Goal: Answer question/provide support: Share knowledge or assist other users

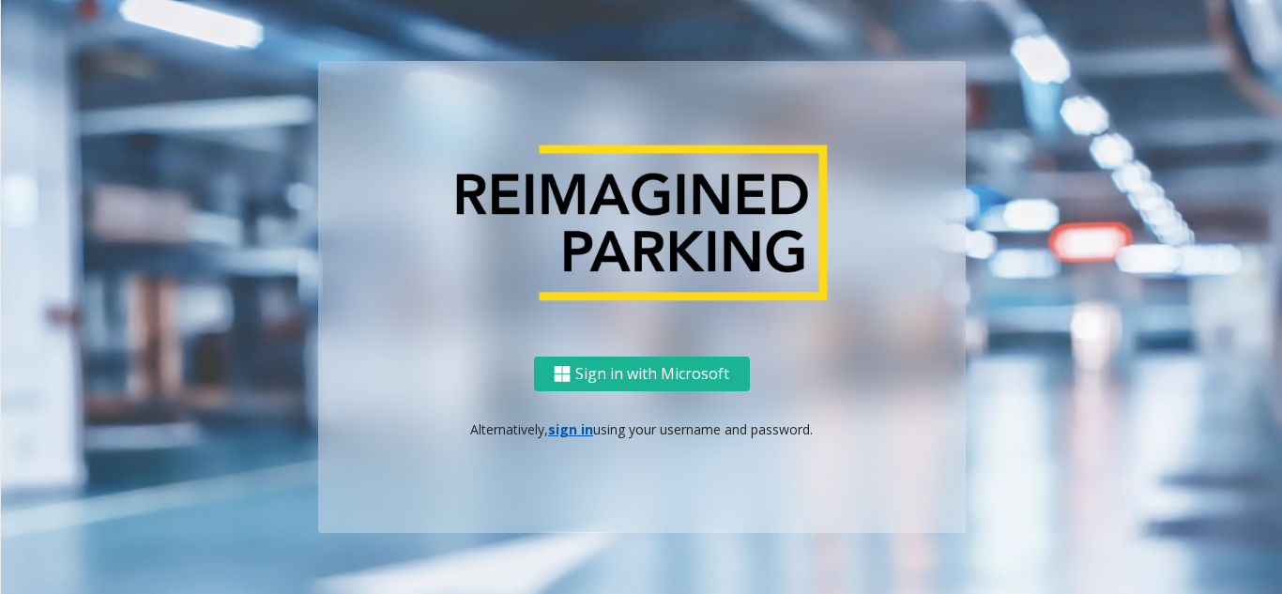
click at [558, 418] on div "Sign in with Microsoft Alternatively, sign in using your username and password." at bounding box center [642, 445] width 648 height 176
click at [575, 436] on link "sign in" at bounding box center [570, 429] width 45 height 18
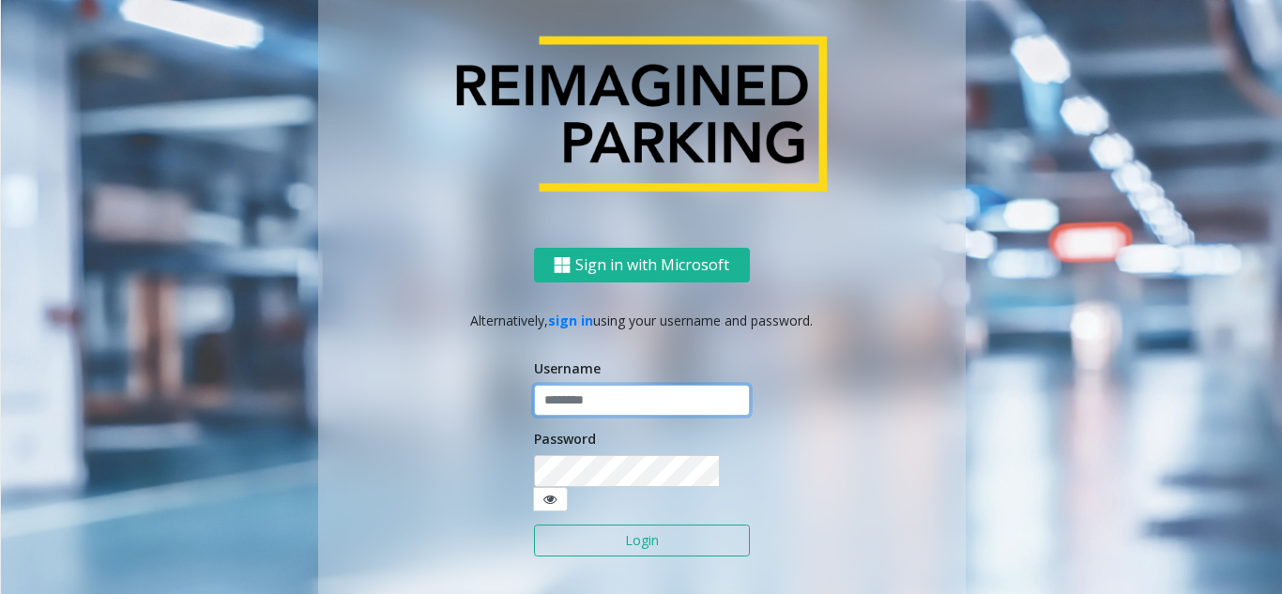
click at [596, 408] on input "text" at bounding box center [642, 401] width 216 height 32
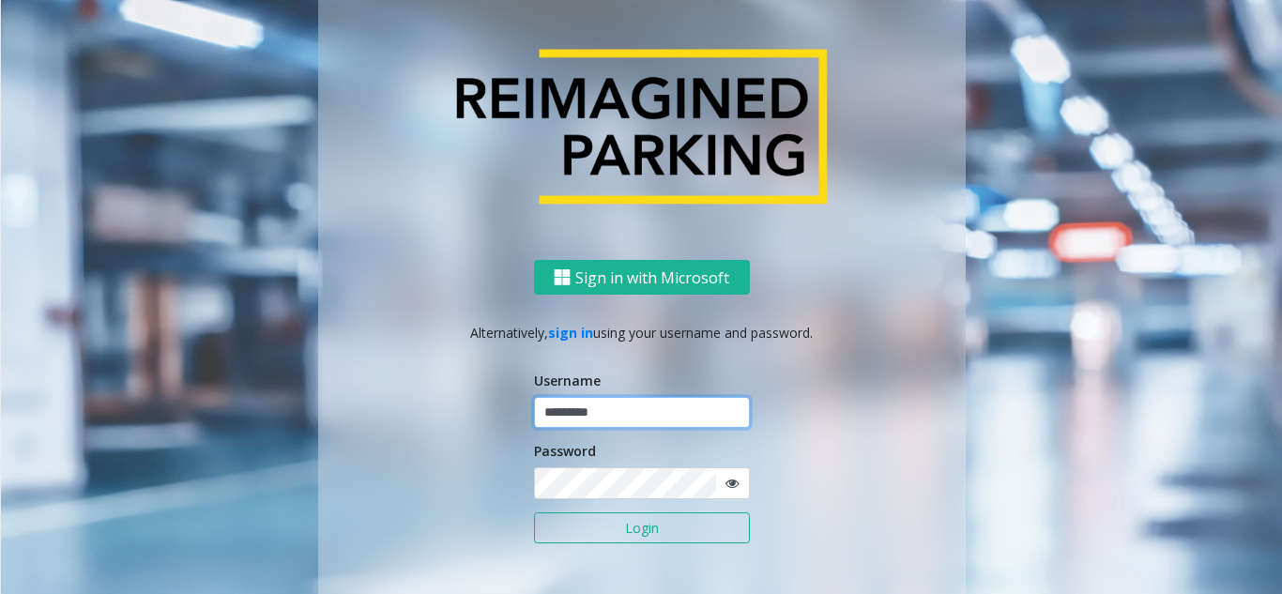
type input "*********"
click at [534, 512] on button "Login" at bounding box center [642, 528] width 216 height 32
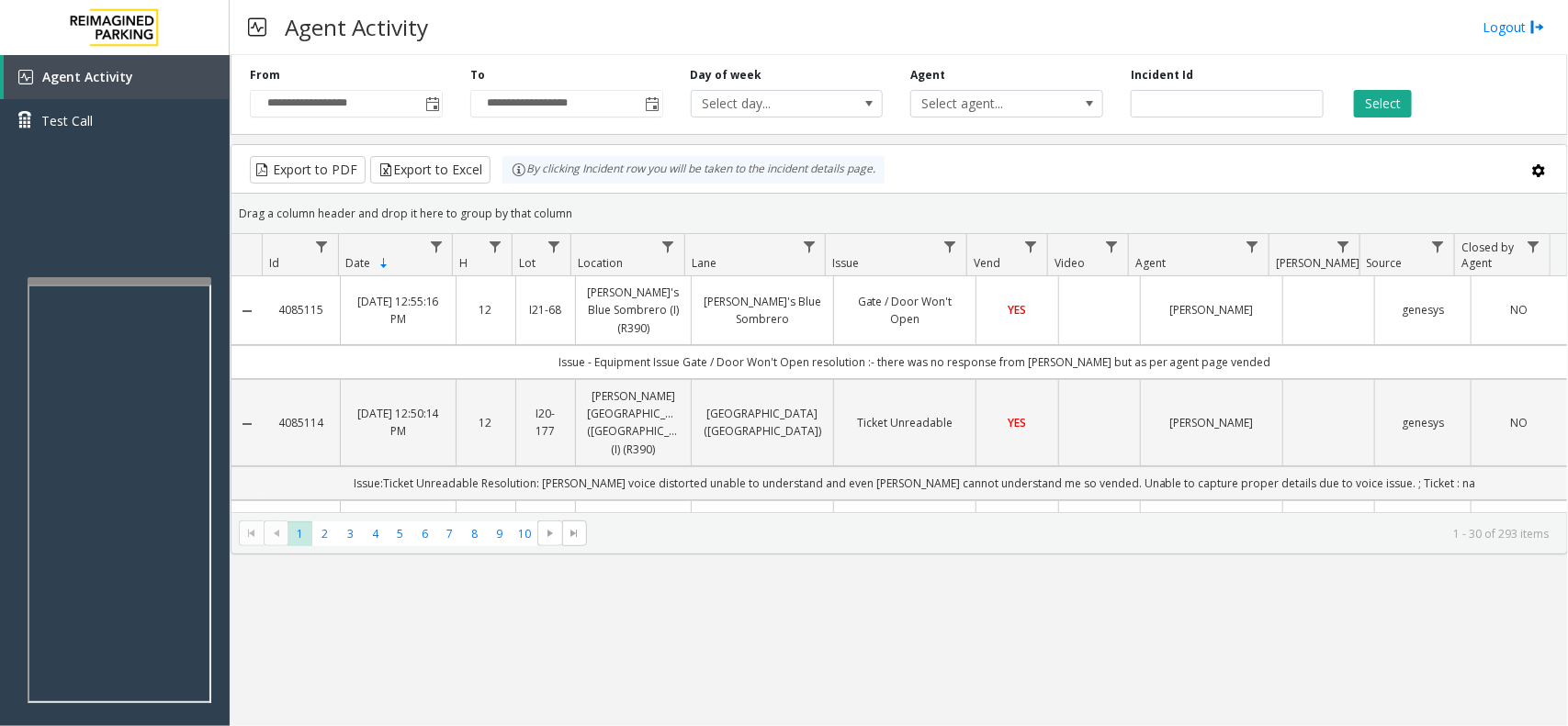
click at [1035, 24] on div "Agent Activity Logout" at bounding box center [899, 27] width 1338 height 55
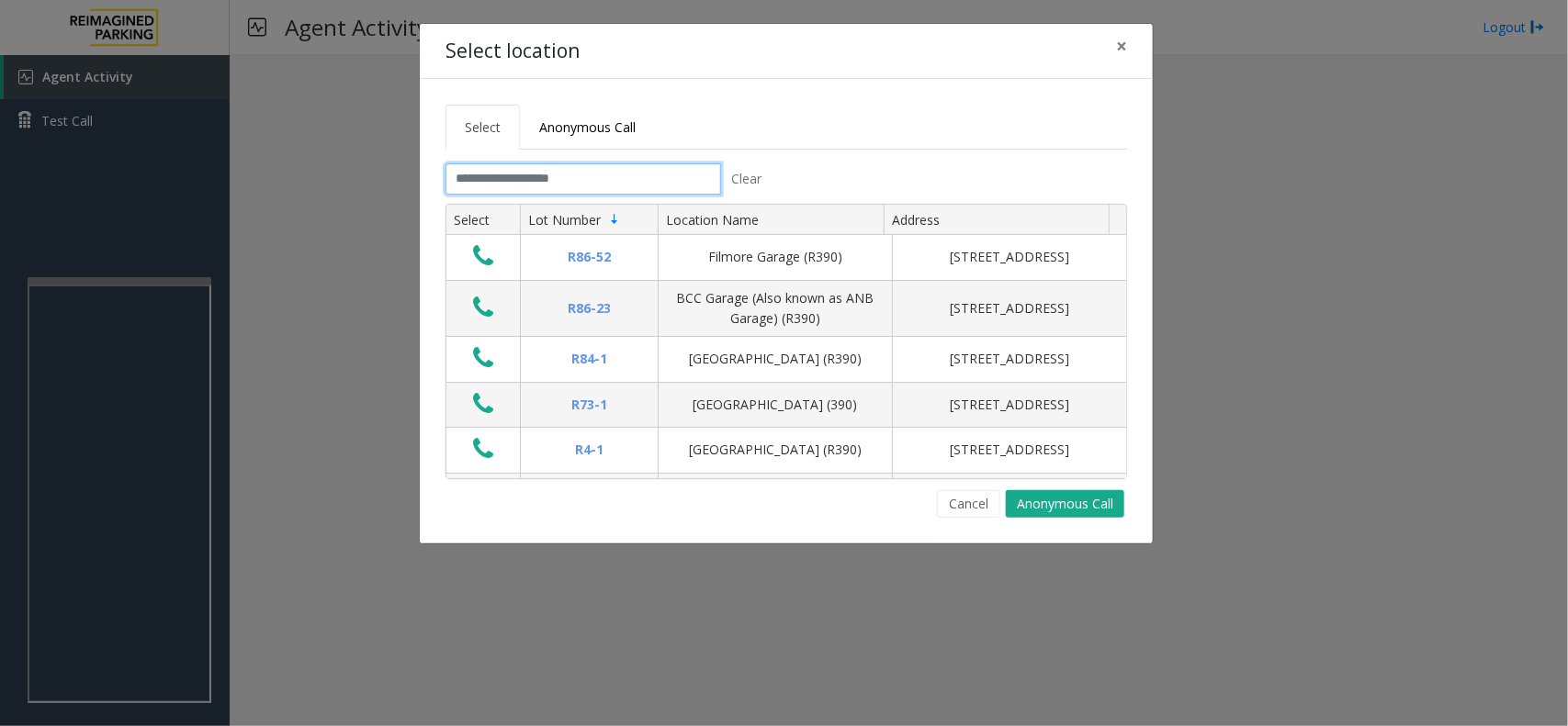
click at [606, 188] on input "text" at bounding box center [583, 179] width 276 height 31
click at [1121, 47] on span "×" at bounding box center [1121, 46] width 11 height 25
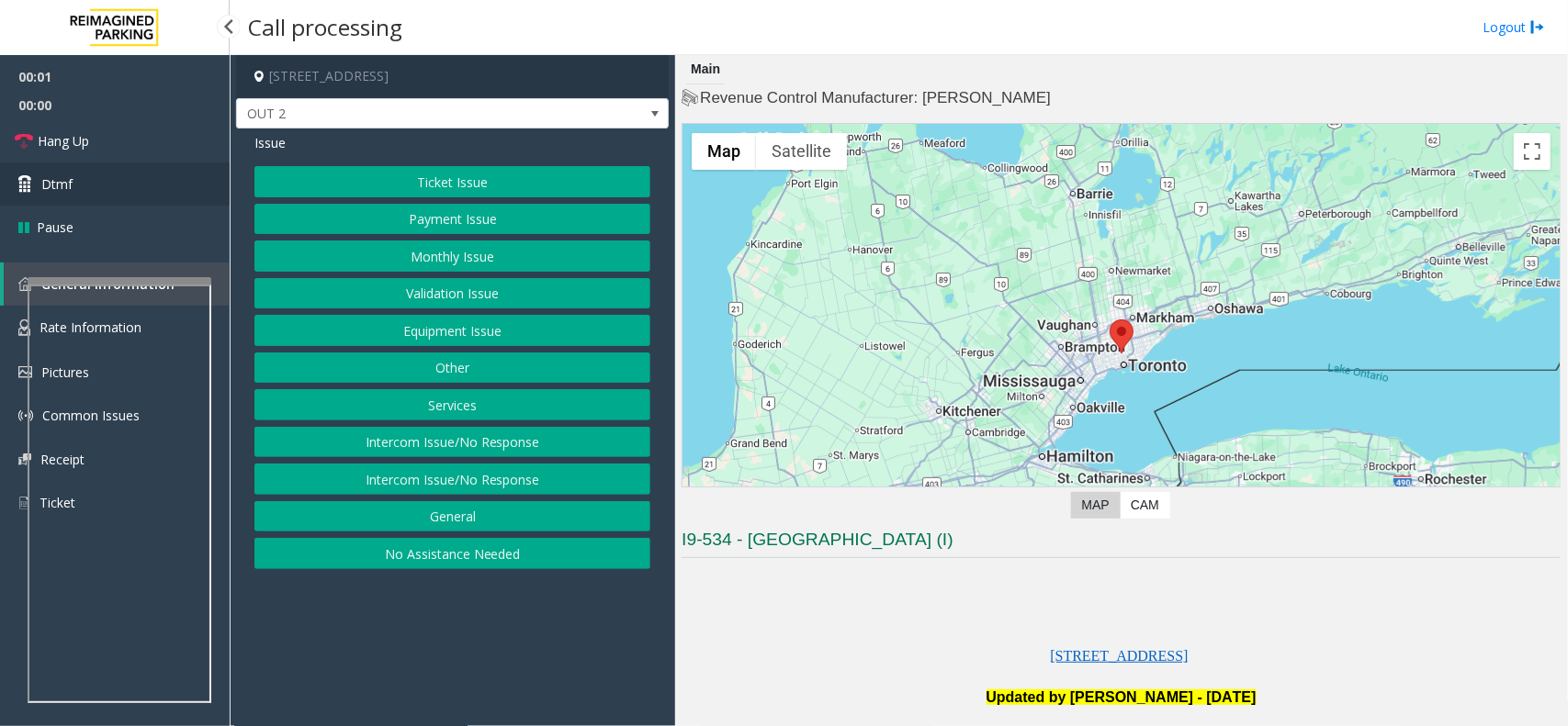
click at [182, 175] on link "Dtmf" at bounding box center [115, 184] width 230 height 43
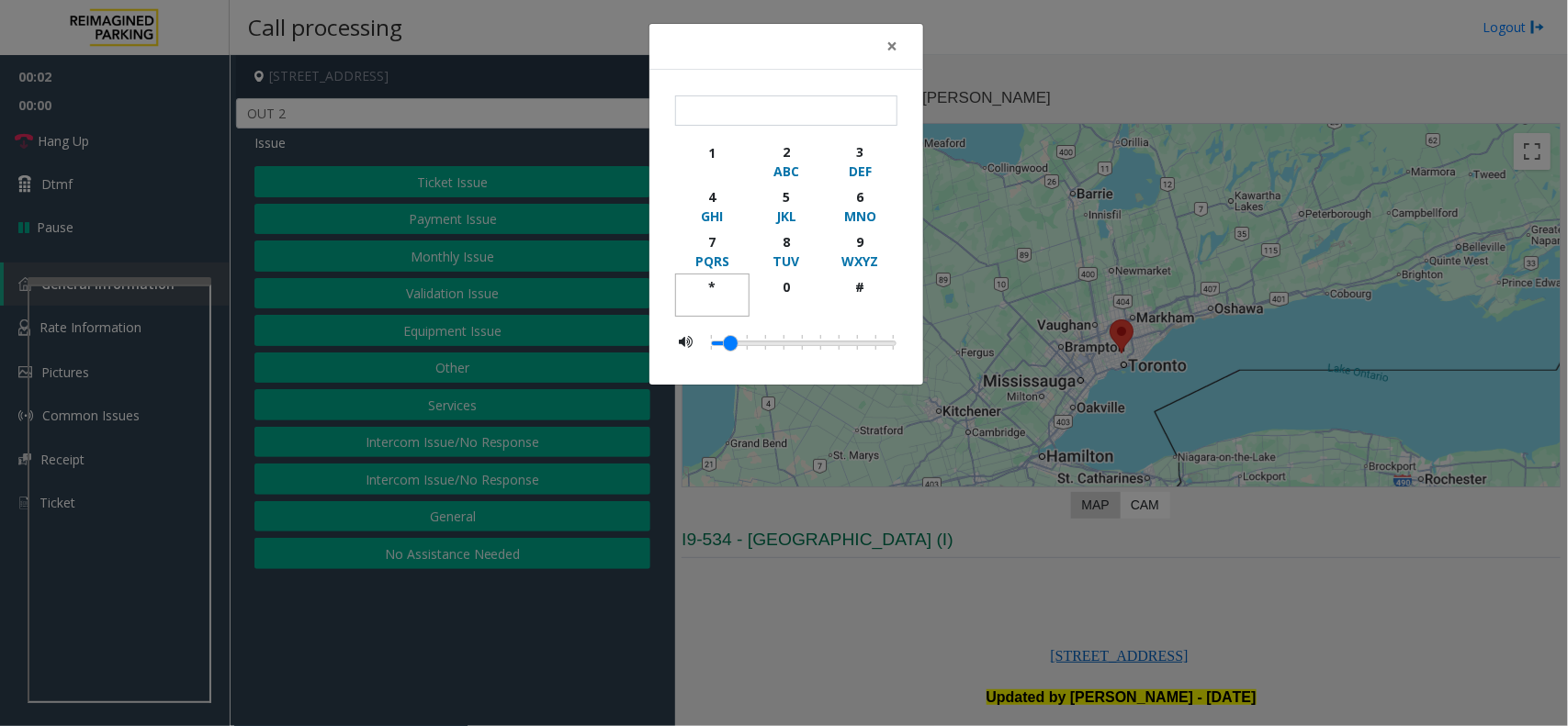
drag, startPoint x: 717, startPoint y: 282, endPoint x: 889, endPoint y: 249, distance: 175.1
click at [724, 285] on div "*" at bounding box center [713, 287] width 51 height 20
click at [869, 247] on div "9" at bounding box center [860, 242] width 51 height 20
click at [860, 290] on div "#" at bounding box center [860, 287] width 51 height 20
type input "***"
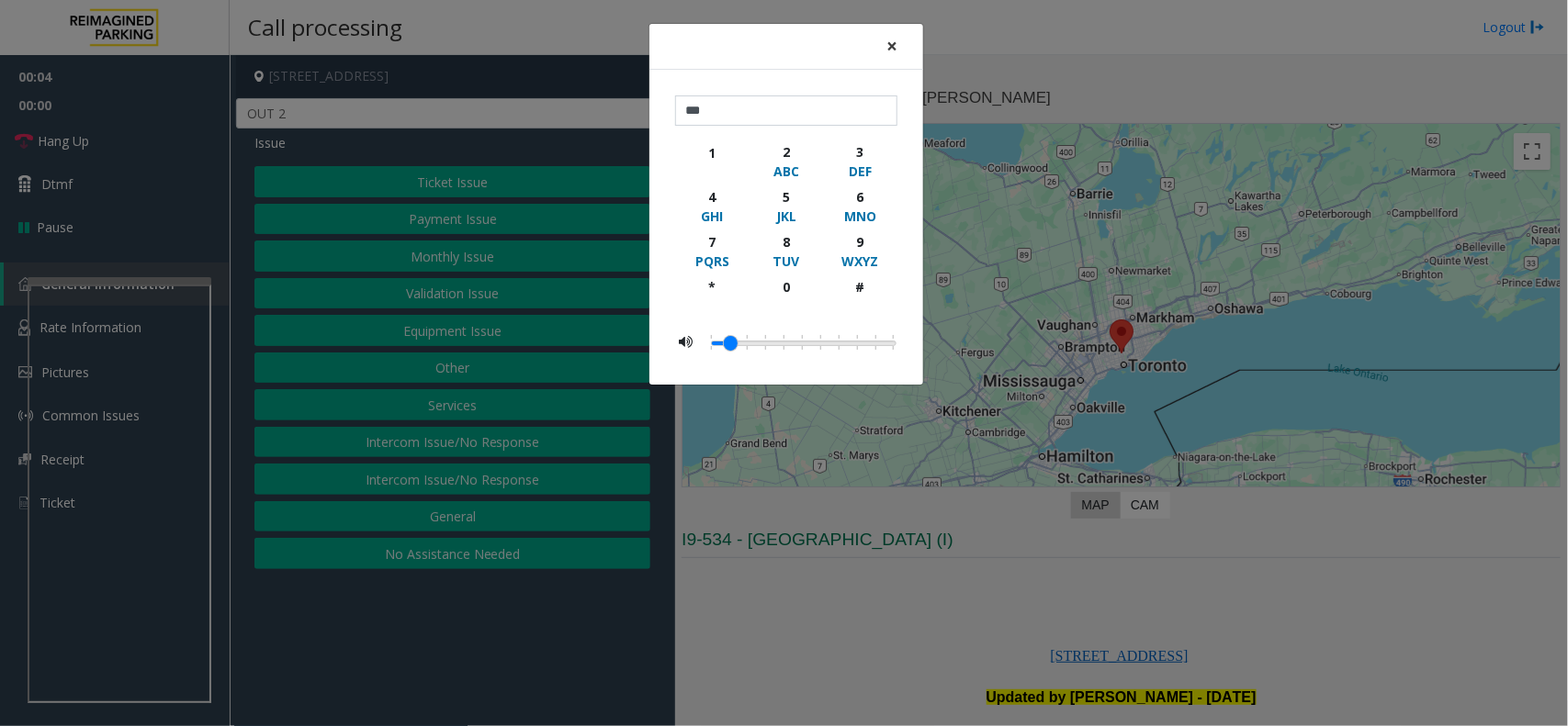
drag, startPoint x: 892, startPoint y: 44, endPoint x: 874, endPoint y: 70, distance: 31.6
click at [893, 47] on span "×" at bounding box center [892, 46] width 11 height 25
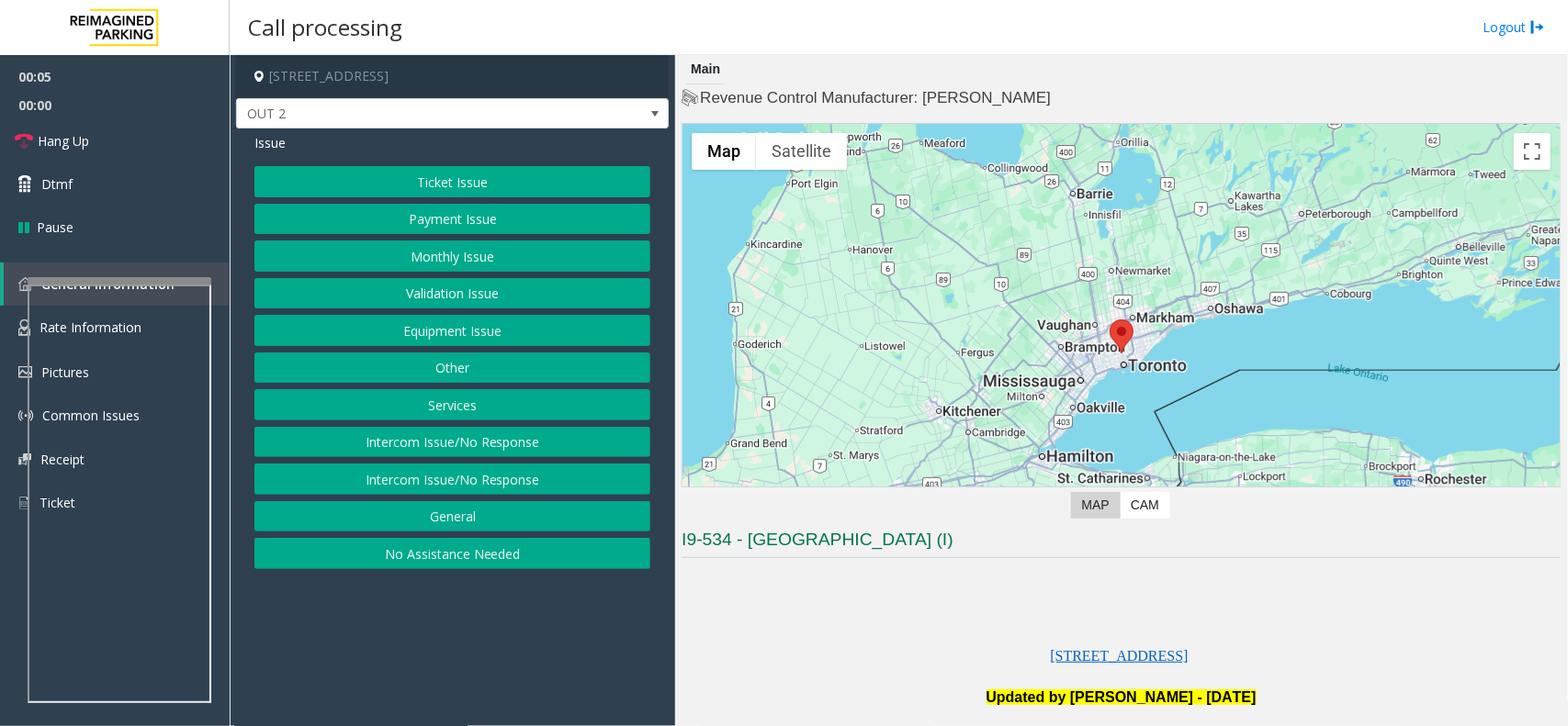
click at [447, 332] on button "Equipment Issue" at bounding box center [452, 331] width 396 height 31
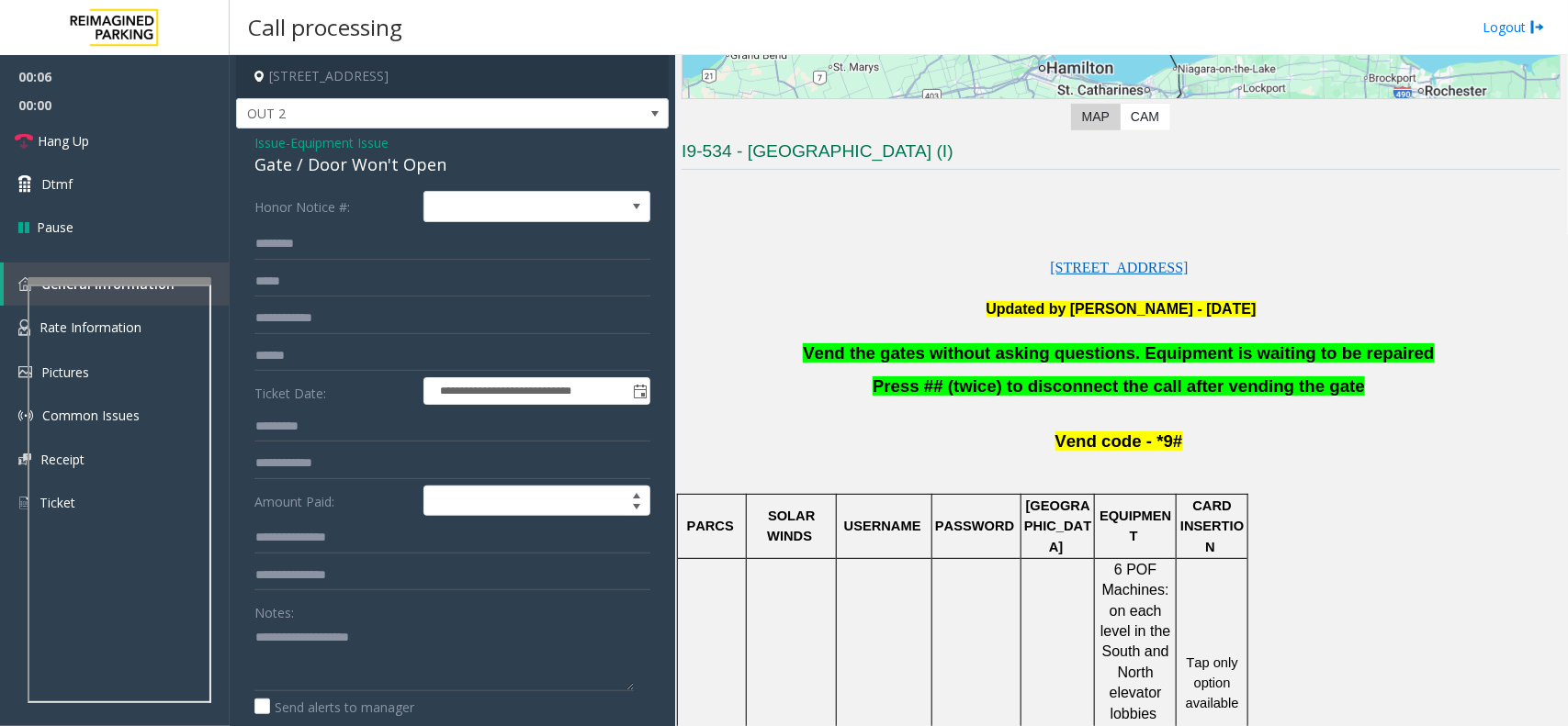
scroll to position [574, 0]
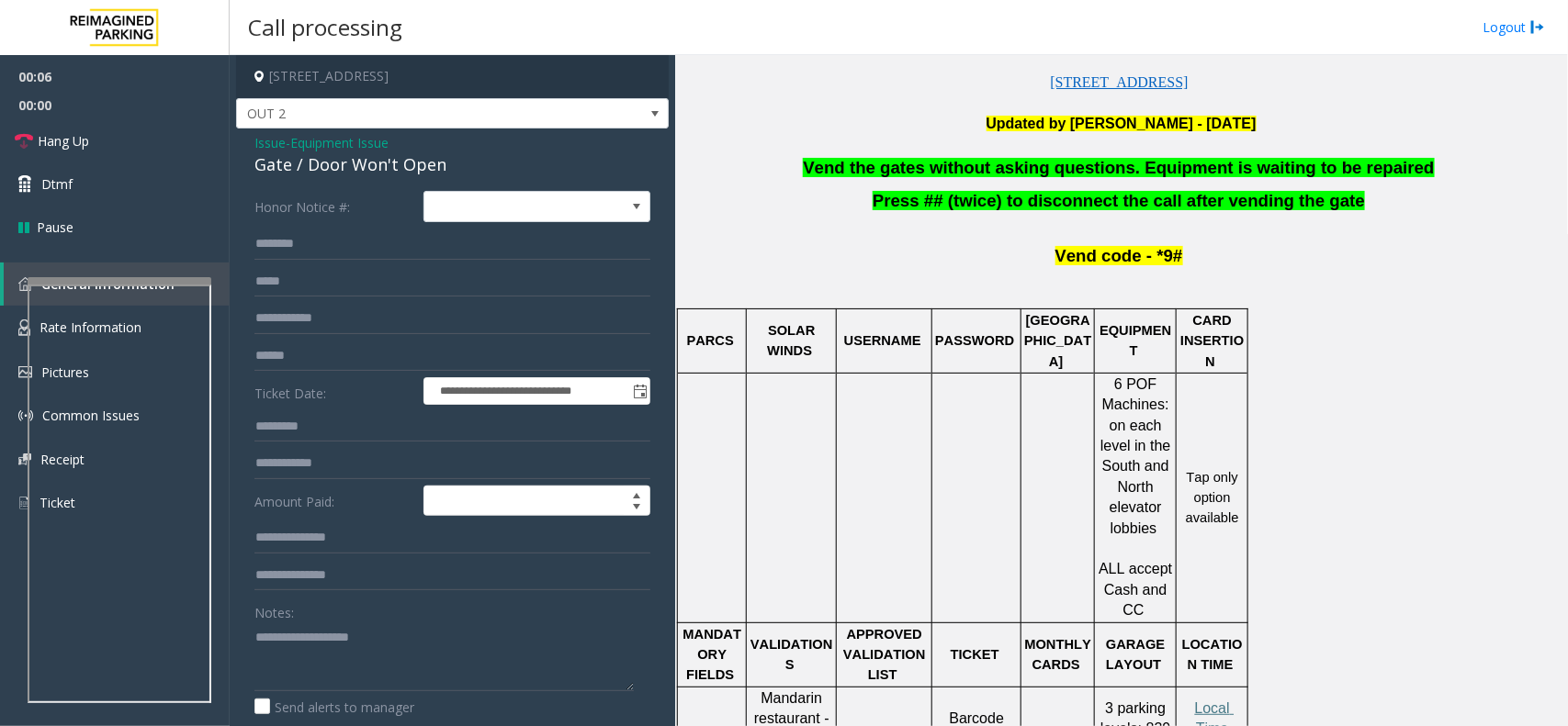
click at [947, 170] on span "Vend the gates without asking questions. Equipment is waiting to be repaired" at bounding box center [1118, 167] width 631 height 20
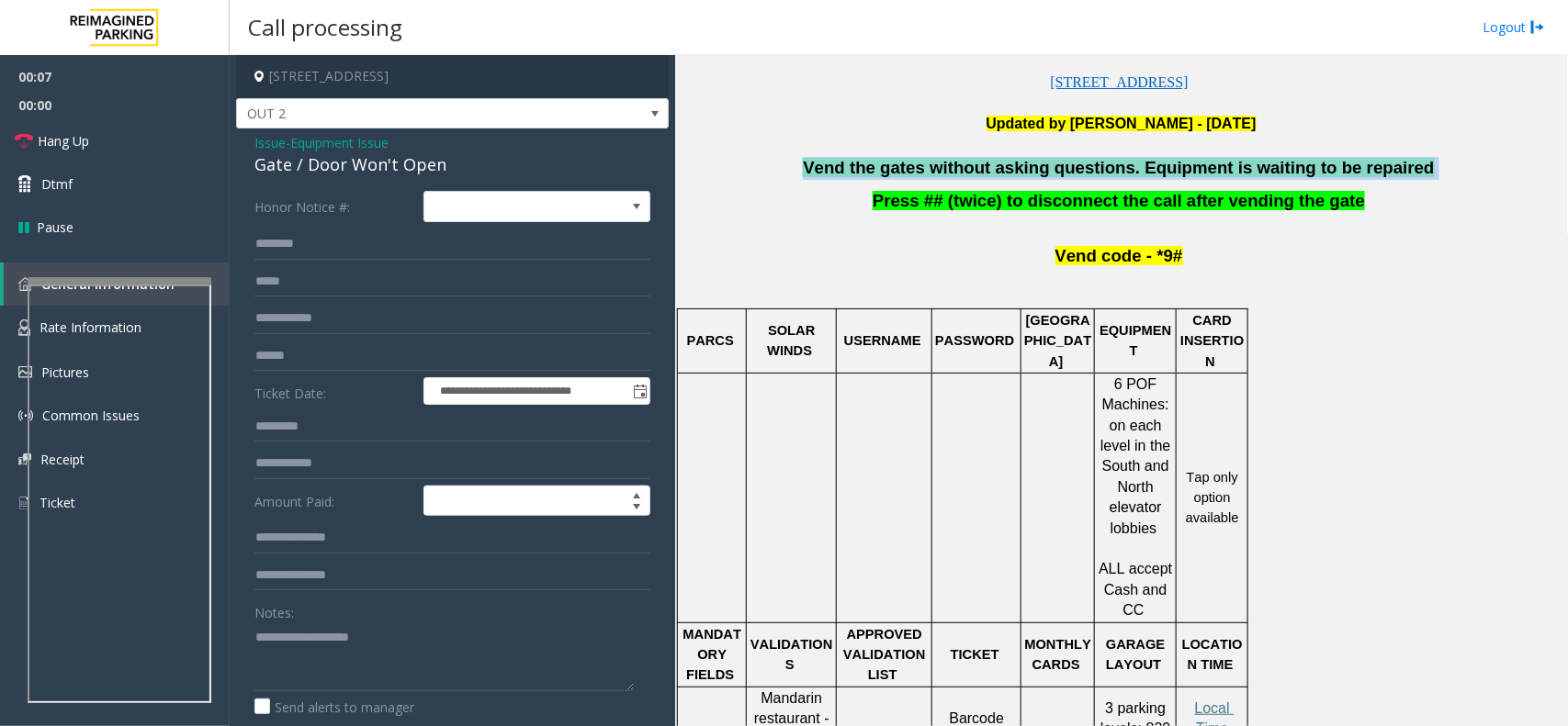
click at [947, 170] on span "Vend the gates without asking questions. Equipment is waiting to be repaired" at bounding box center [1118, 167] width 631 height 20
copy p "Vend the gates without asking questions. Equipment is waiting to be repaired"
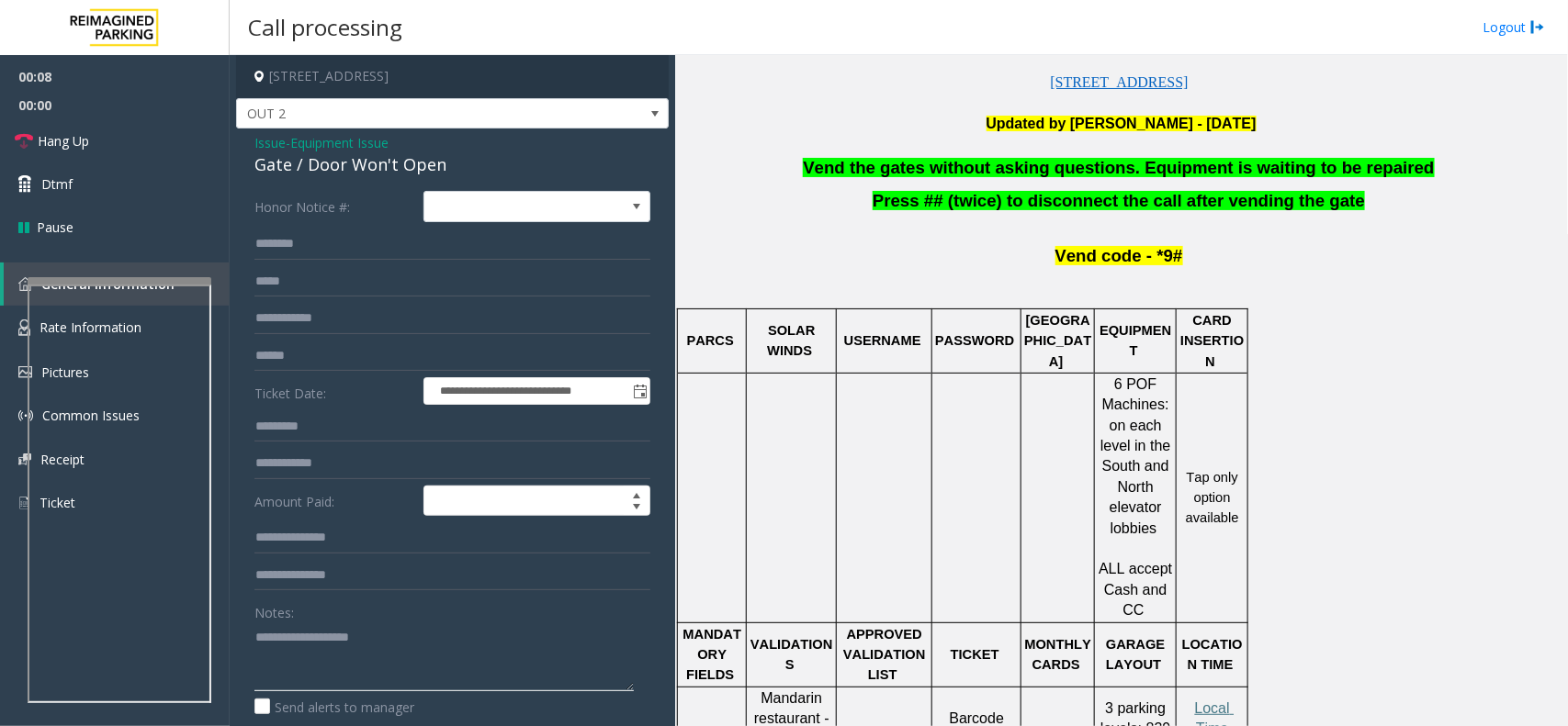
click at [392, 580] on textarea at bounding box center [444, 657] width 380 height 68
paste textarea "**********"
type textarea "**********"
click at [134, 145] on link "Hang Up" at bounding box center [115, 141] width 230 height 43
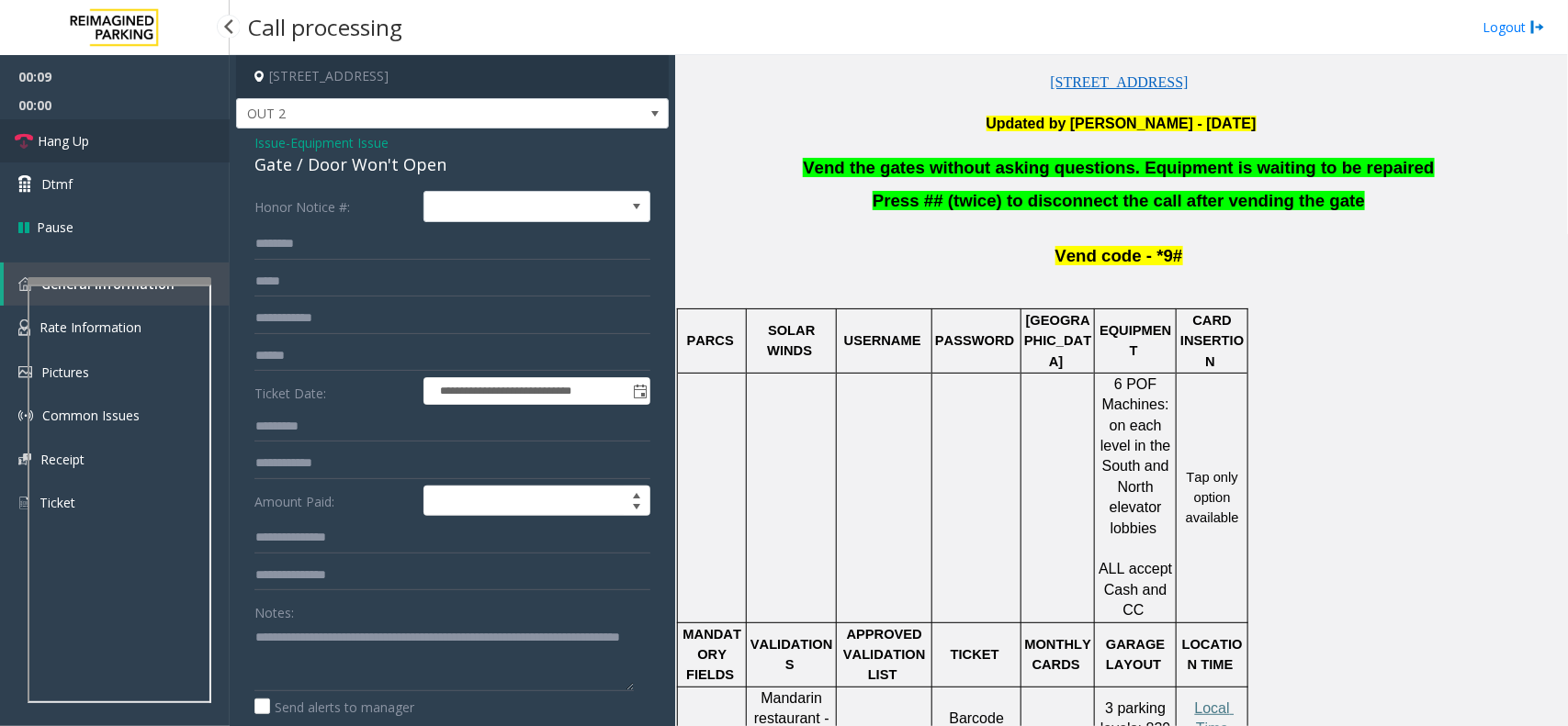
click at [134, 145] on link "Hang Up" at bounding box center [115, 141] width 230 height 43
click at [134, 143] on link "Hang Up" at bounding box center [115, 141] width 230 height 43
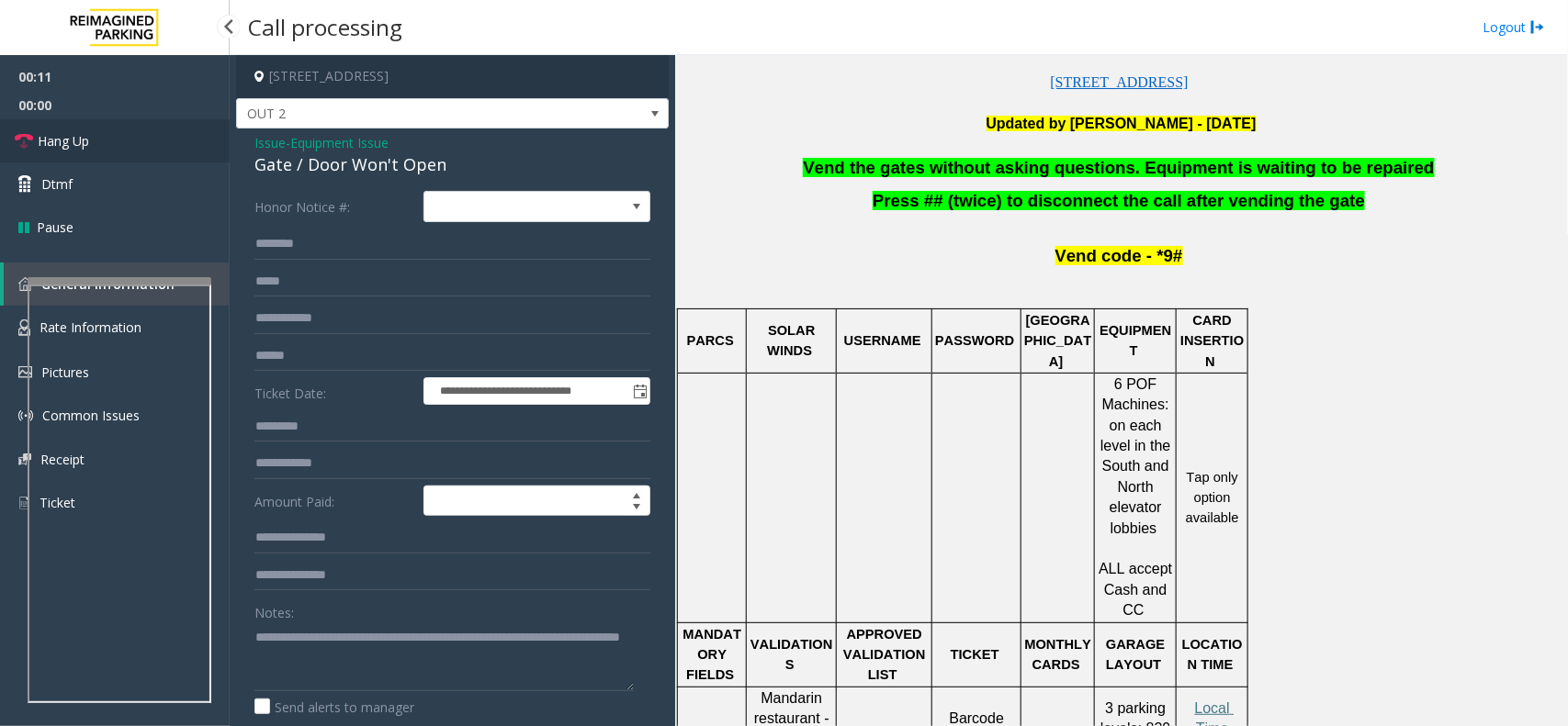
click at [134, 143] on link "Hang Up" at bounding box center [115, 141] width 230 height 43
drag, startPoint x: 134, startPoint y: 143, endPoint x: 161, endPoint y: 127, distance: 31.4
click at [157, 166] on ul "00:11 00:00 Hang Up Dtmf Pause" at bounding box center [115, 152] width 230 height 194
click at [161, 127] on link "Hang Up" at bounding box center [115, 141] width 230 height 43
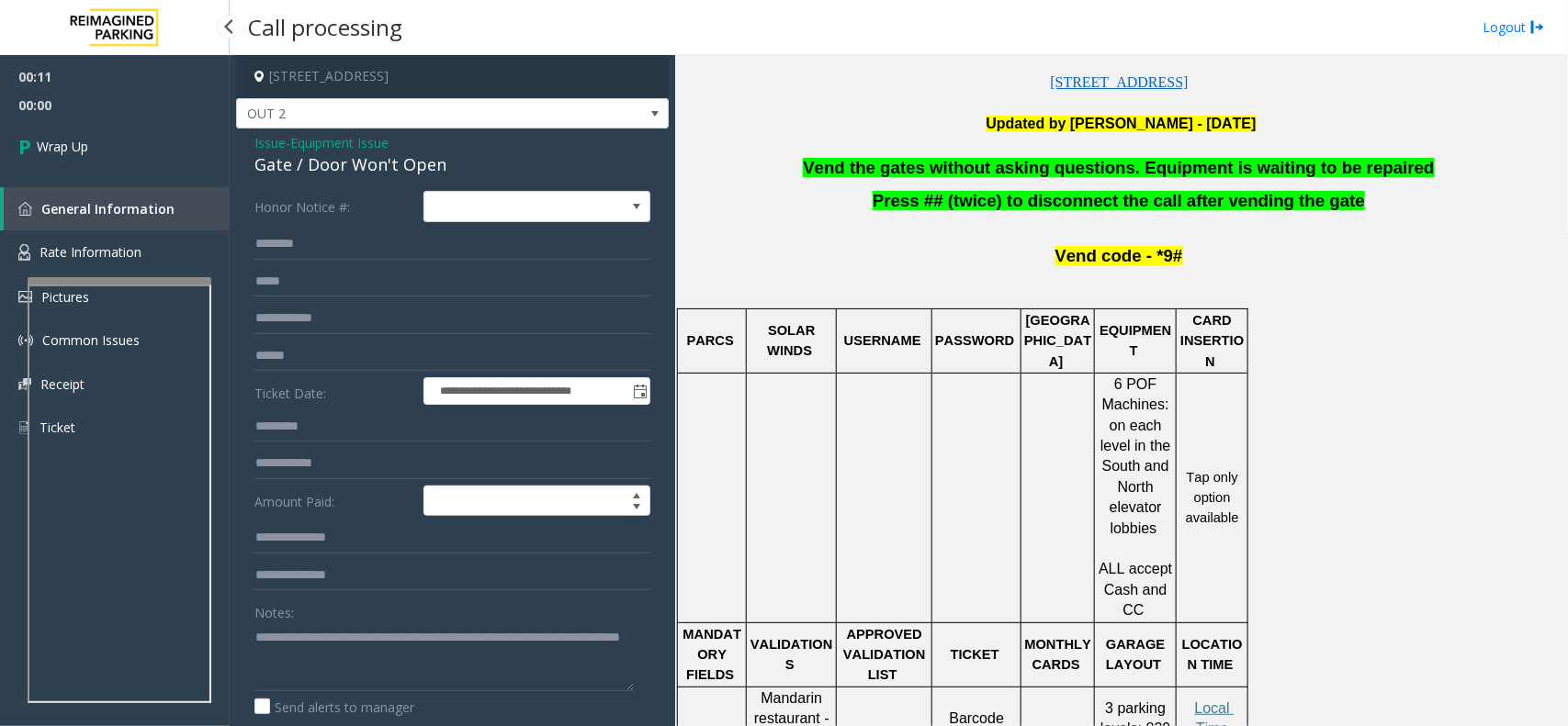
click at [161, 127] on link "Wrap Up" at bounding box center [115, 146] width 230 height 54
click at [109, 150] on link "Wrap Up" at bounding box center [115, 146] width 230 height 54
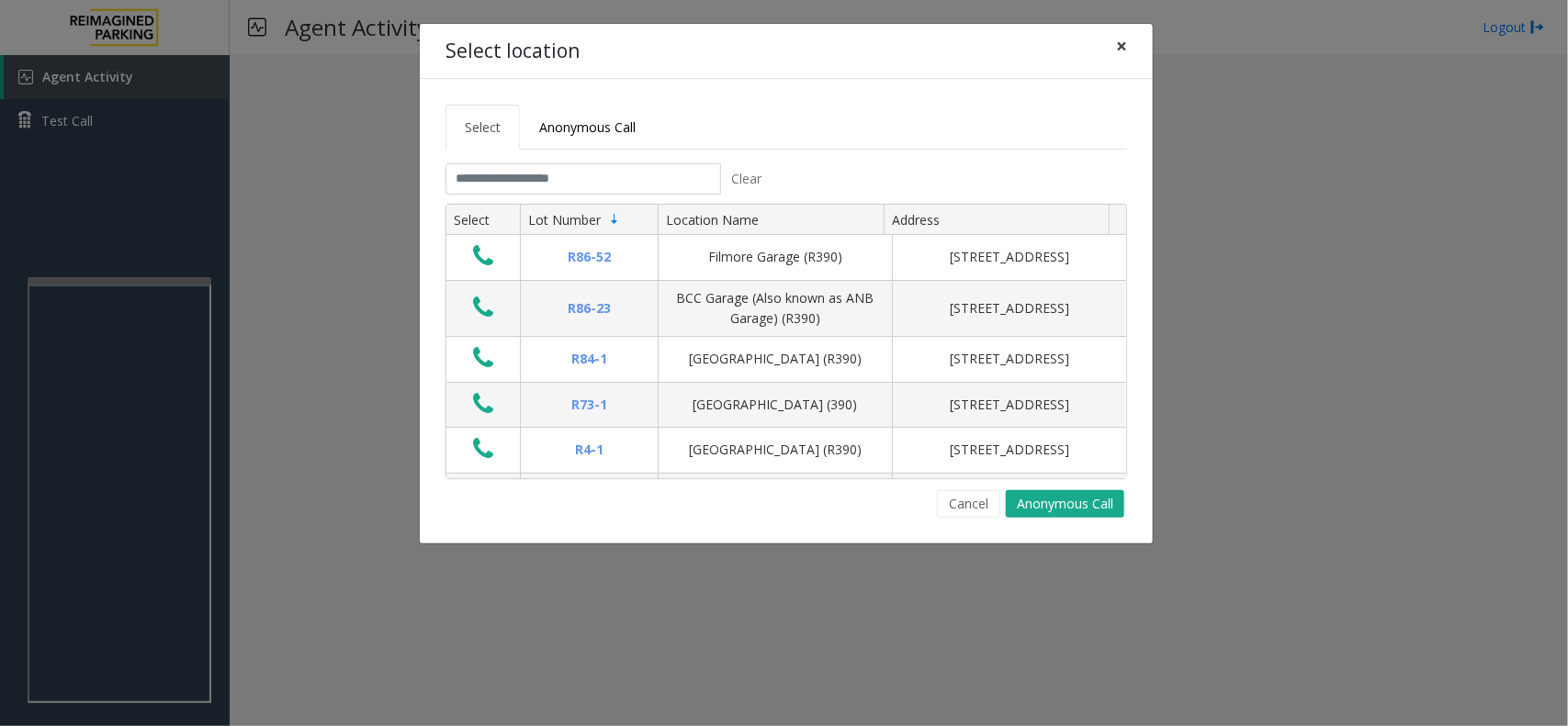
click at [1128, 48] on button "×" at bounding box center [1122, 46] width 37 height 45
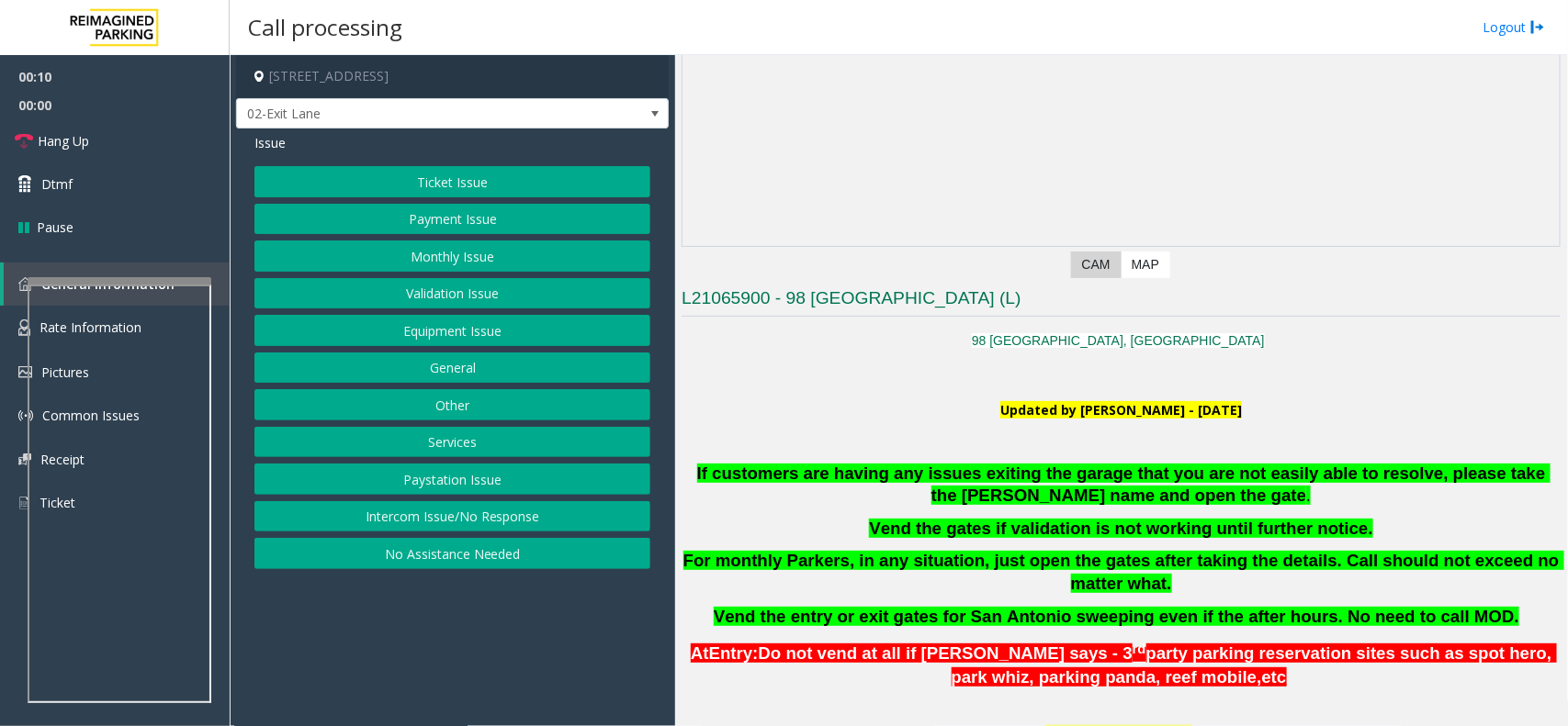
scroll to position [574, 0]
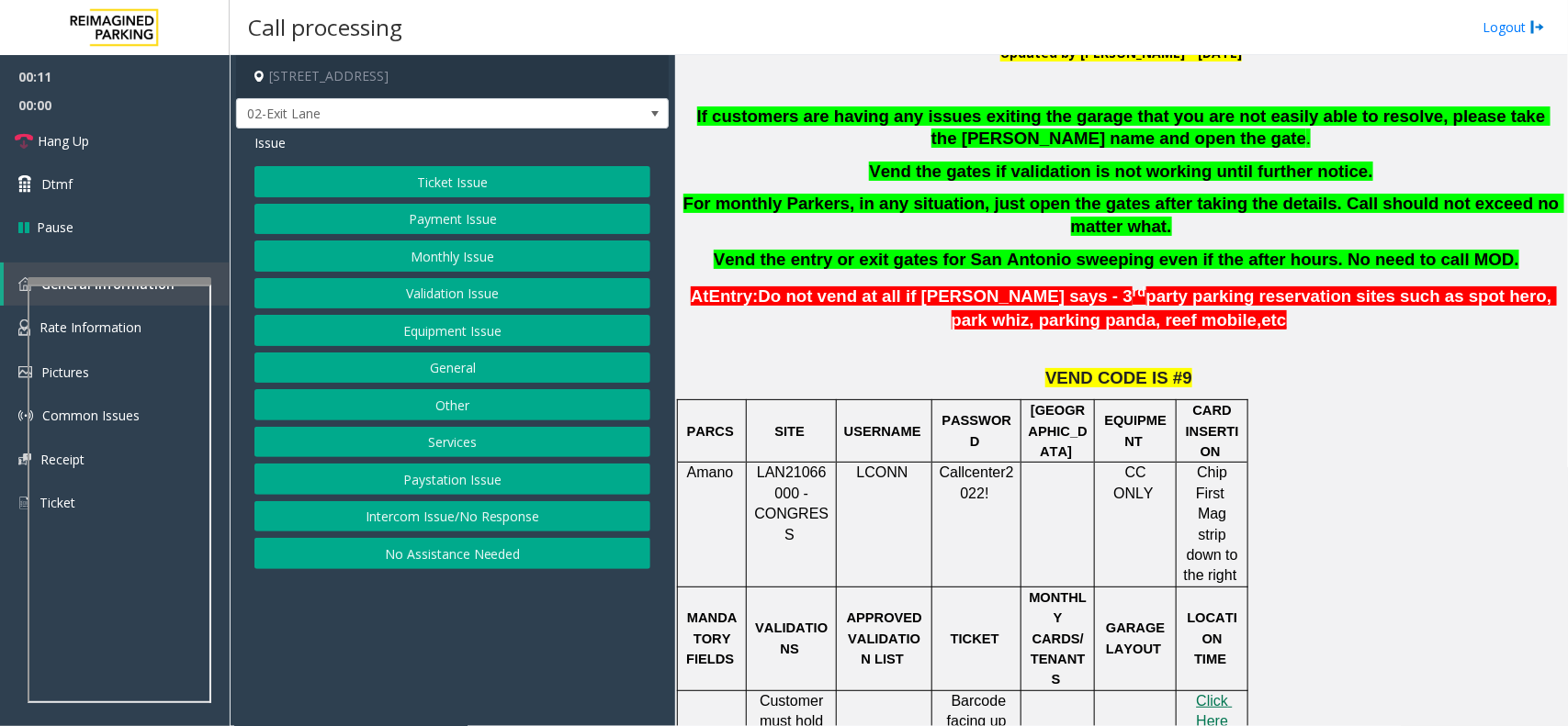
click at [785, 489] on span "LAN21066000 - CONGRESS" at bounding box center [792, 503] width 74 height 77
copy span "LAN21066000"
click at [337, 174] on button "Ticket Issue" at bounding box center [452, 182] width 396 height 31
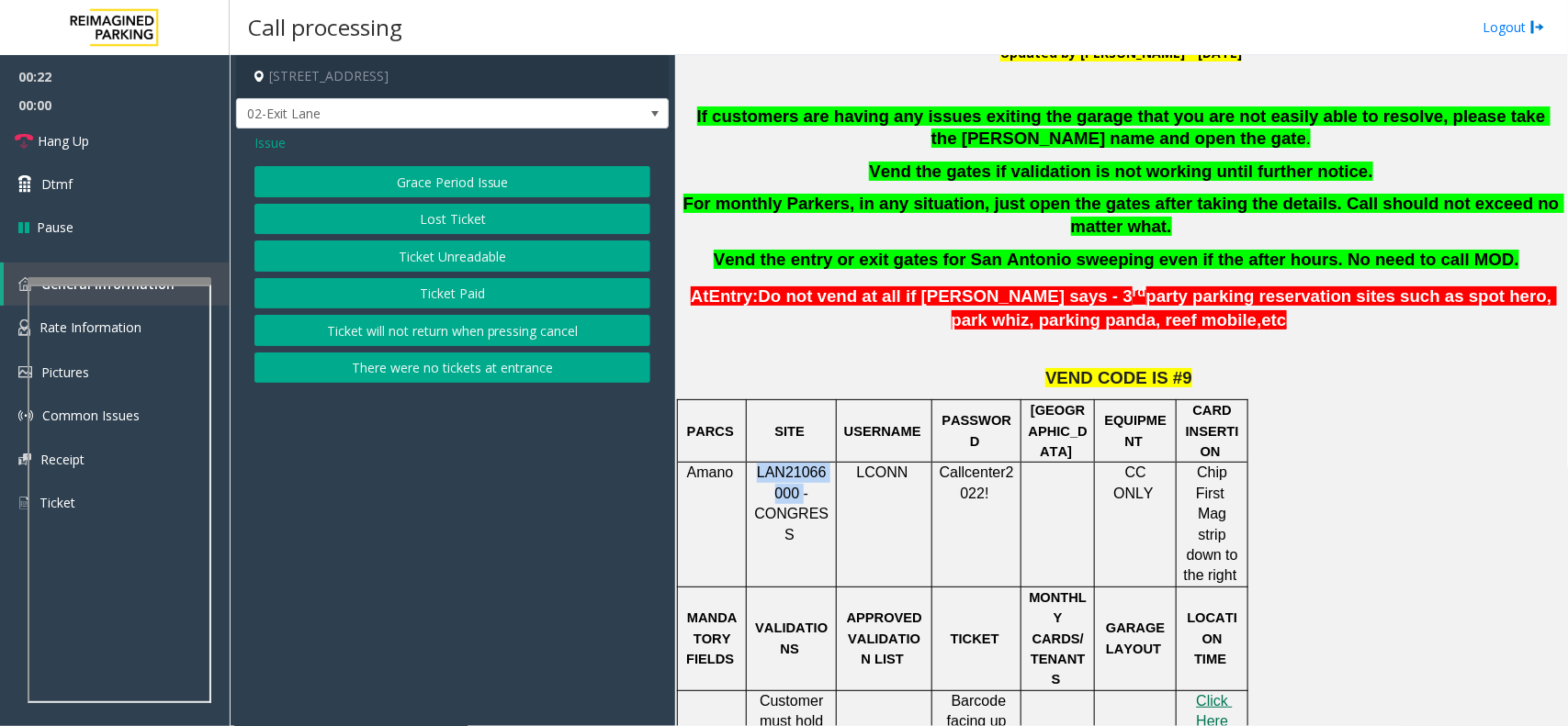
click at [369, 364] on button "There were no tickets at entrance" at bounding box center [452, 368] width 396 height 31
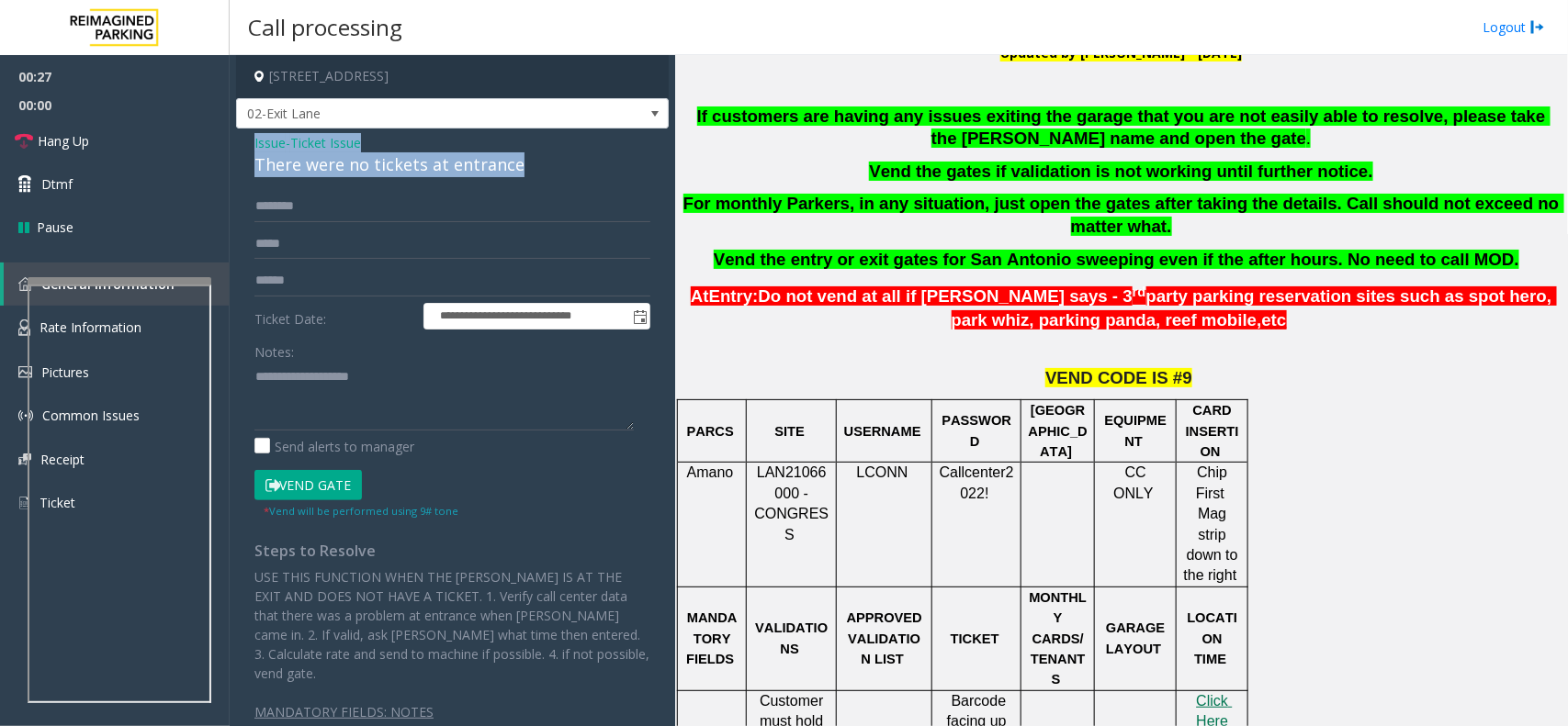
drag, startPoint x: 538, startPoint y: 170, endPoint x: 230, endPoint y: 149, distance: 308.7
click at [230, 149] on div "**********" at bounding box center [899, 390] width 1338 height 671
copy div "Issue - Ticket Issue There were no tickets at entrance"
click at [309, 405] on textarea at bounding box center [444, 396] width 380 height 68
paste textarea "**********"
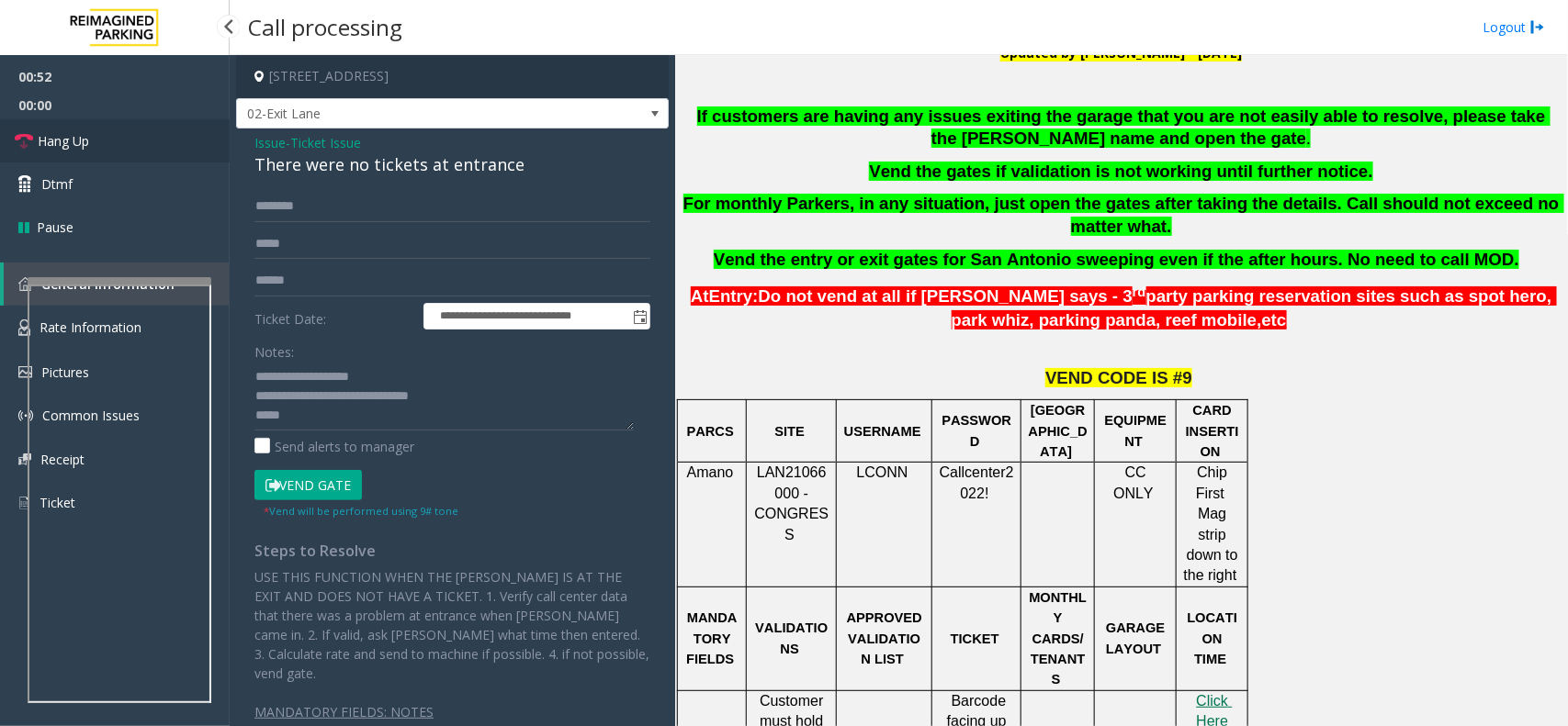
click at [167, 135] on link "Hang Up" at bounding box center [115, 141] width 230 height 43
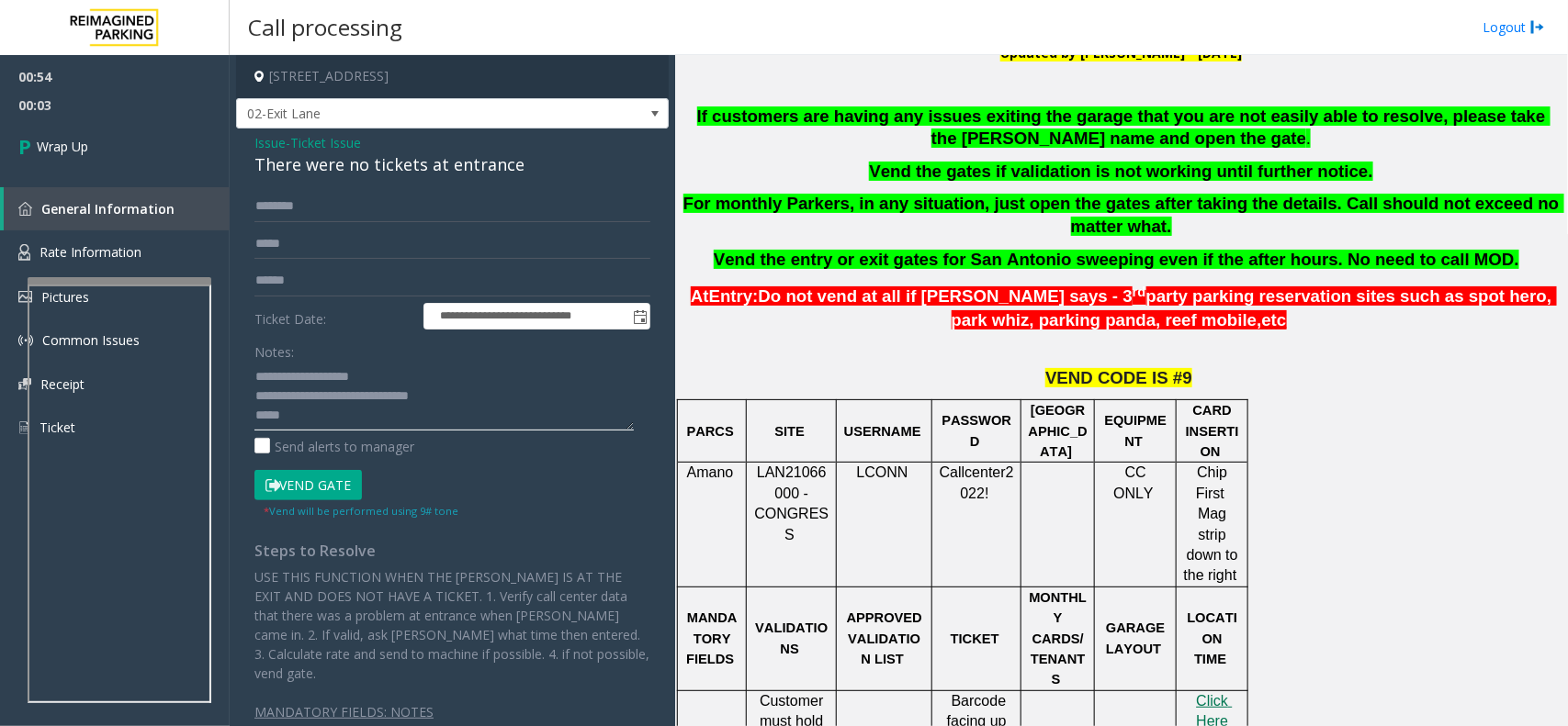
click at [354, 427] on textarea at bounding box center [444, 396] width 380 height 68
paste textarea "**********"
type textarea "**********"
click at [95, 154] on link "Wrap Up" at bounding box center [115, 146] width 230 height 54
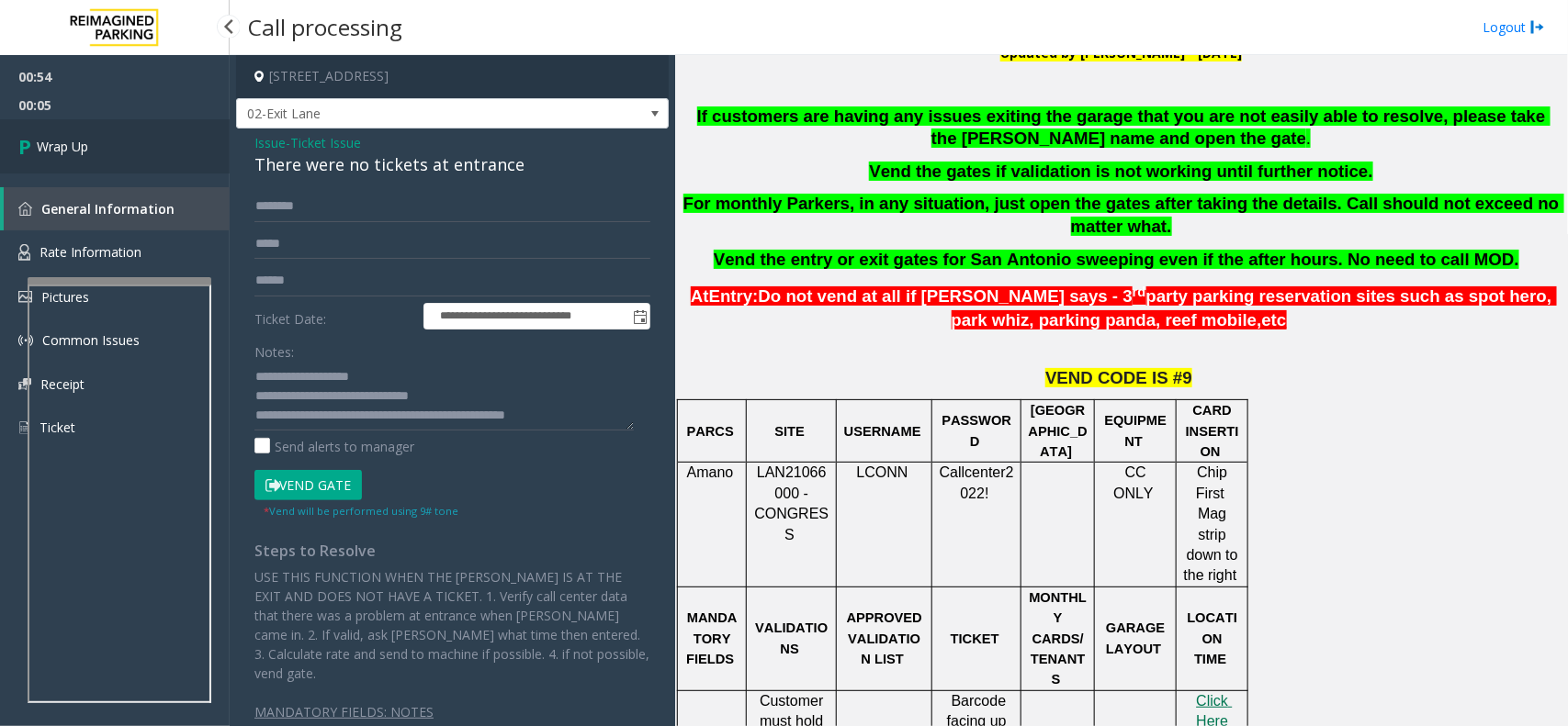
click at [95, 154] on link "Wrap Up" at bounding box center [115, 146] width 230 height 54
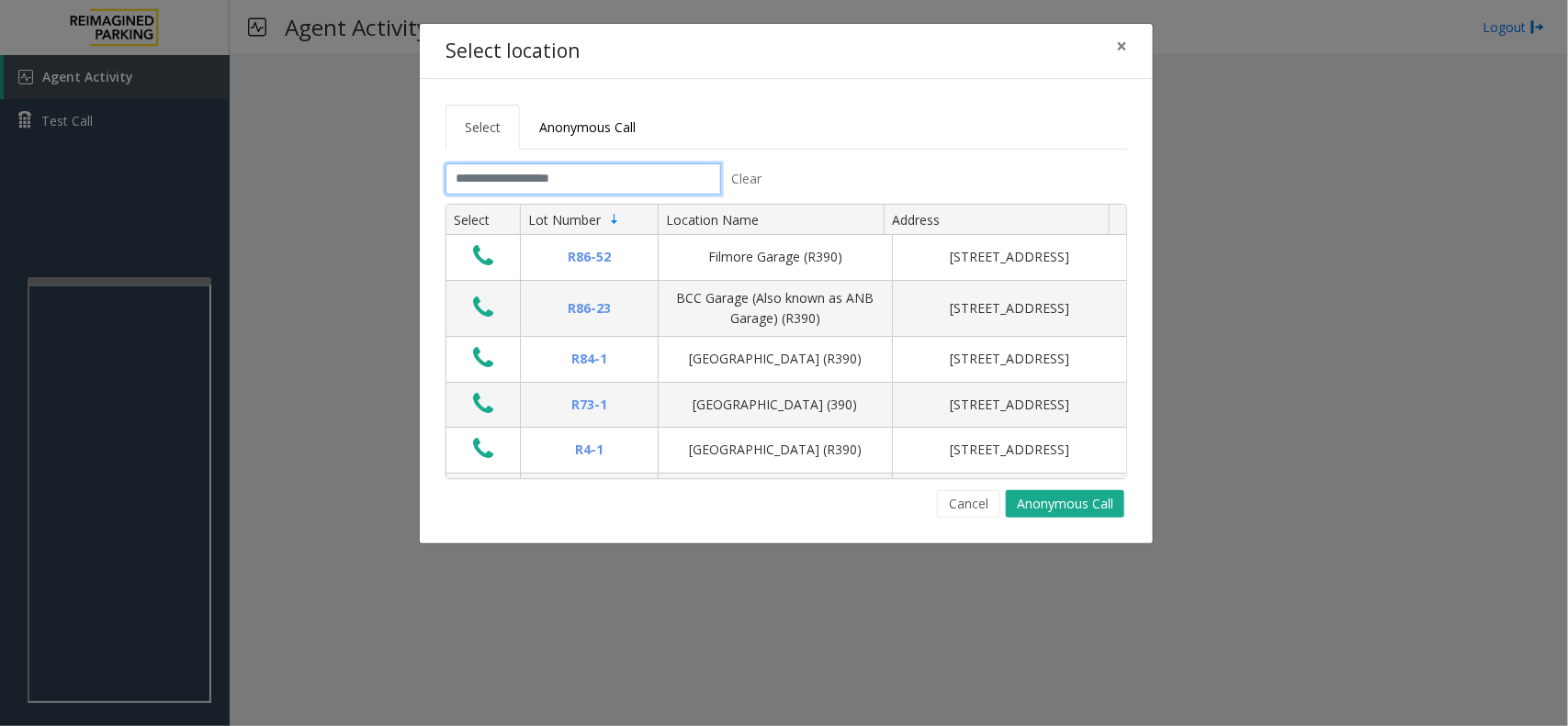
click at [532, 188] on input "text" at bounding box center [583, 179] width 276 height 31
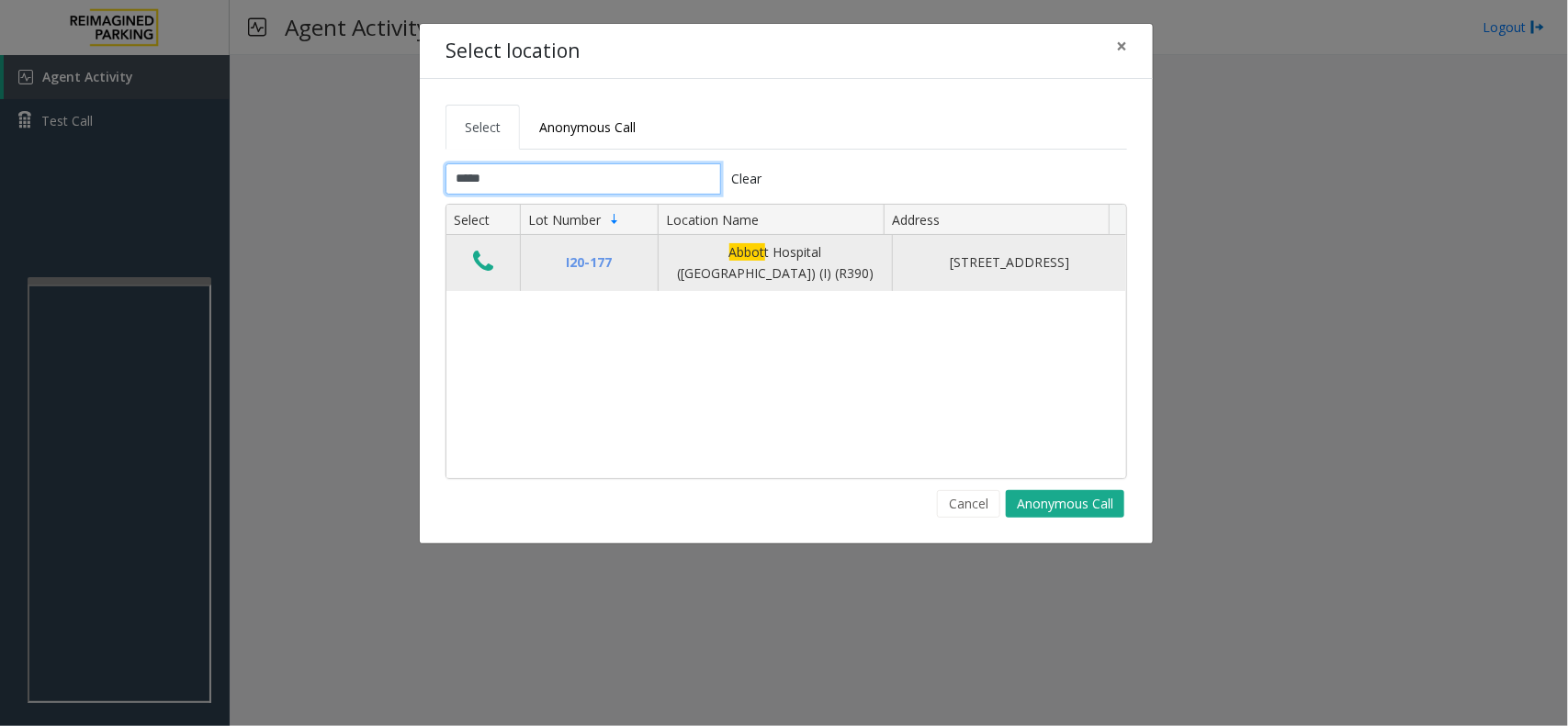
type input "*****"
click at [485, 273] on icon "Data table" at bounding box center [483, 261] width 21 height 25
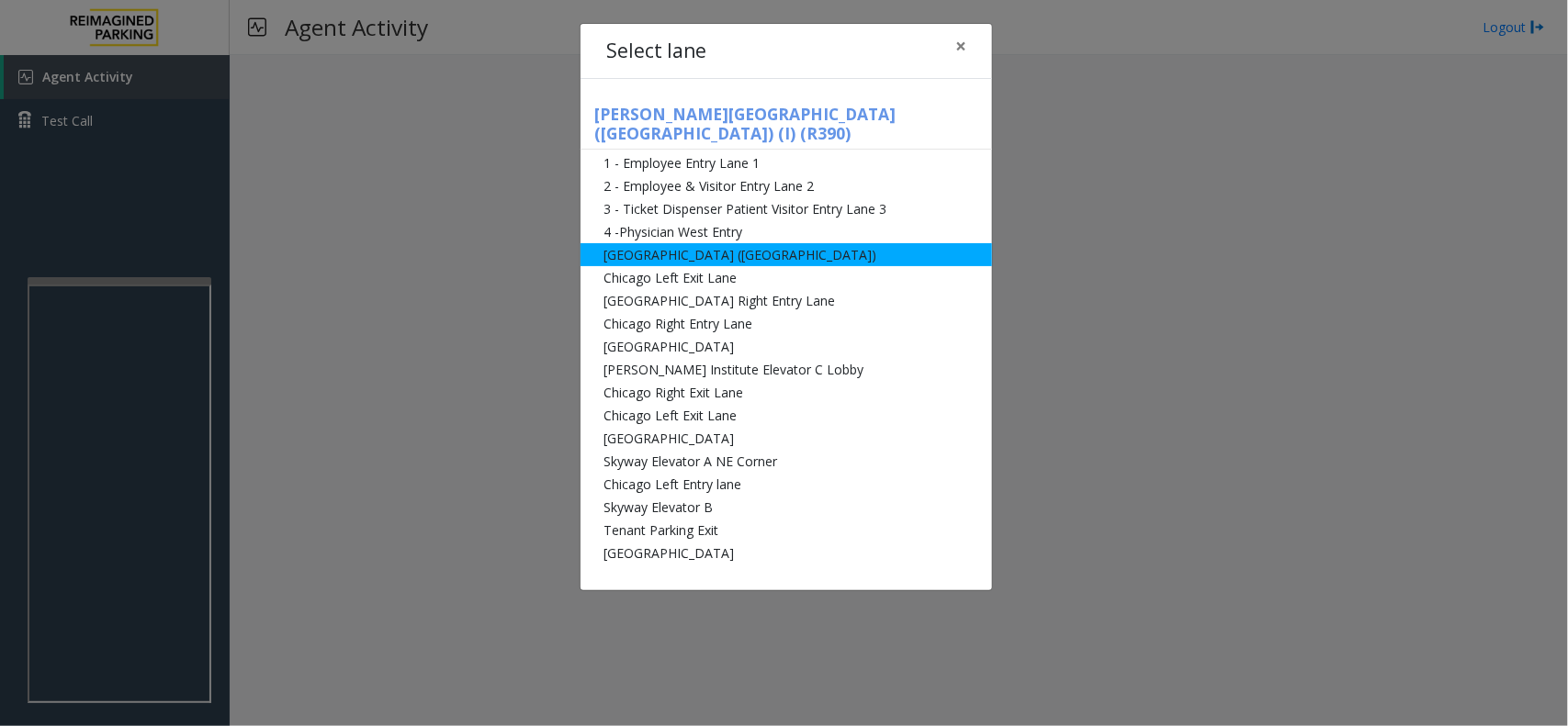
click at [875, 244] on li "[GEOGRAPHIC_DATA] ([GEOGRAPHIC_DATA])" at bounding box center [786, 254] width 411 height 23
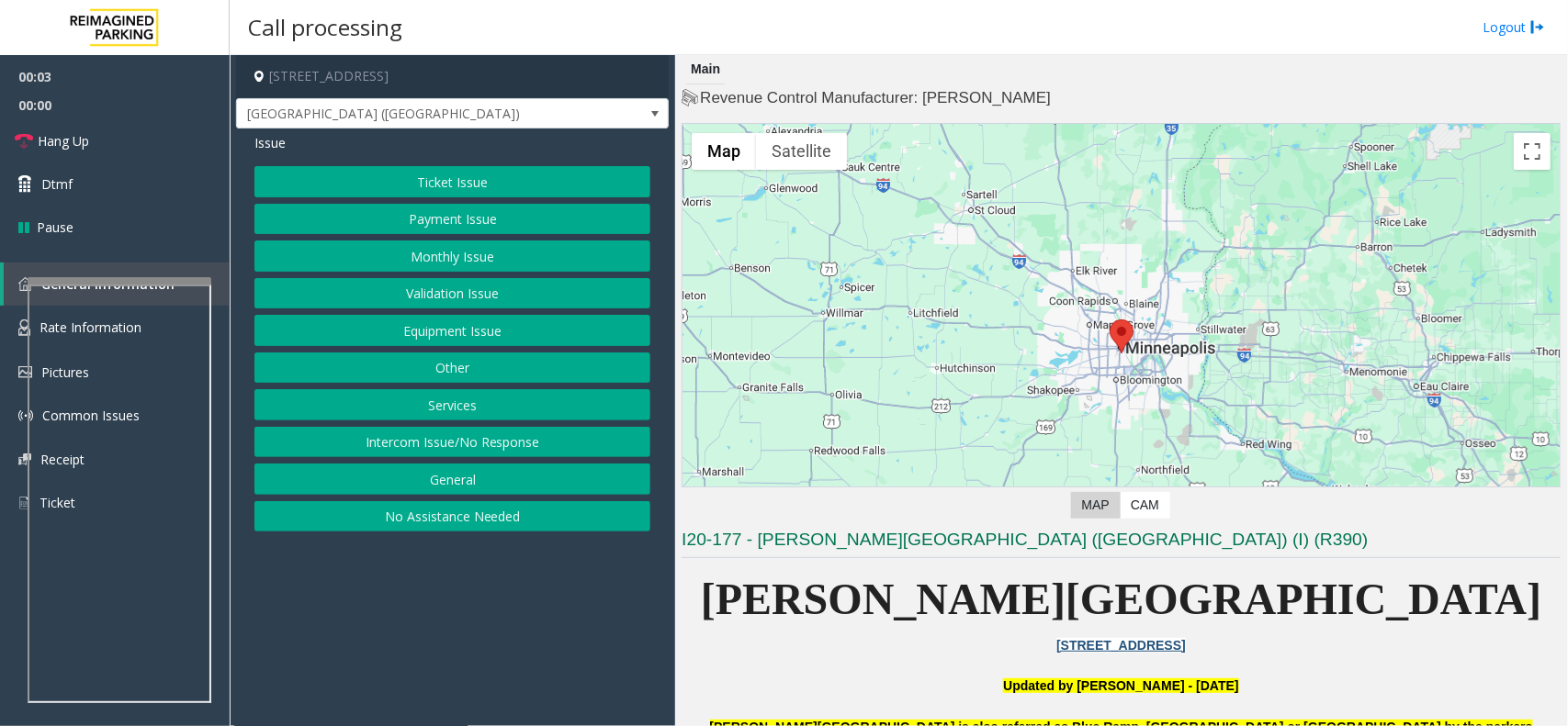
click at [396, 323] on button "Equipment Issue" at bounding box center [452, 331] width 396 height 31
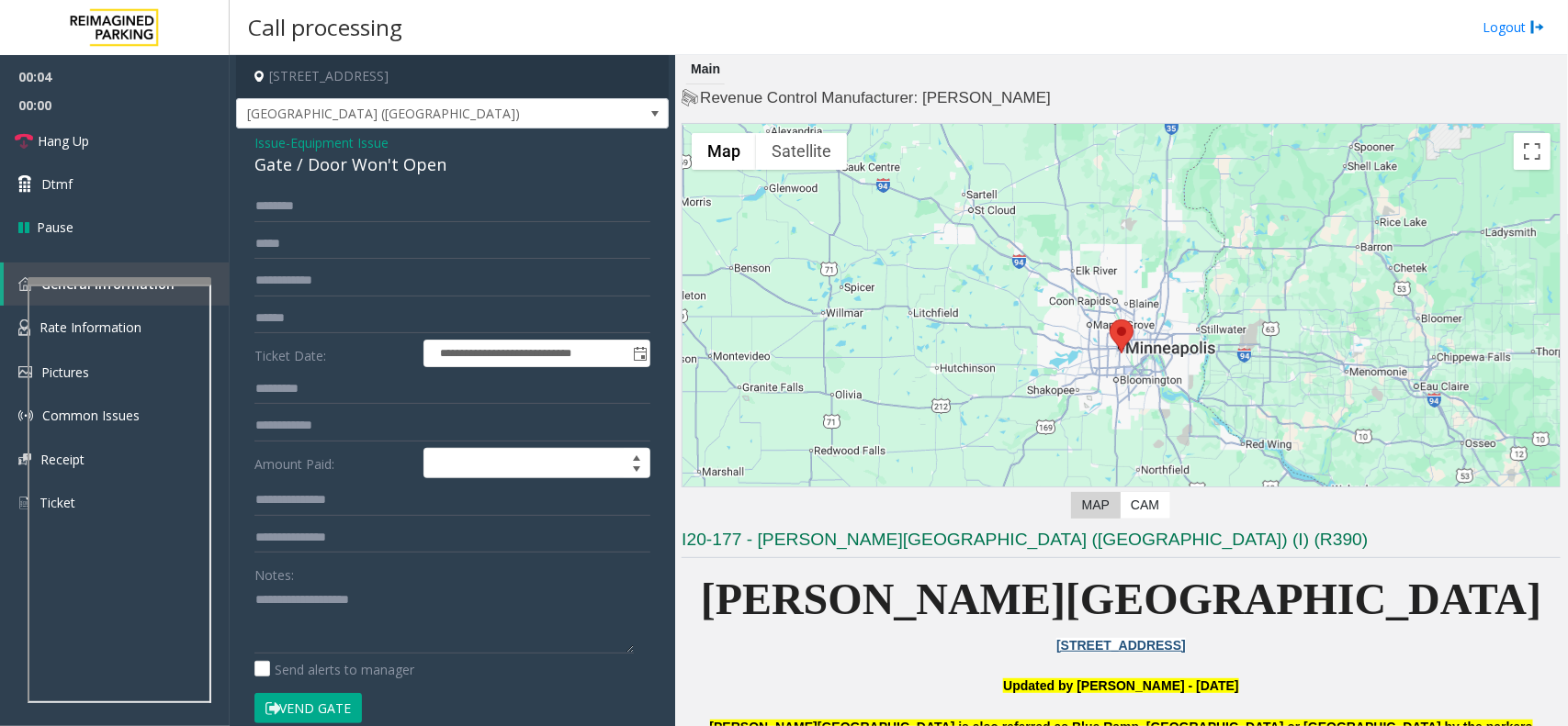
click at [319, 580] on button "Vend Gate" at bounding box center [308, 709] width 108 height 31
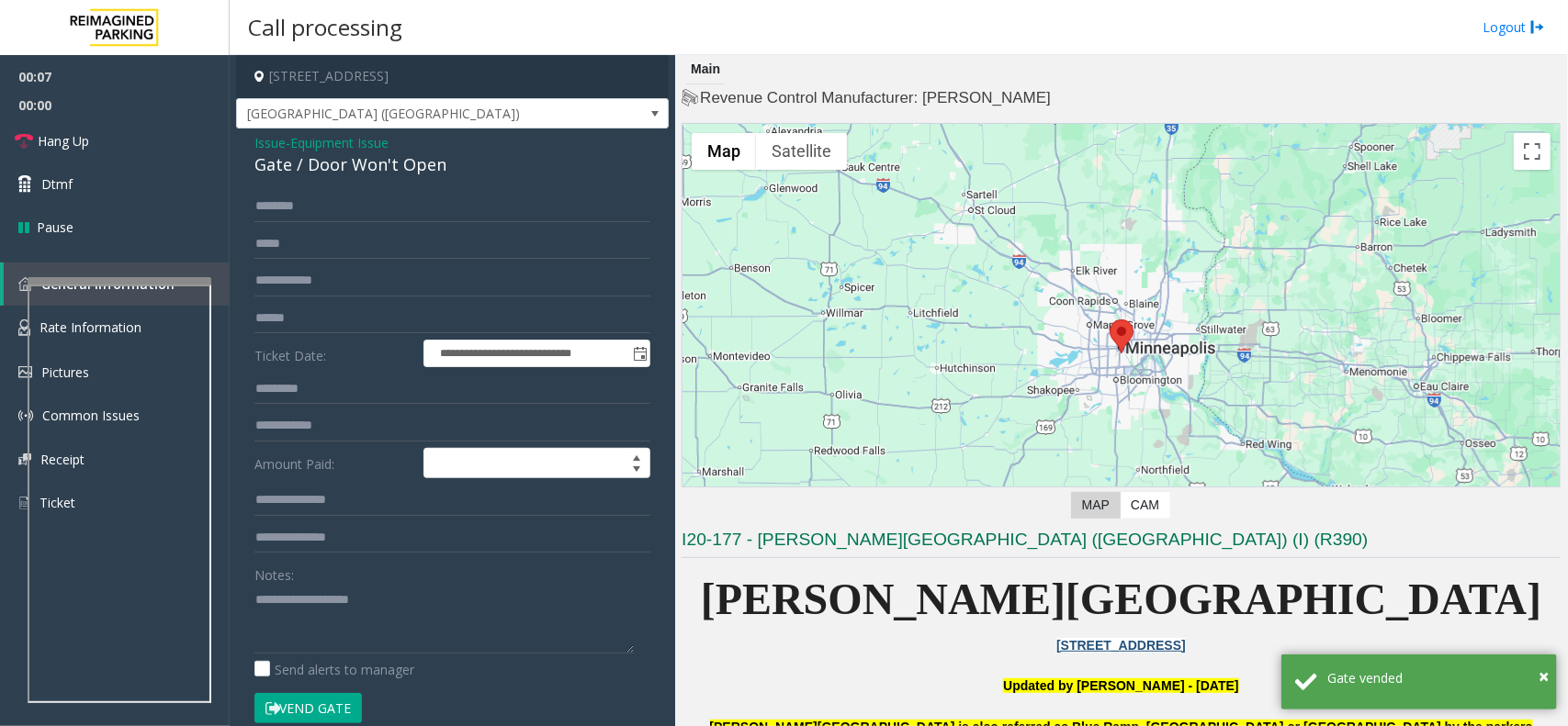
click at [331, 580] on button "Vend Gate" at bounding box center [308, 709] width 108 height 31
click at [98, 128] on link "Hang Up" at bounding box center [115, 141] width 230 height 43
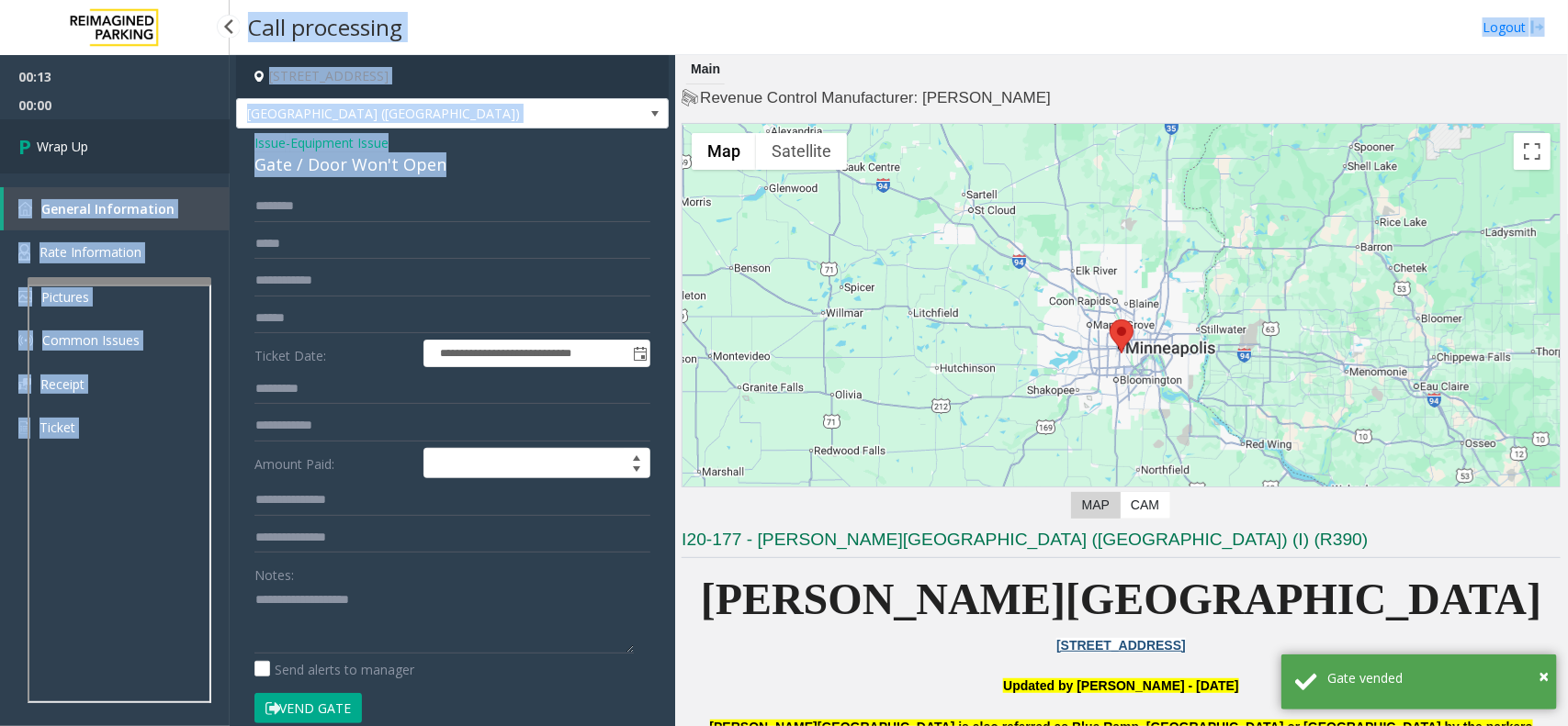
drag, startPoint x: 480, startPoint y: 161, endPoint x: 144, endPoint y: 157, distance: 336.0
click at [170, 157] on app-root "**********" at bounding box center [784, 363] width 1568 height 726
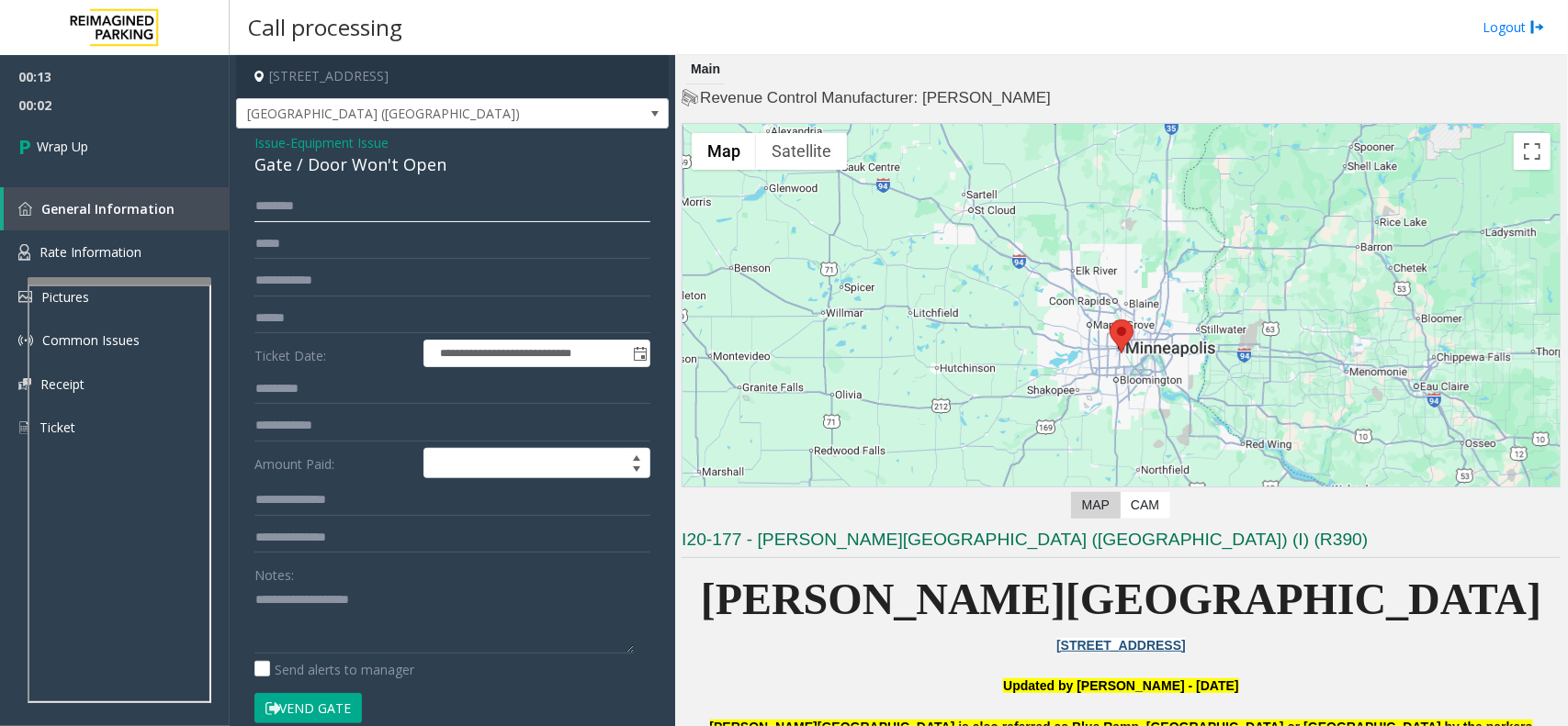
drag, startPoint x: 326, startPoint y: 216, endPoint x: 438, endPoint y: 179, distance: 118.0
click at [332, 214] on input "text" at bounding box center [452, 206] width 396 height 31
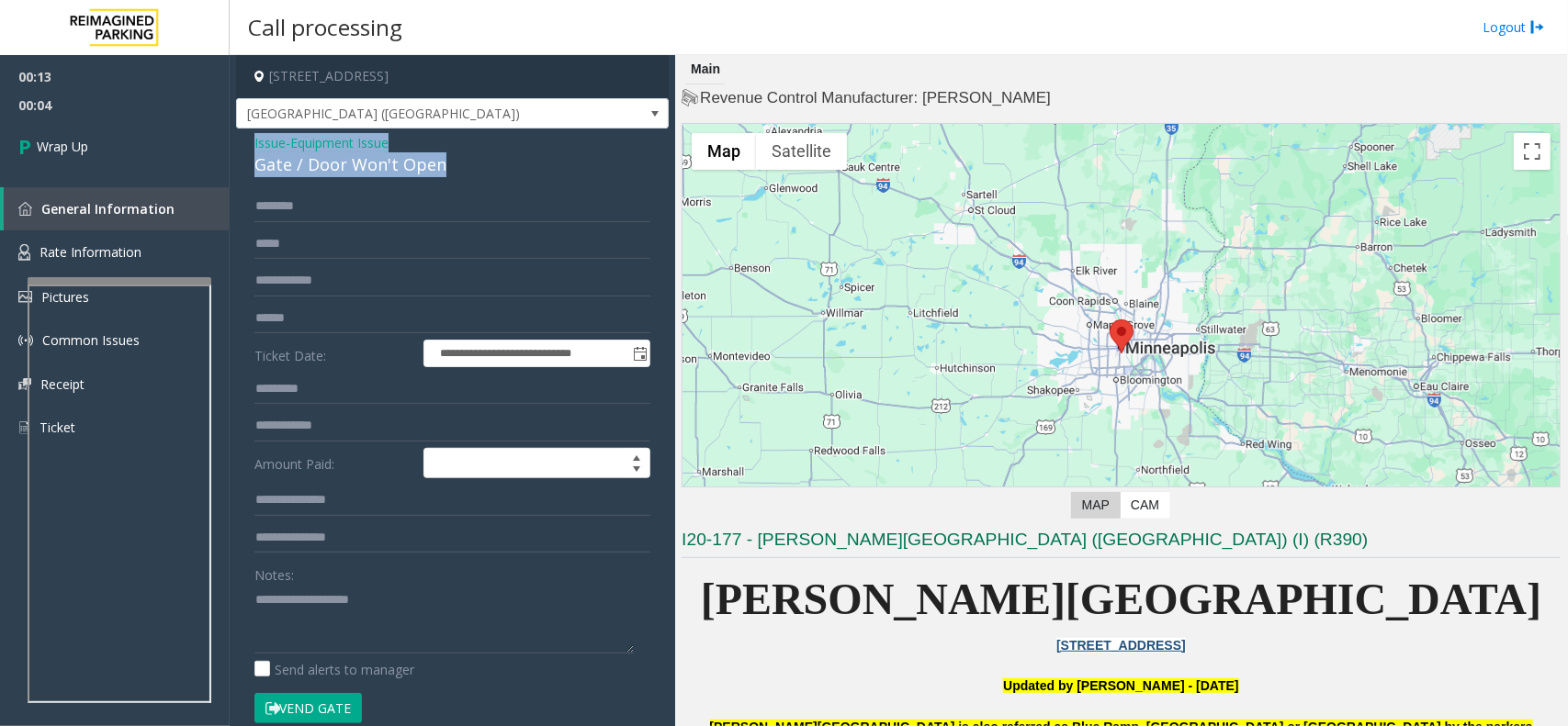
drag, startPoint x: 471, startPoint y: 163, endPoint x: 246, endPoint y: 150, distance: 225.4
click at [246, 150] on div "**********" at bounding box center [452, 610] width 433 height 963
copy div "Issue - Equipment Issue Gate / Door Won't Open"
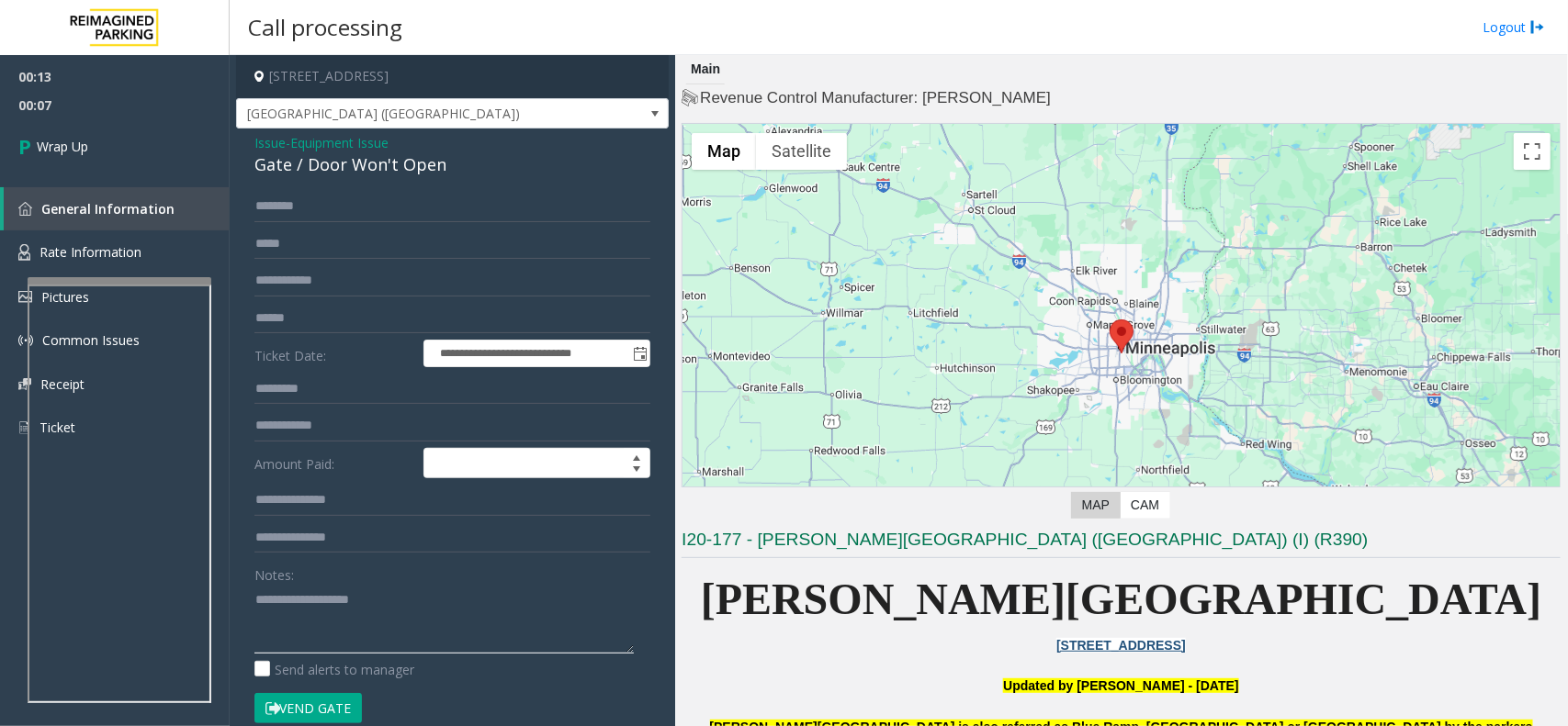
click at [314, 580] on textarea at bounding box center [444, 619] width 380 height 68
paste textarea "**********"
drag, startPoint x: 382, startPoint y: 644, endPoint x: 283, endPoint y: 630, distance: 100.0
click at [283, 580] on textarea at bounding box center [444, 619] width 380 height 68
type textarea "**********"
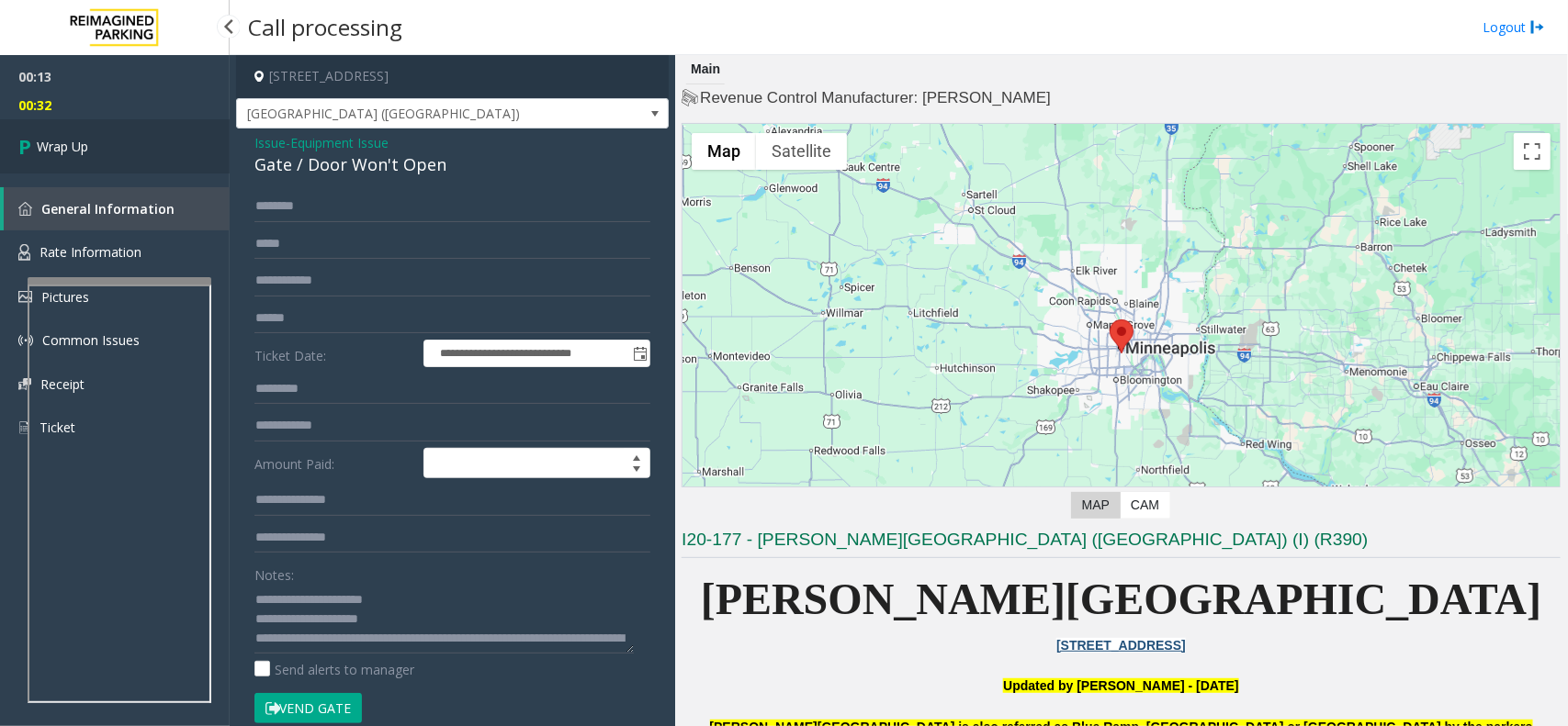
click at [99, 140] on link "Wrap Up" at bounding box center [115, 146] width 230 height 54
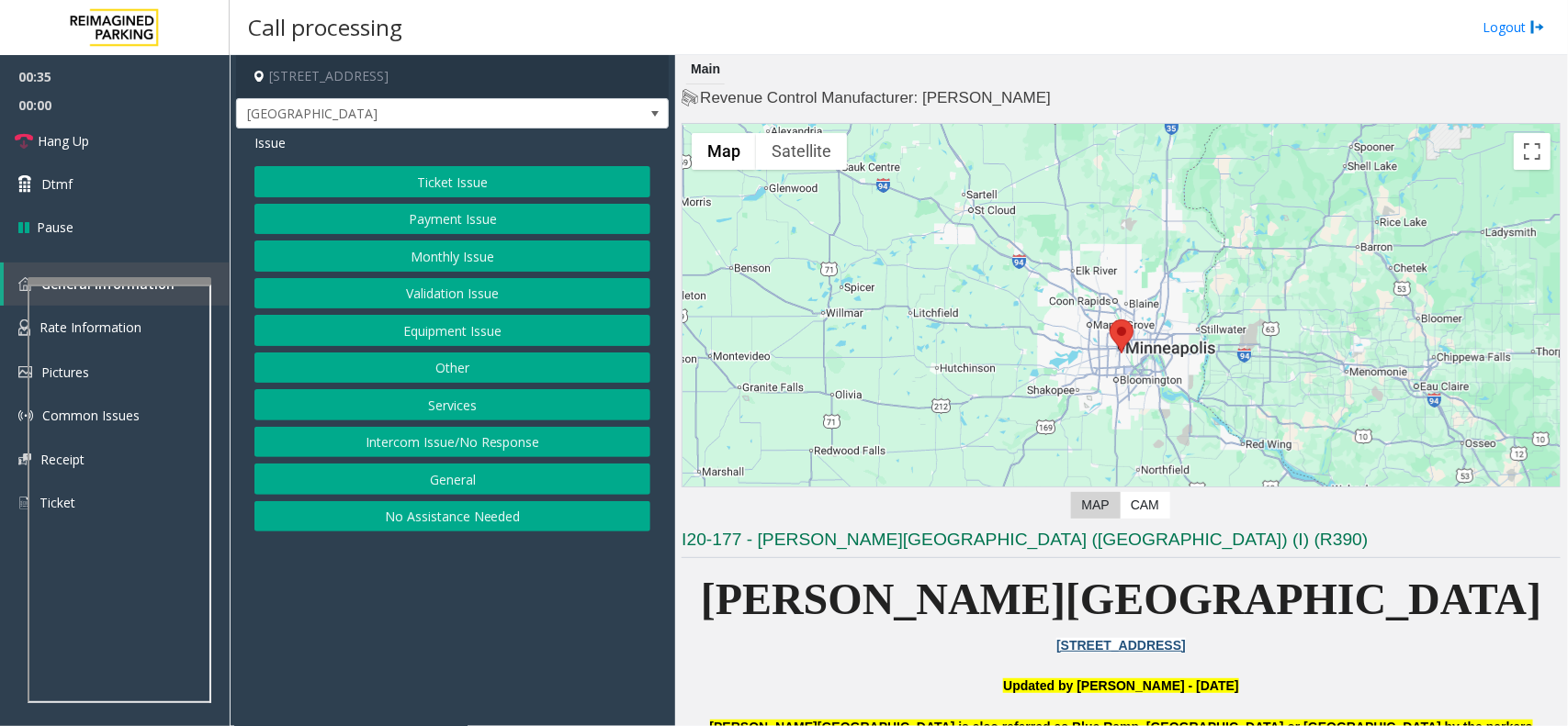
click at [465, 341] on button "Equipment Issue" at bounding box center [452, 331] width 396 height 31
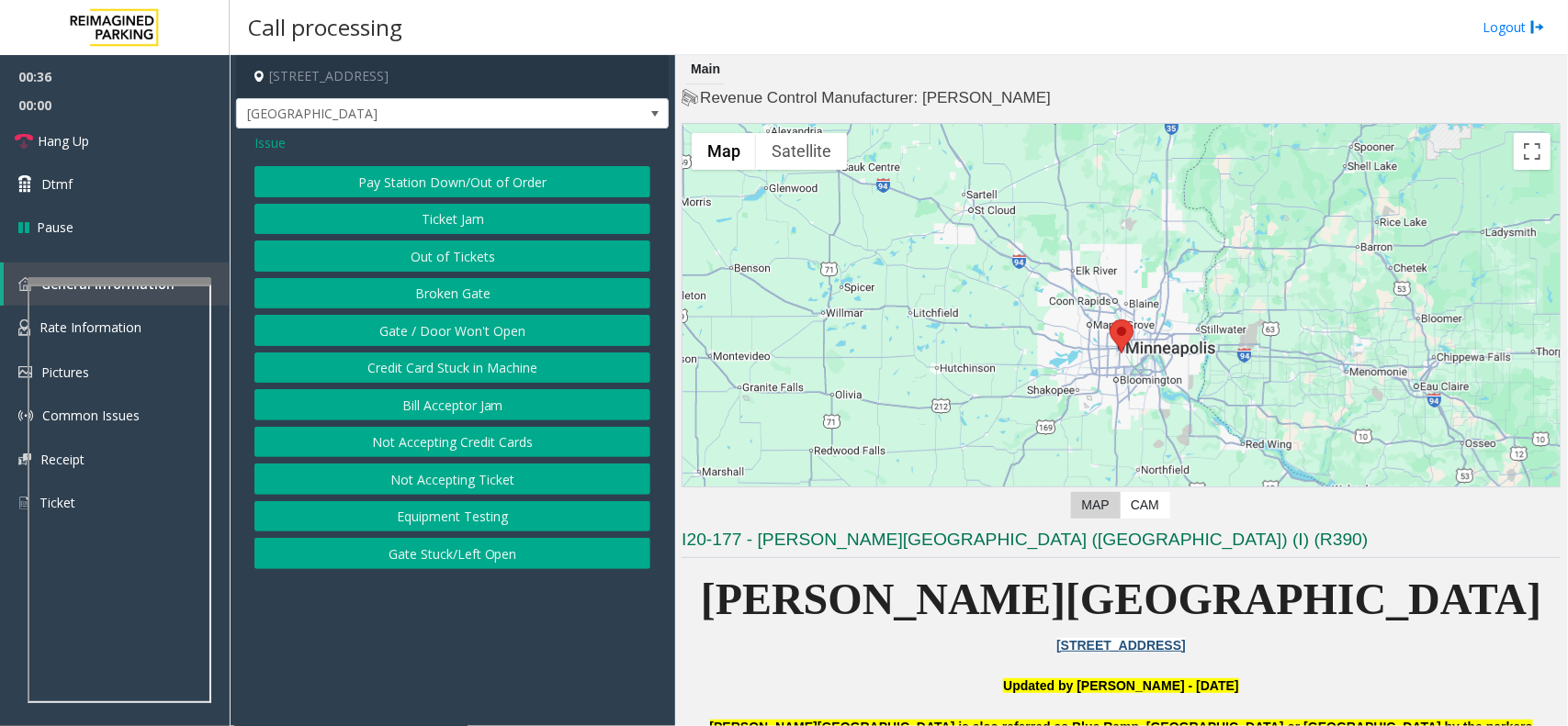
click at [452, 329] on button "Gate / Door Won't Open" at bounding box center [452, 331] width 396 height 31
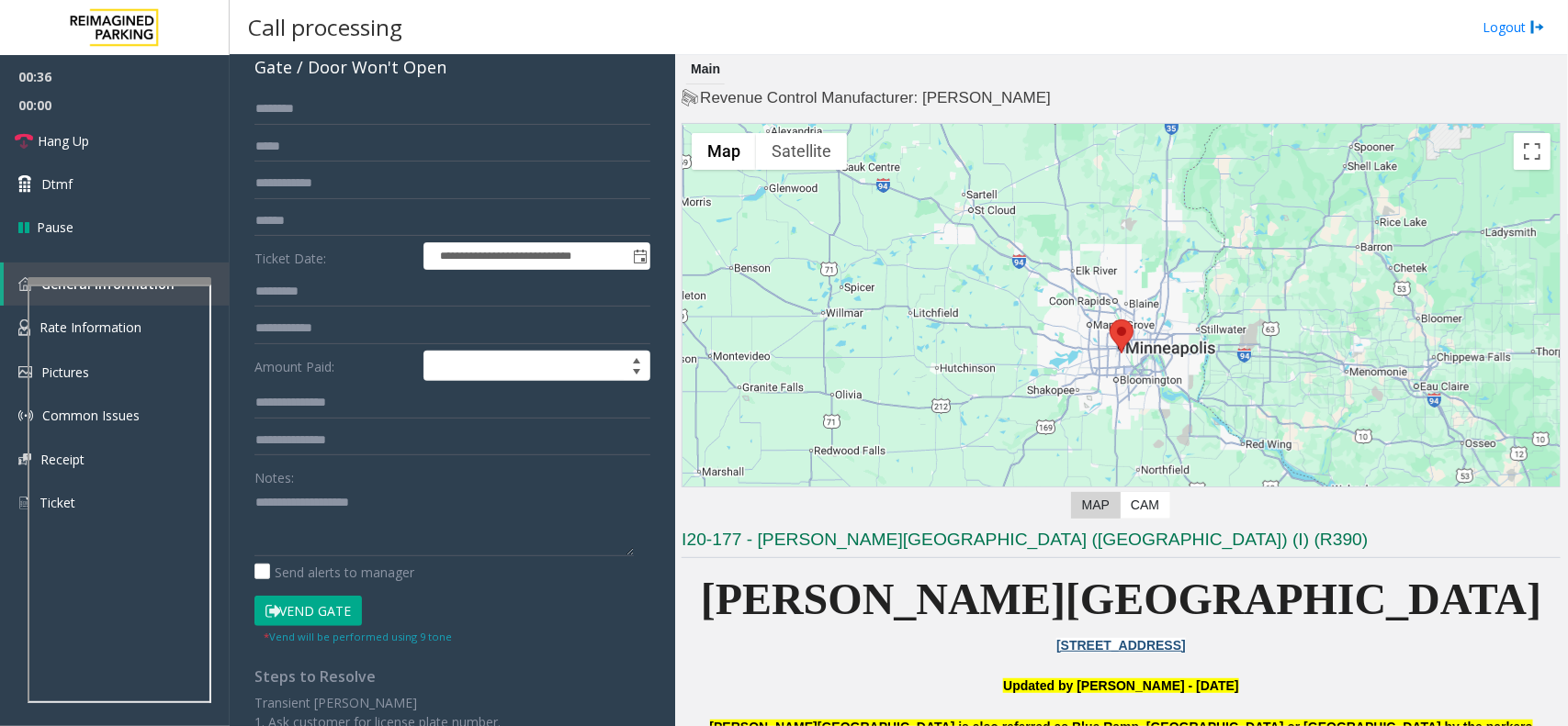
scroll to position [230, 0]
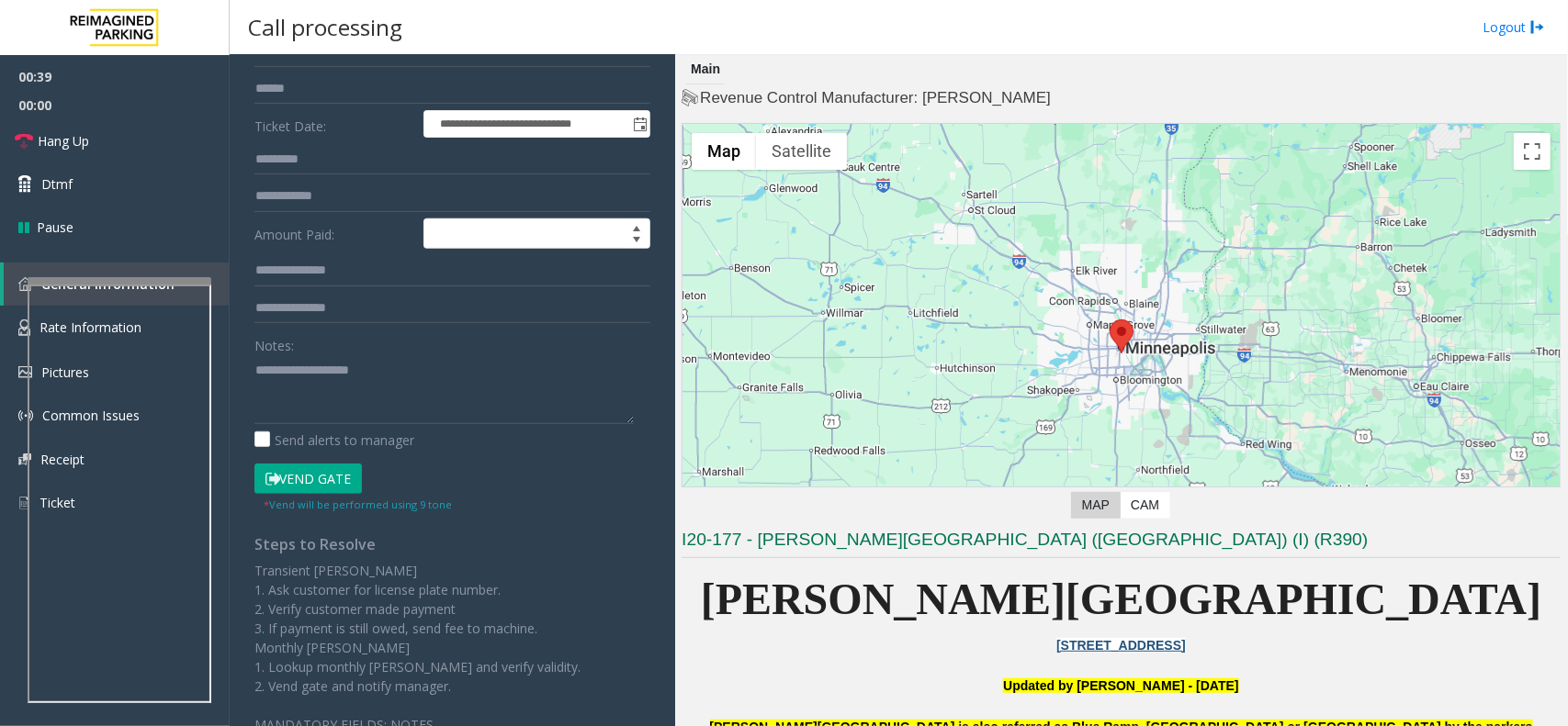
click at [305, 474] on button "Vend Gate" at bounding box center [308, 479] width 108 height 31
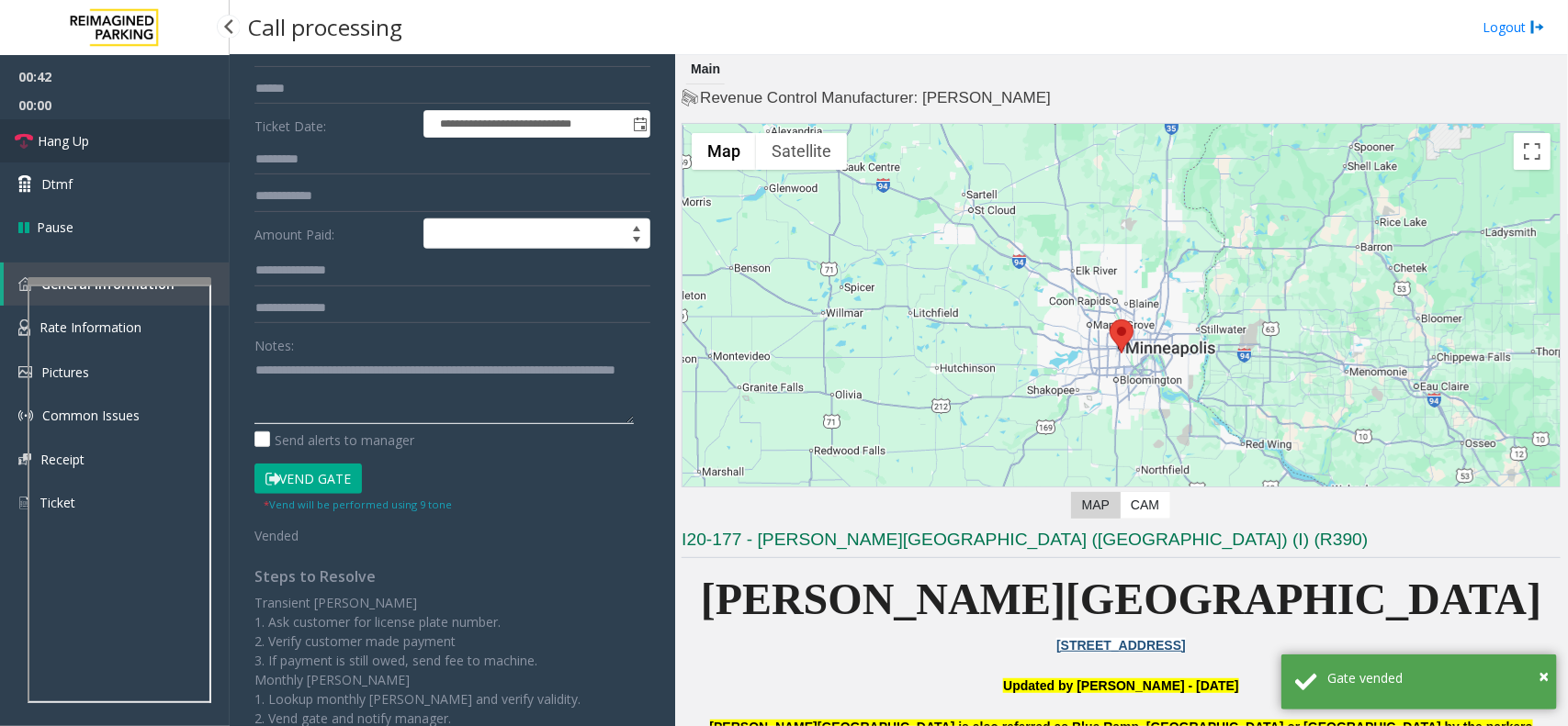
type textarea "**********"
click at [142, 143] on link "Hang Up" at bounding box center [115, 141] width 230 height 43
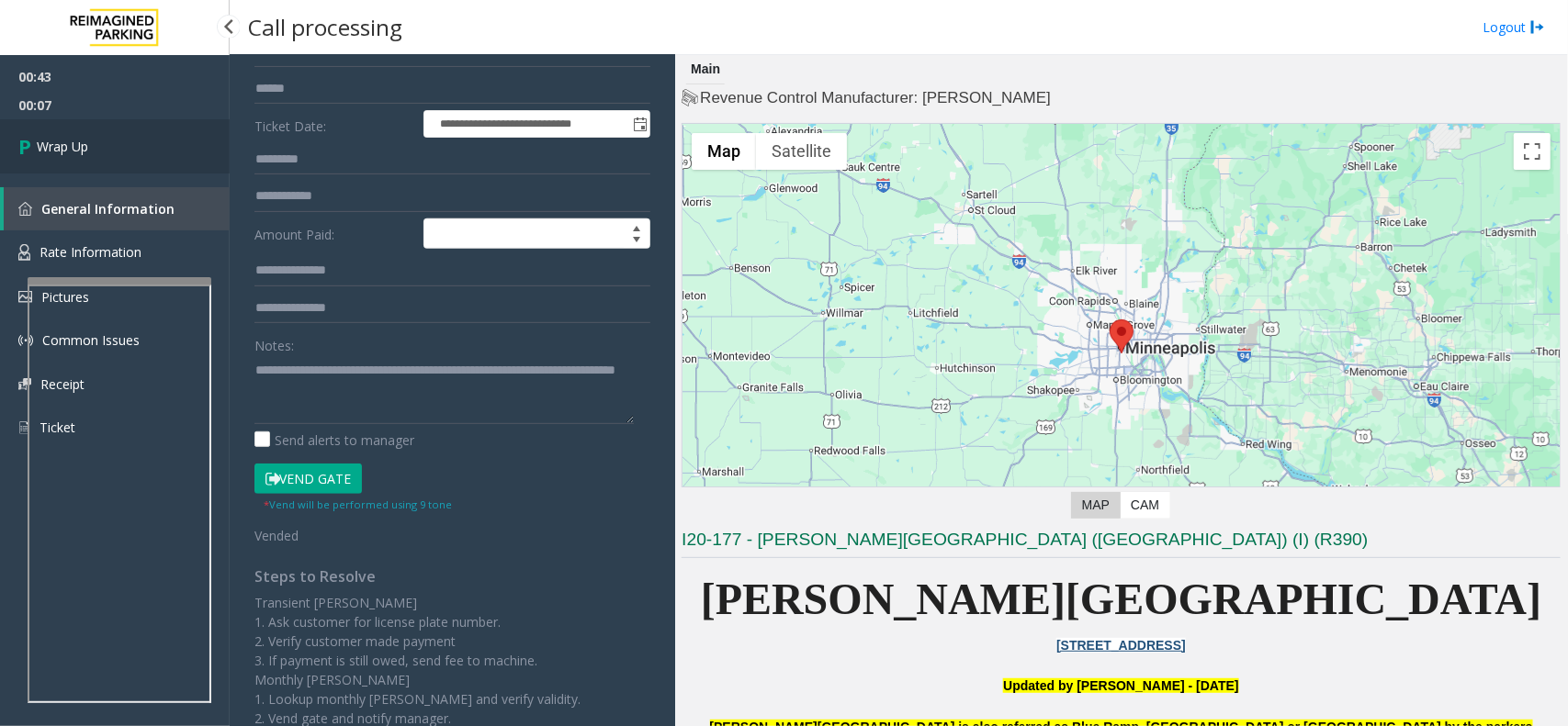
click at [73, 145] on span "Wrap Up" at bounding box center [63, 147] width 52 height 20
click at [74, 145] on span "Wrap Up" at bounding box center [63, 147] width 52 height 20
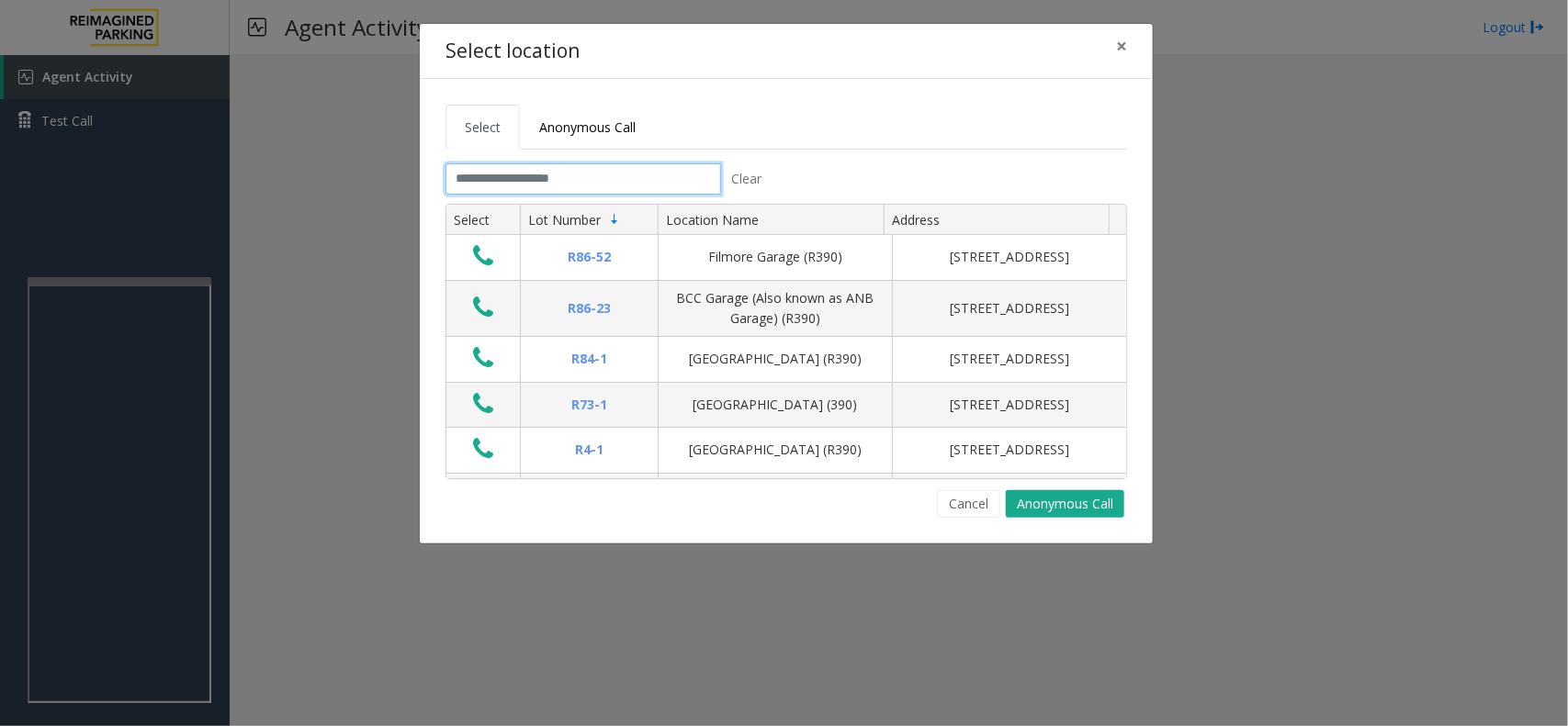
click at [565, 186] on input "text" at bounding box center [583, 179] width 276 height 31
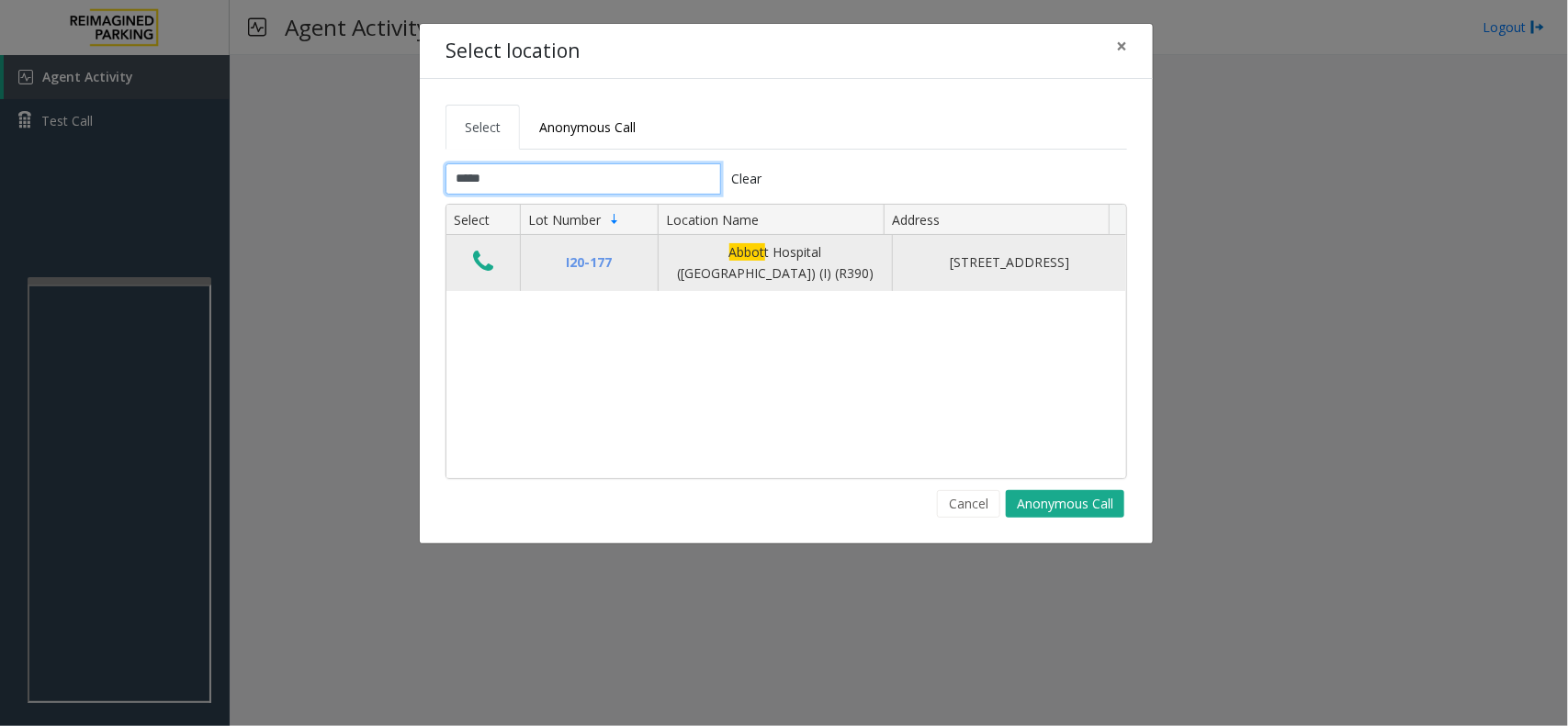
type input "*****"
click at [485, 266] on icon "Data table" at bounding box center [483, 261] width 21 height 25
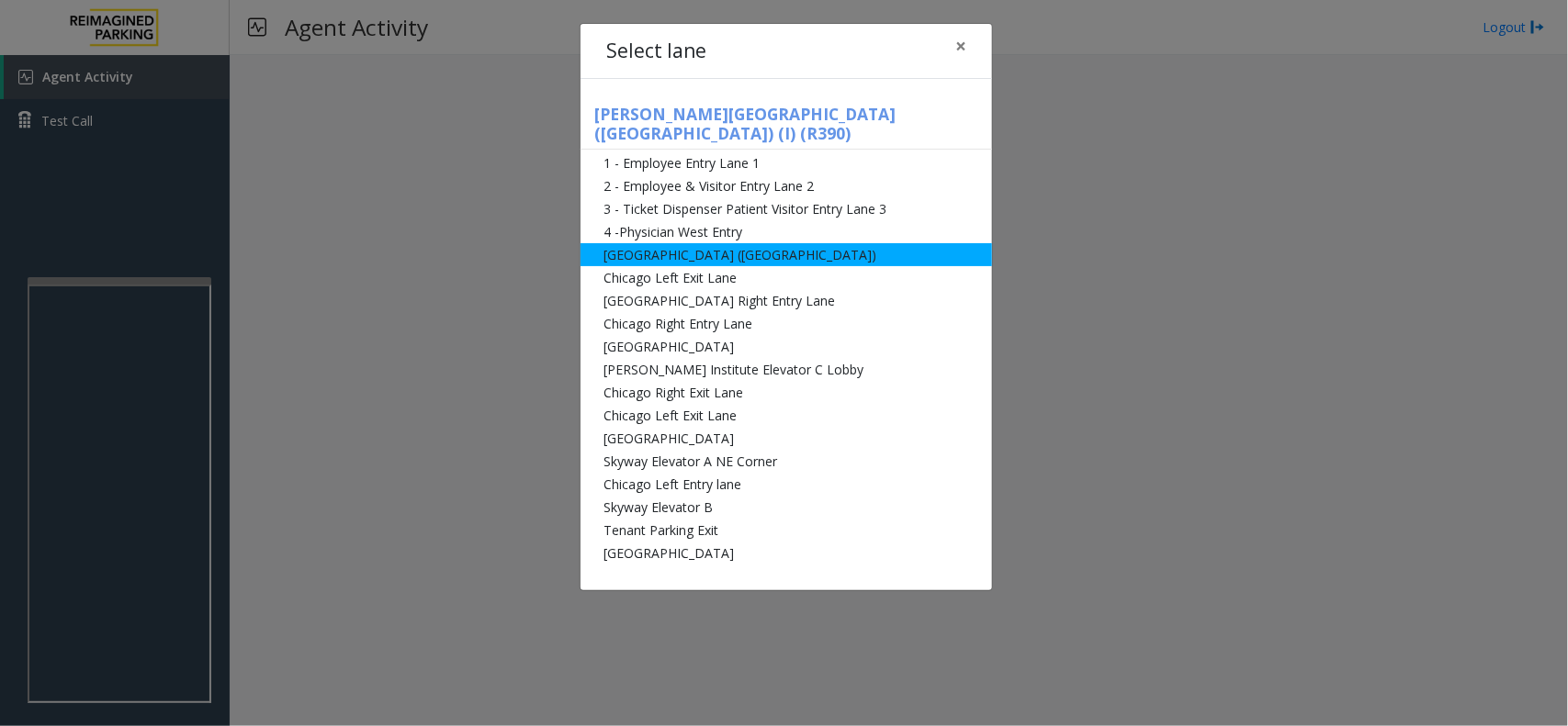
click at [668, 244] on li "[GEOGRAPHIC_DATA] ([GEOGRAPHIC_DATA])" at bounding box center [786, 254] width 411 height 23
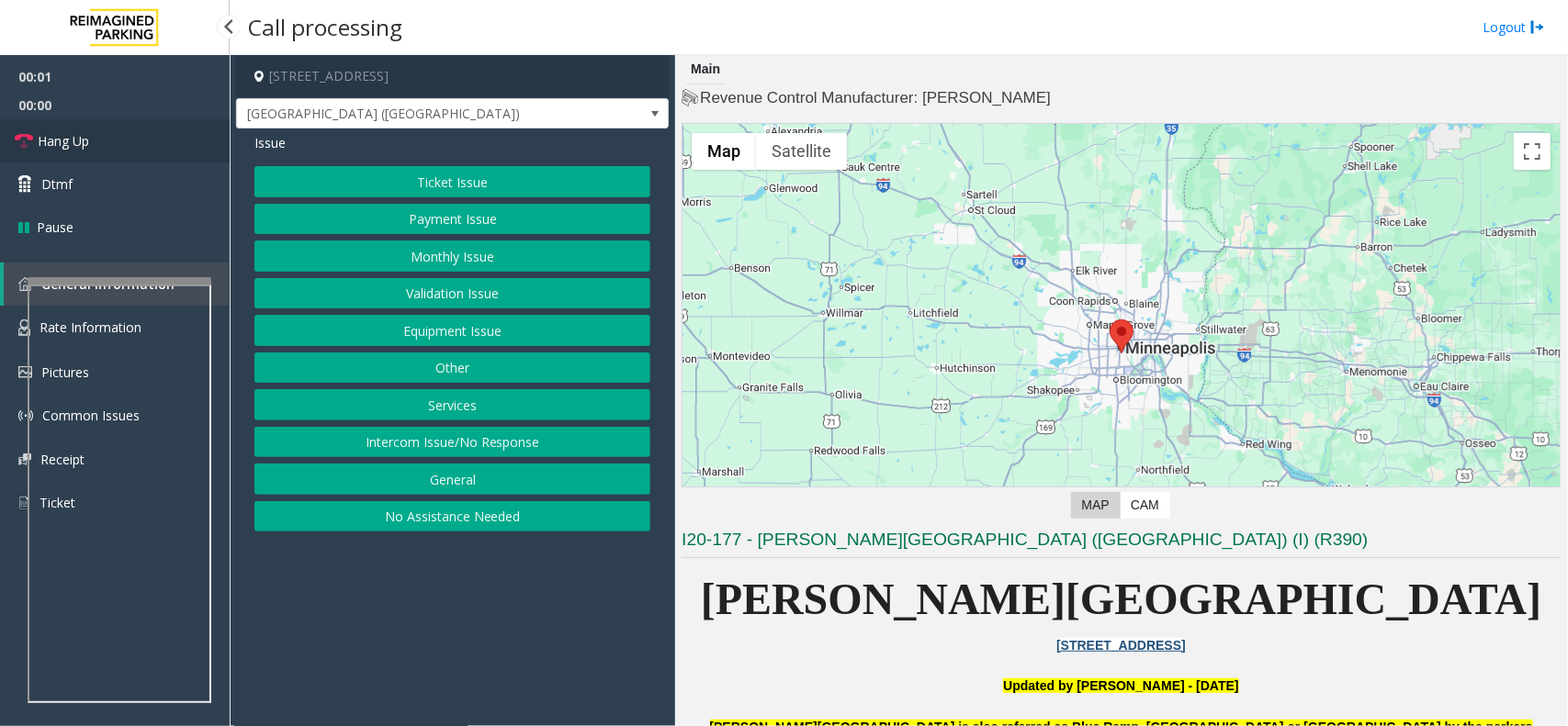
click at [78, 138] on span "Hang Up" at bounding box center [63, 141] width 52 height 20
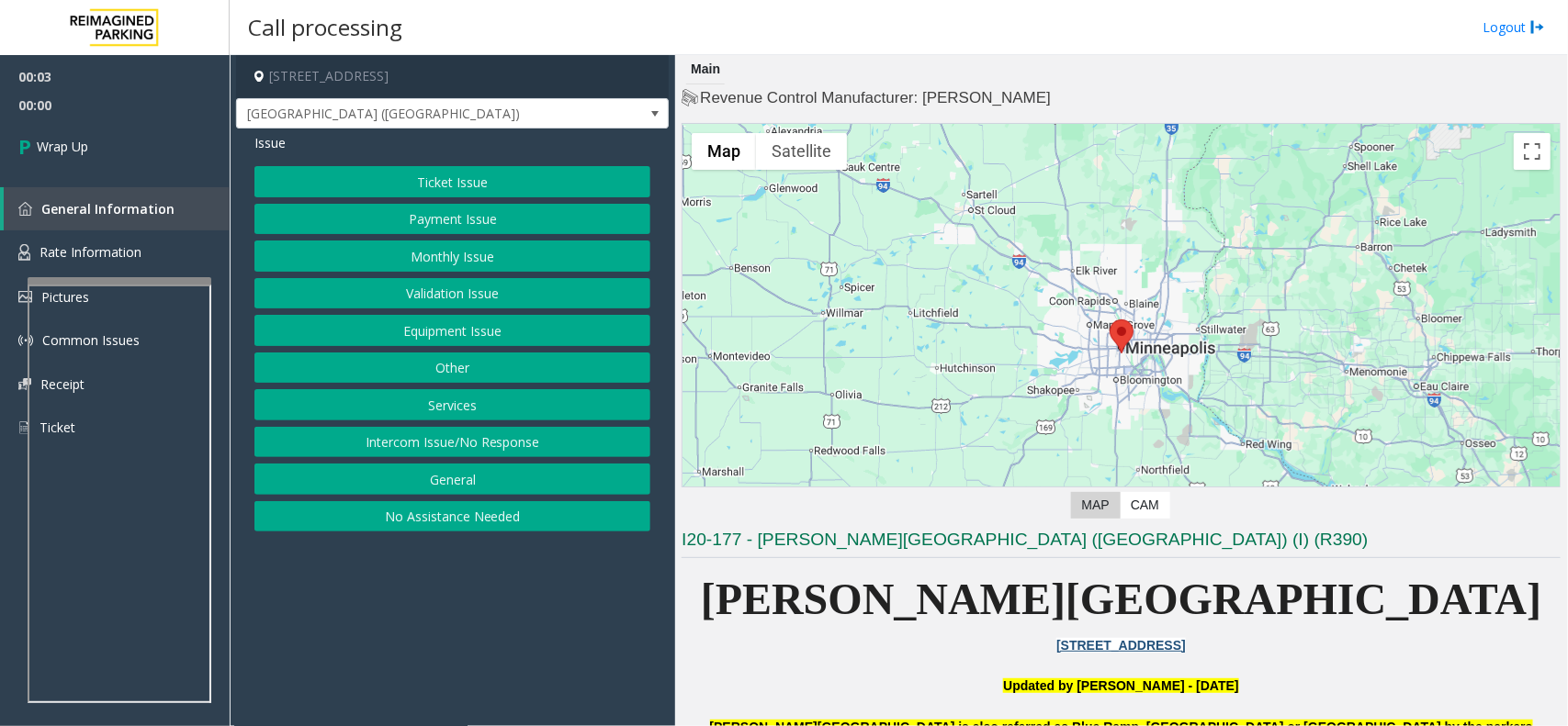
click at [442, 450] on button "Intercom Issue/No Response" at bounding box center [452, 442] width 396 height 31
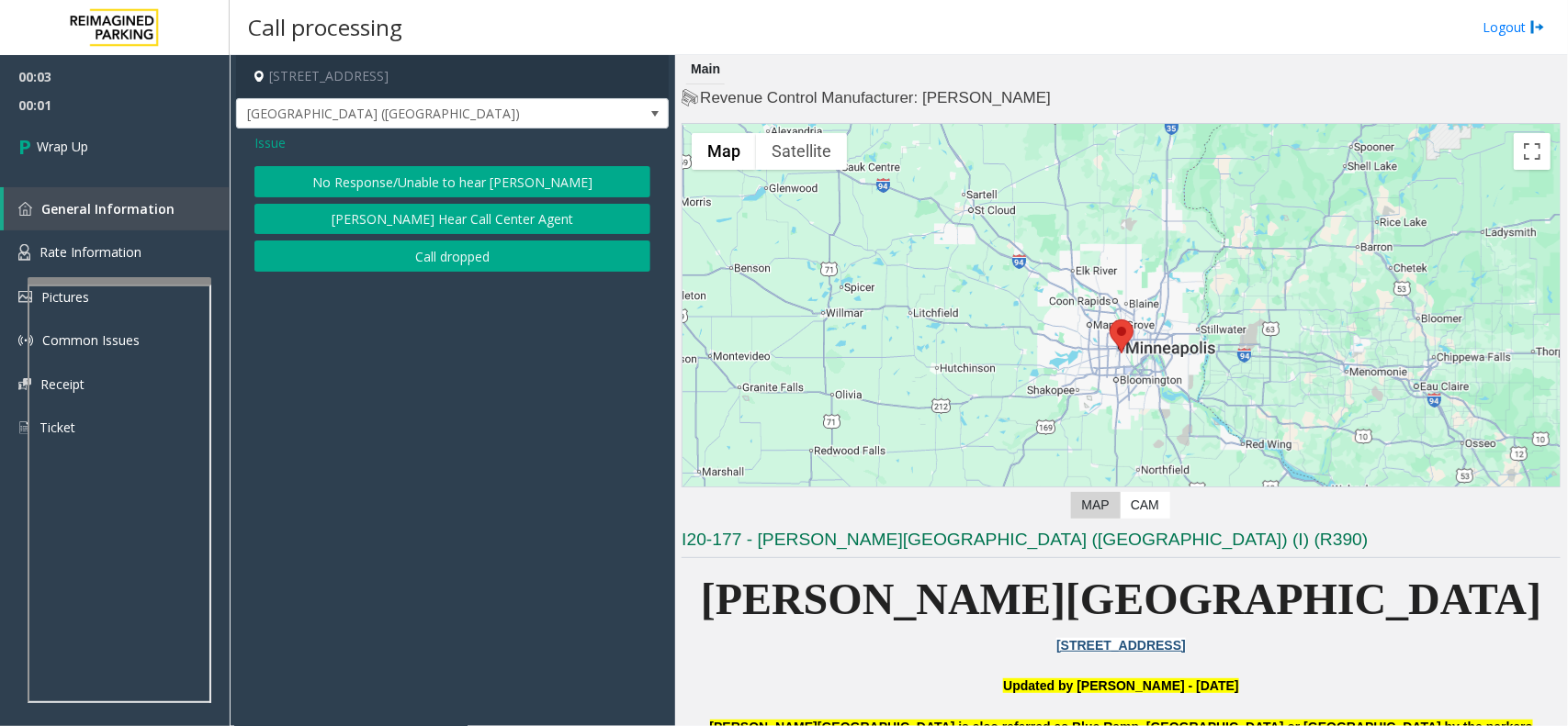
click at [485, 181] on button "No Response/Unable to hear [PERSON_NAME]" at bounding box center [452, 182] width 396 height 31
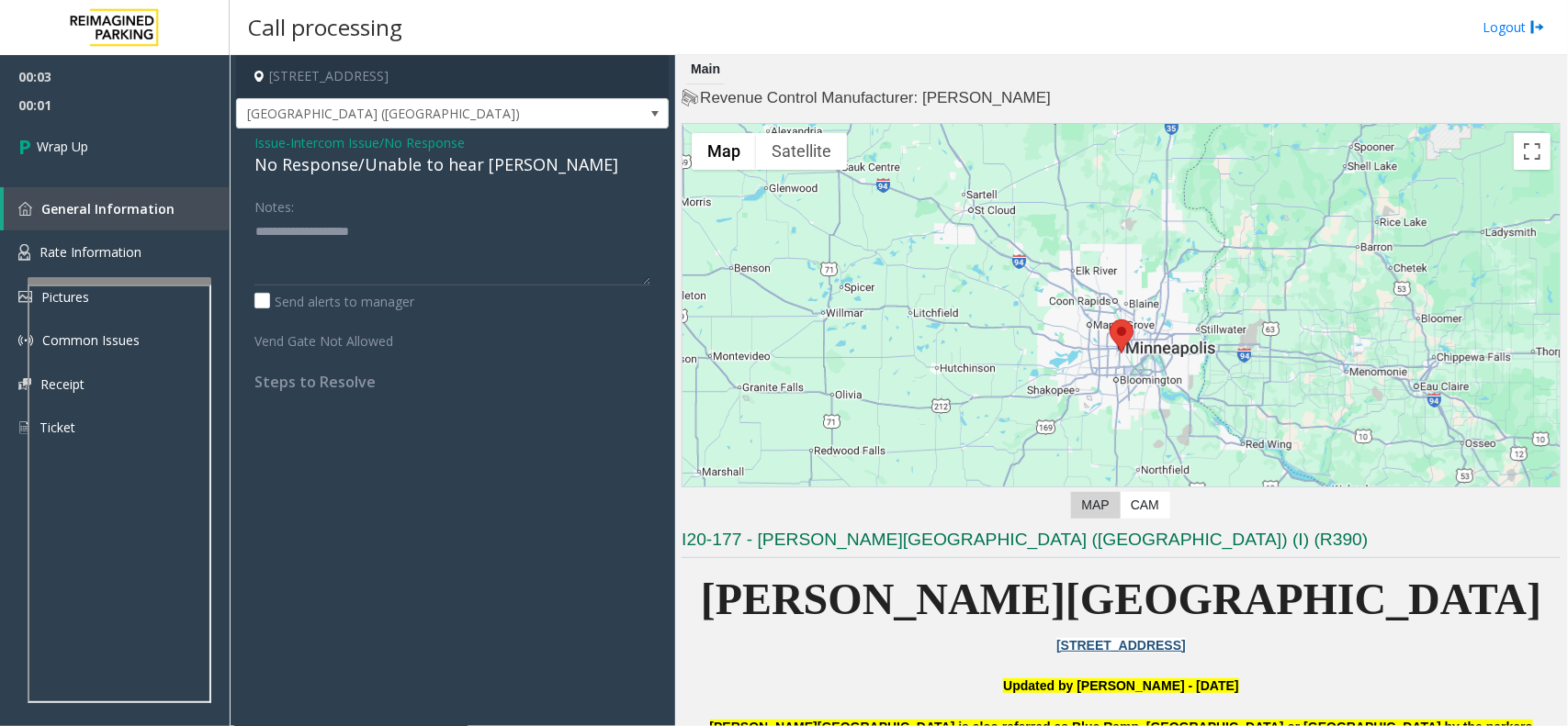
click at [429, 158] on div "No Response/Unable to hear [PERSON_NAME]" at bounding box center [452, 164] width 396 height 24
type textarea "**********"
click at [149, 153] on link "Wrap Up" at bounding box center [115, 146] width 230 height 54
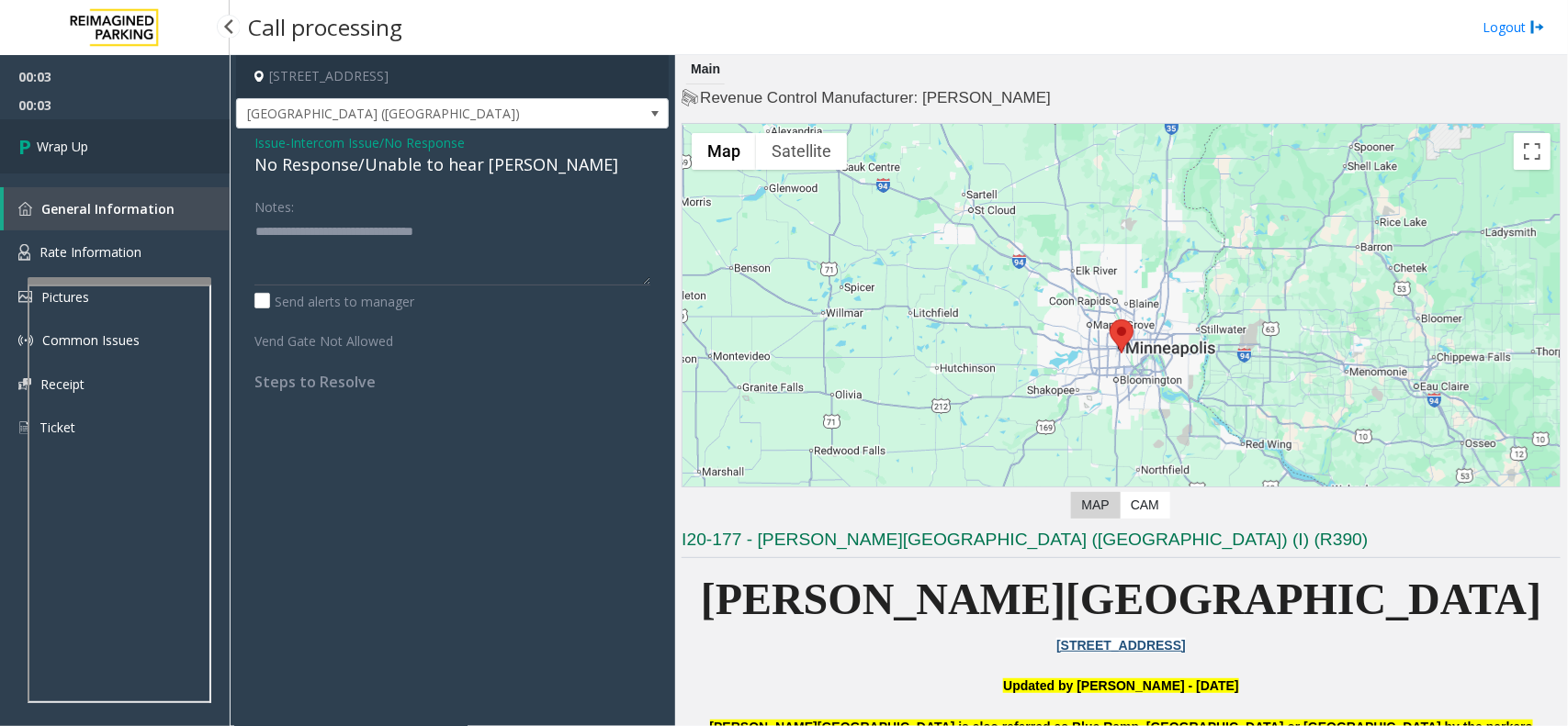
click at [149, 153] on link "Wrap Up" at bounding box center [115, 146] width 230 height 54
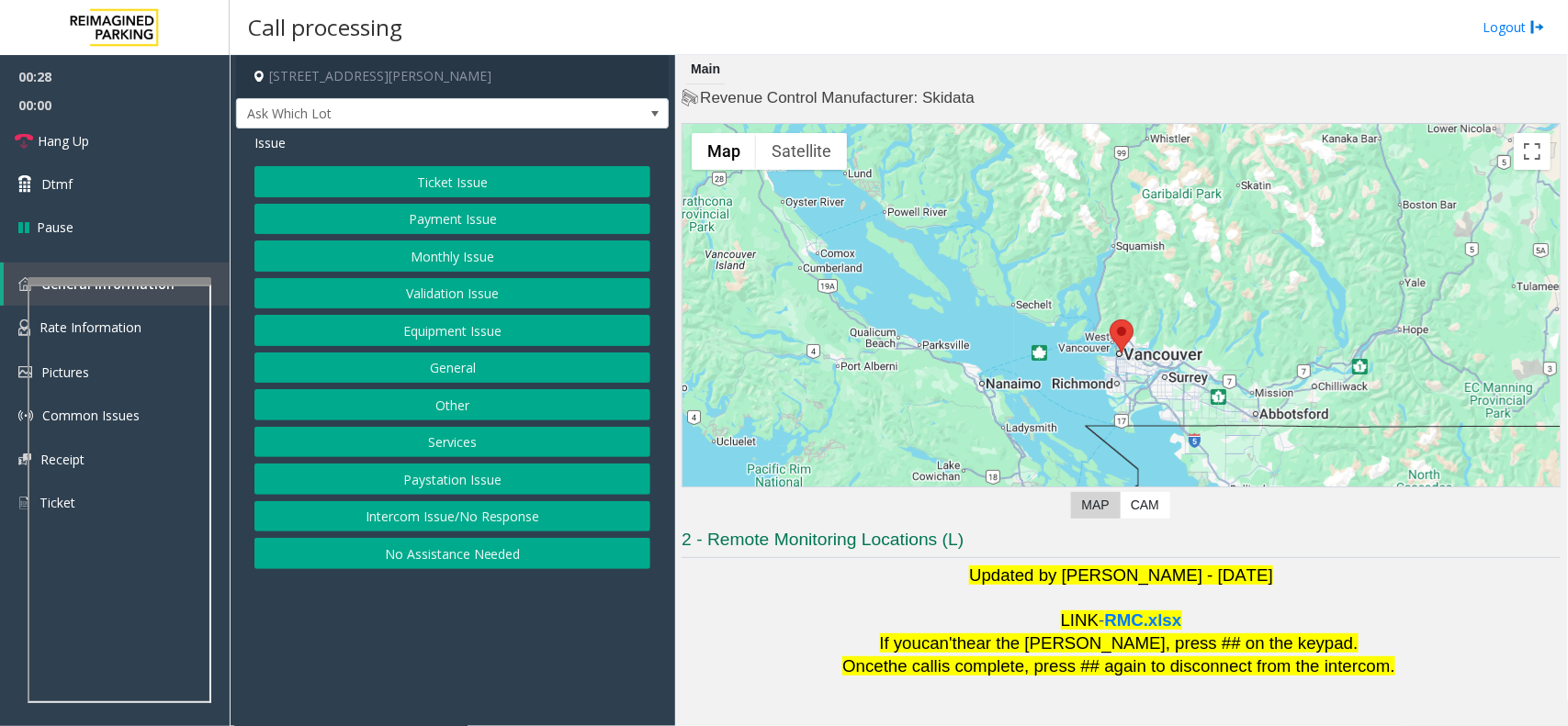
click at [487, 166] on button "Ticket Issue" at bounding box center [452, 182] width 396 height 31
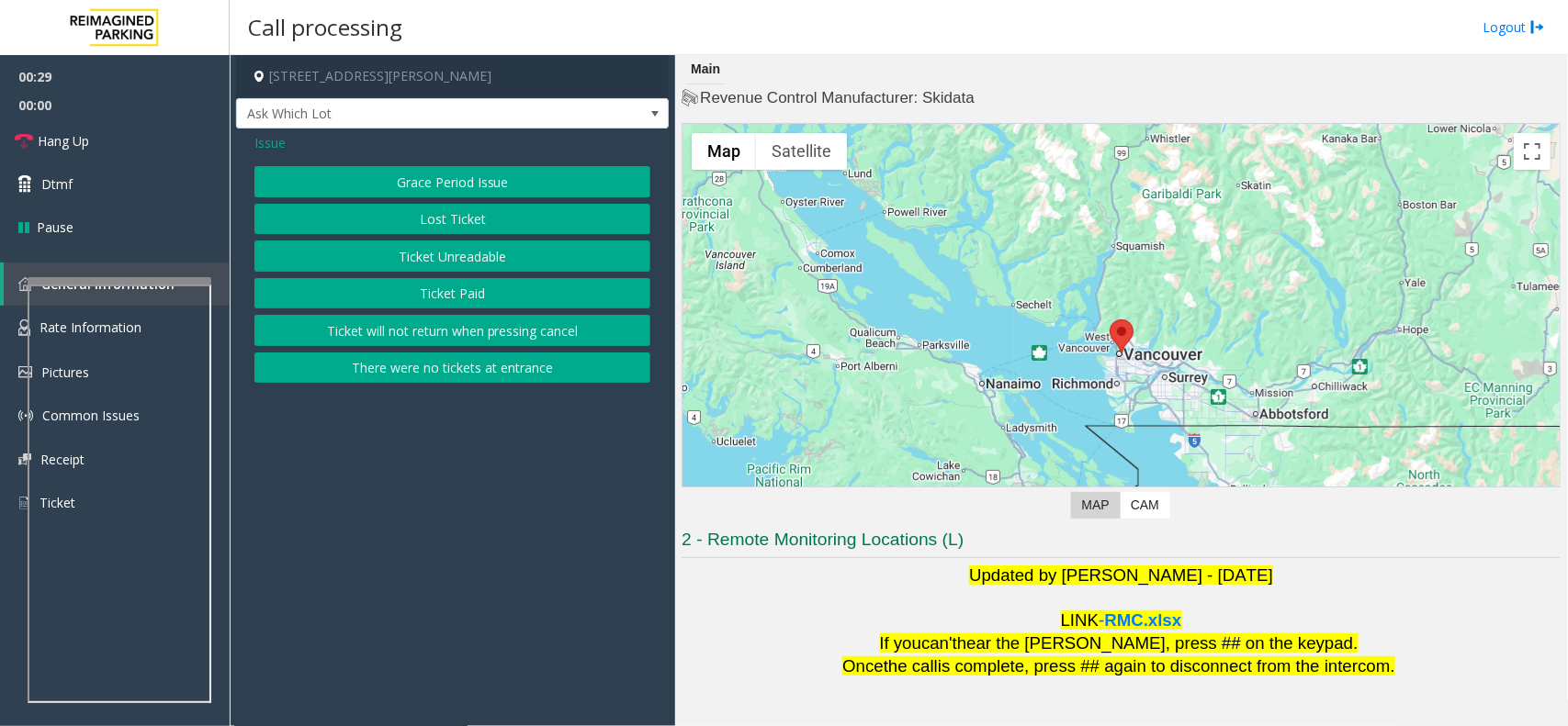
click at [474, 249] on button "Ticket Unreadable" at bounding box center [452, 256] width 396 height 31
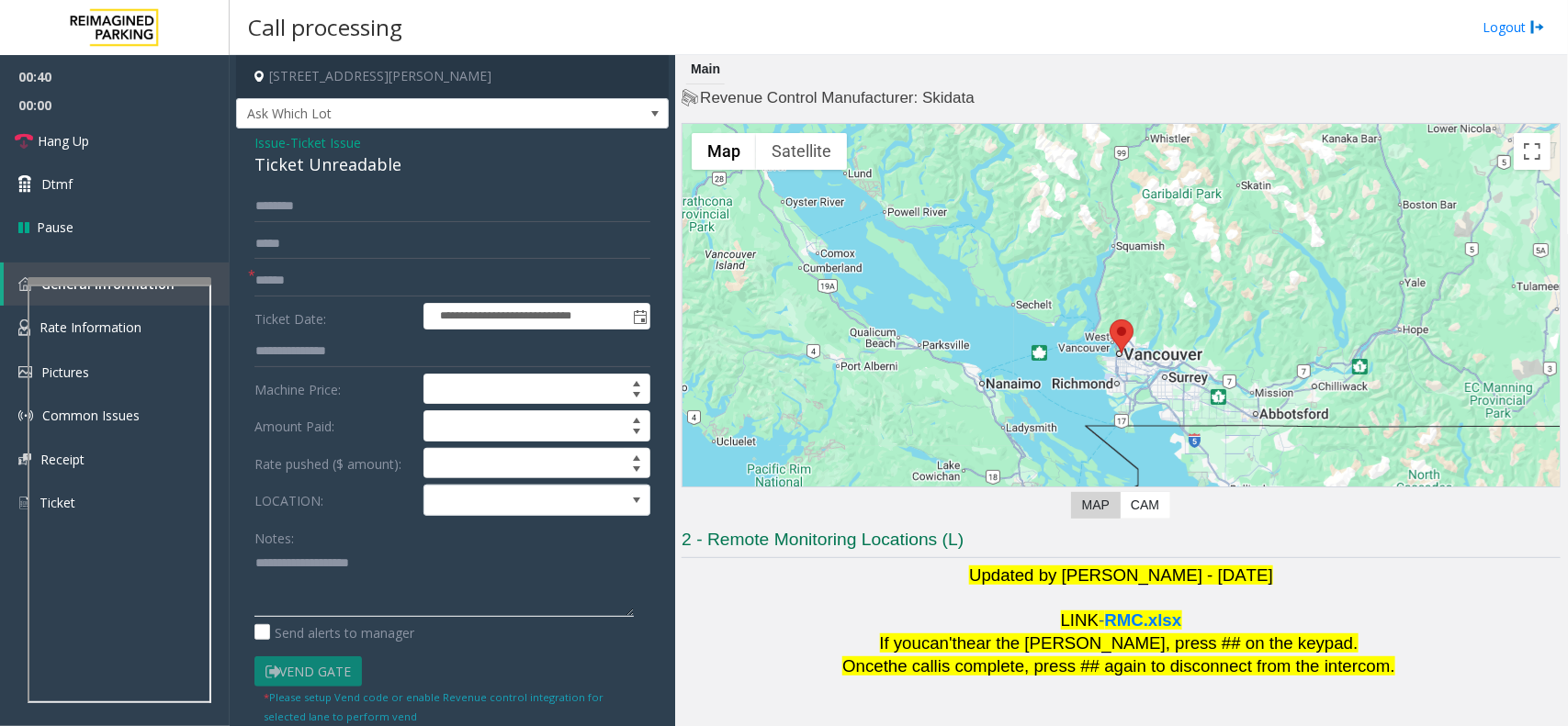
click at [287, 575] on textarea at bounding box center [444, 582] width 380 height 68
paste textarea "**********"
click at [315, 571] on textarea at bounding box center [444, 582] width 380 height 68
type textarea "**********"
click at [274, 266] on input "text" at bounding box center [452, 281] width 396 height 31
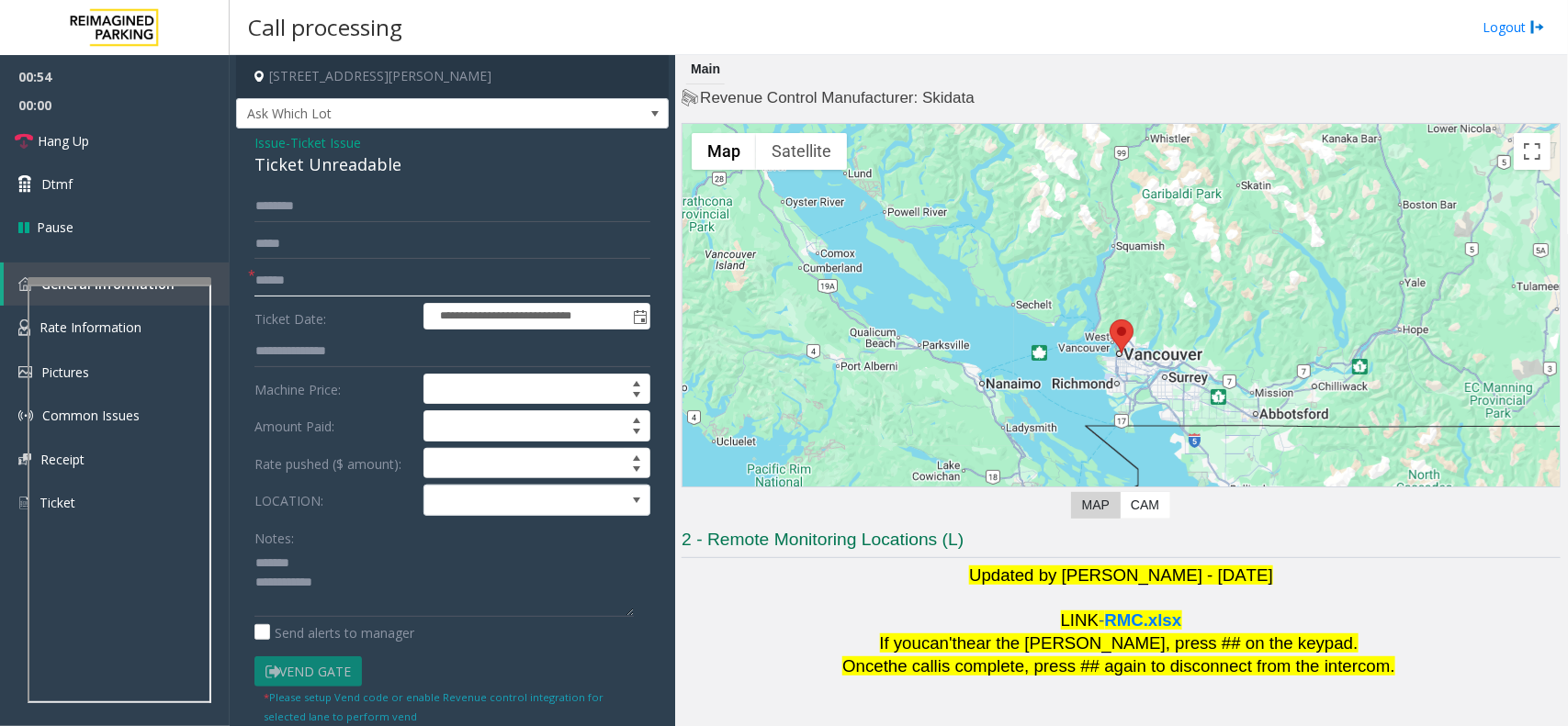
click at [300, 281] on input "text" at bounding box center [452, 281] width 396 height 31
type input "*******"
click at [300, 170] on div "Ticket Unreadable" at bounding box center [452, 164] width 396 height 24
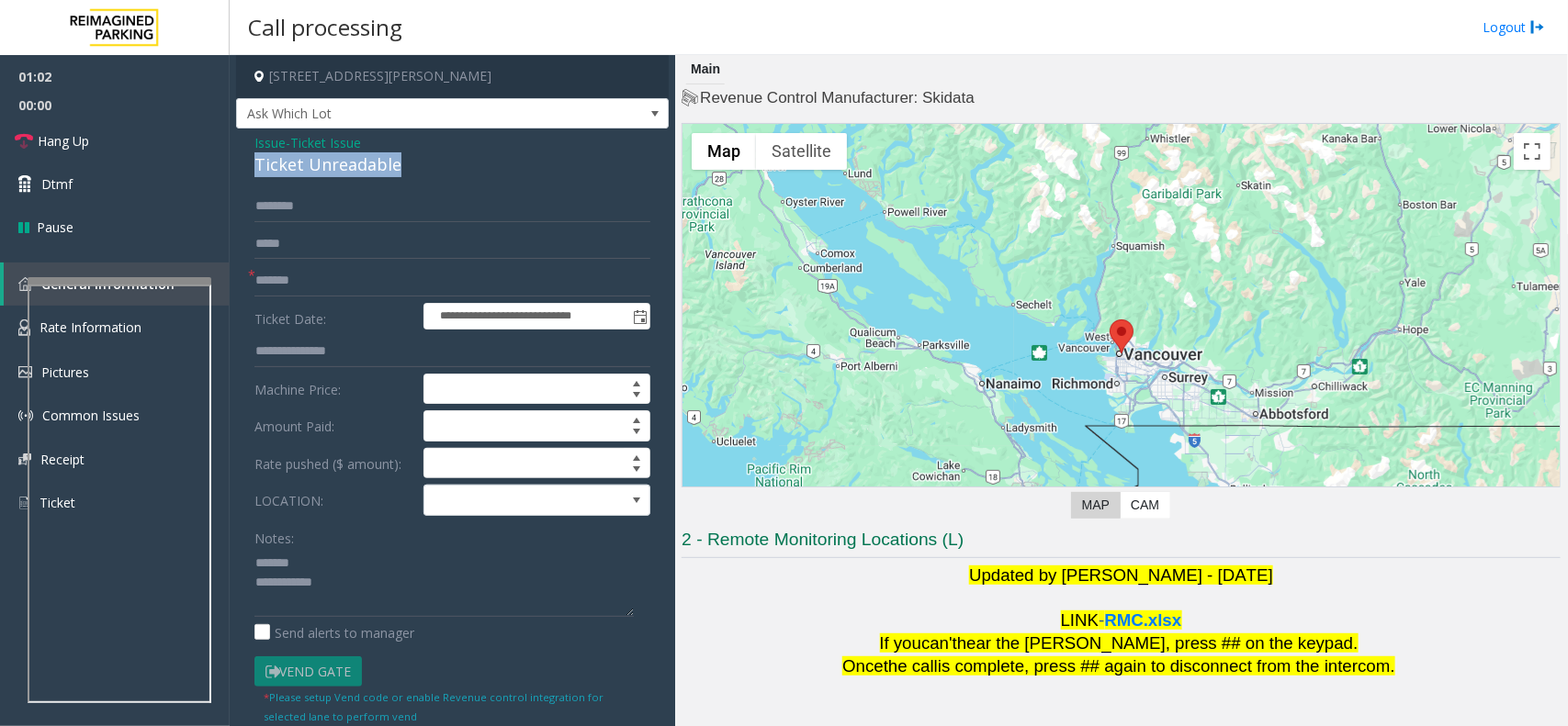
copy div "Ticket Unreadable"
click at [351, 561] on textarea at bounding box center [444, 582] width 380 height 68
paste textarea "**********"
click at [354, 580] on textarea at bounding box center [444, 582] width 380 height 68
type textarea "**********"
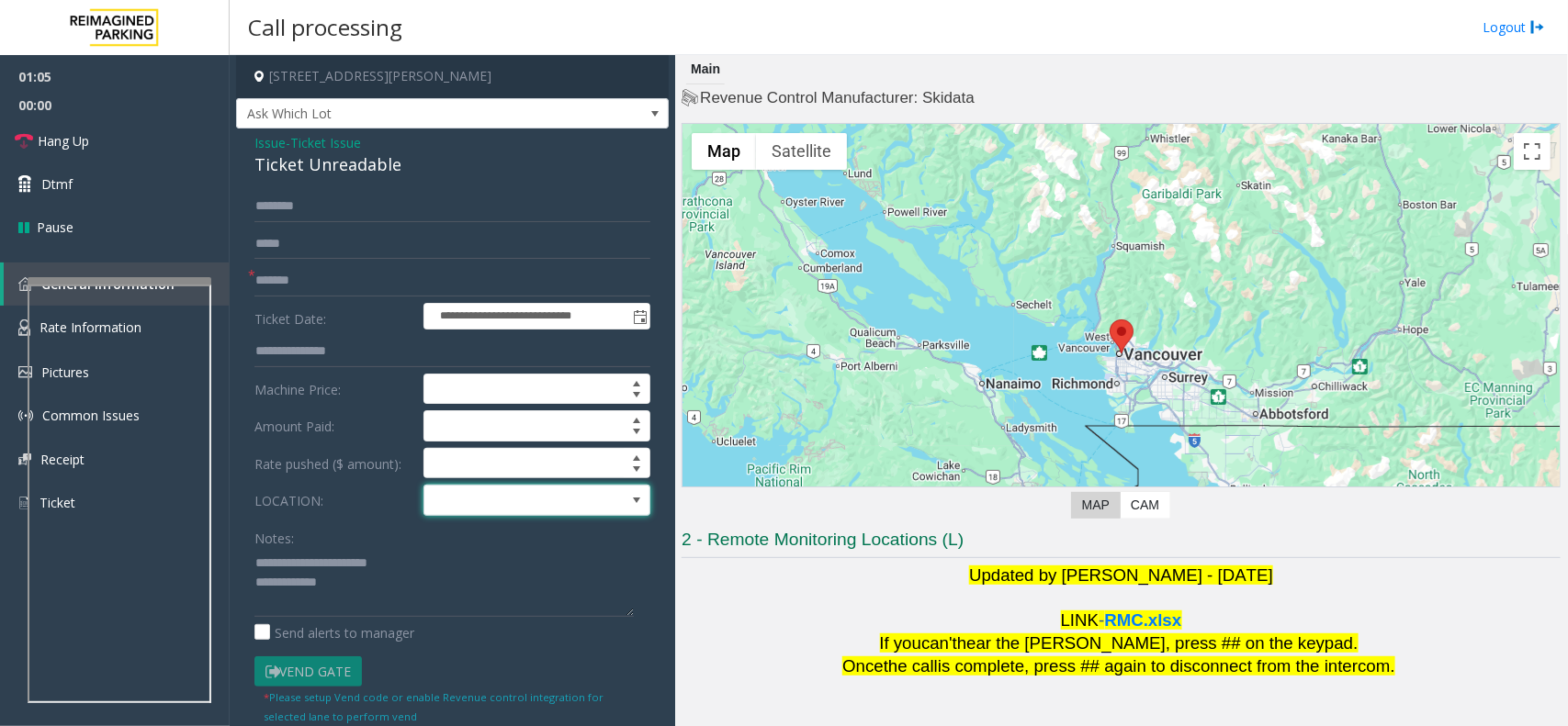
click at [487, 516] on span at bounding box center [515, 501] width 180 height 29
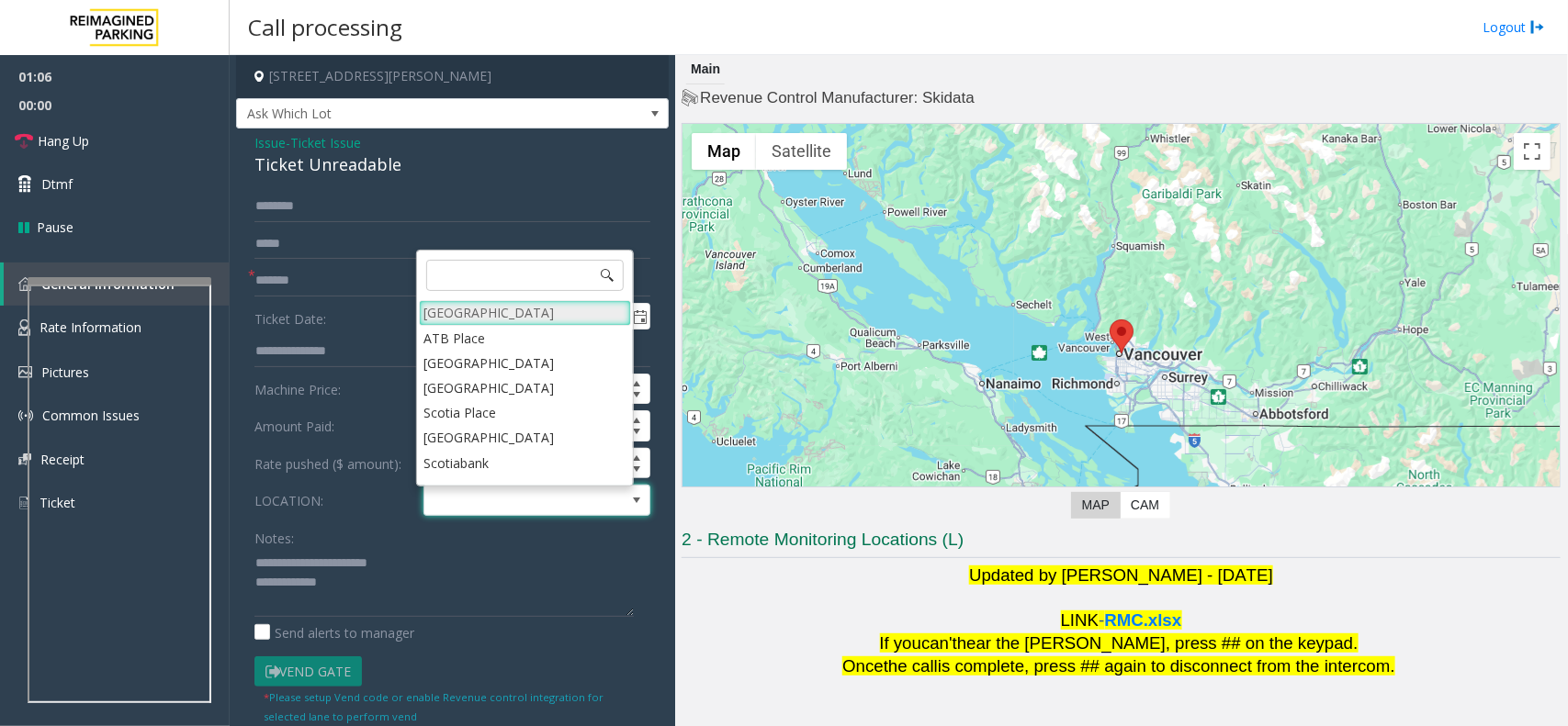
click at [470, 304] on Village "[GEOGRAPHIC_DATA]" at bounding box center [525, 312] width 212 height 24
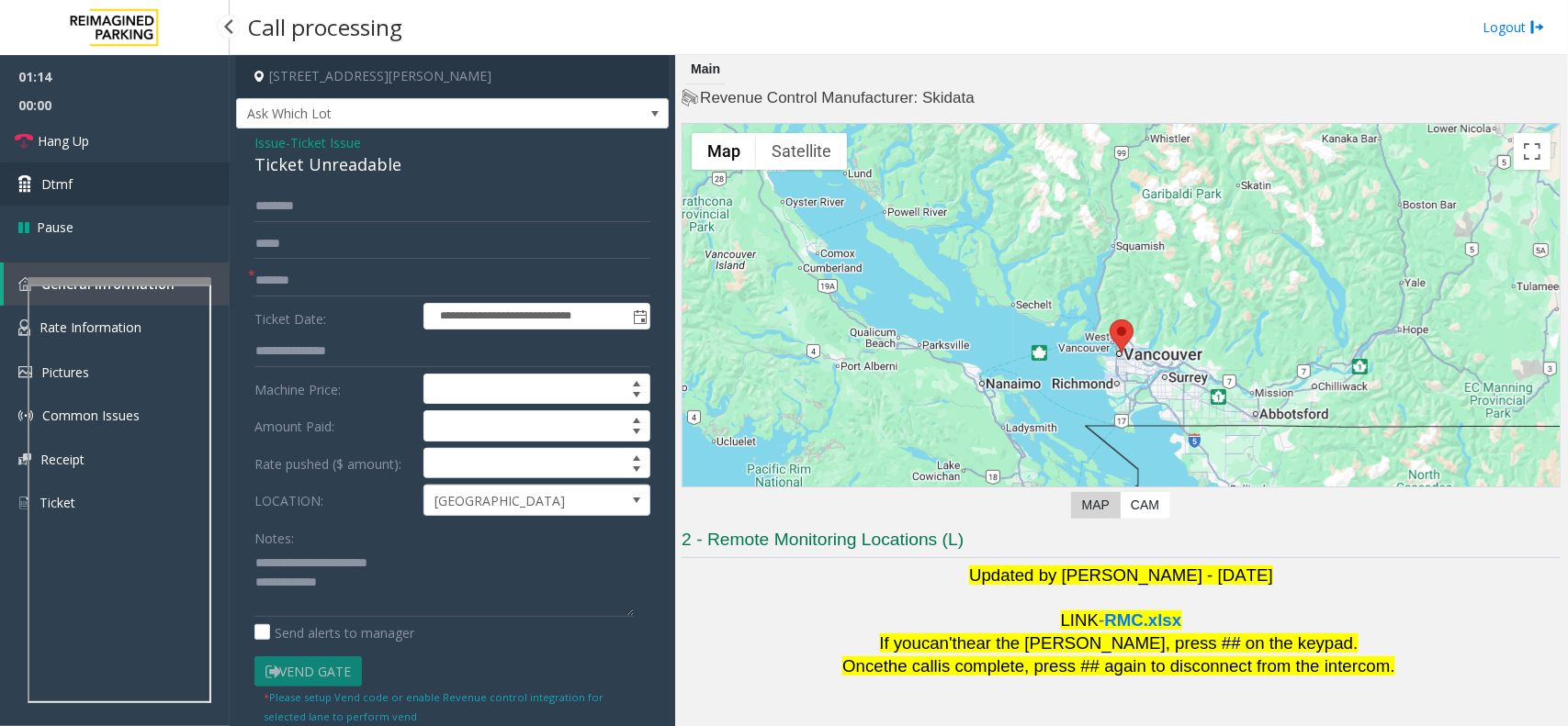
click at [165, 166] on link "Dtmf" at bounding box center [115, 184] width 230 height 43
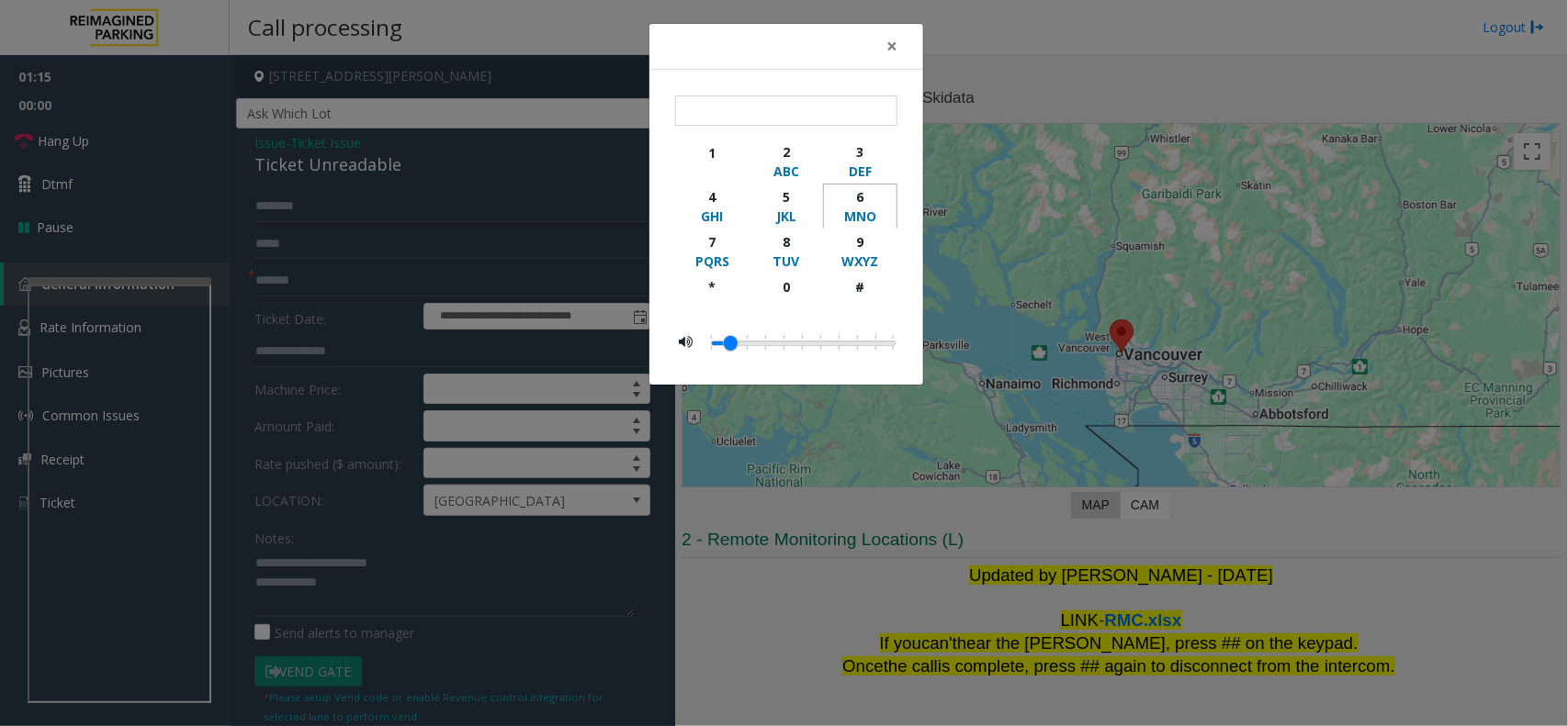
click at [860, 195] on div "6" at bounding box center [860, 197] width 51 height 20
type input "*"
click at [892, 51] on span "×" at bounding box center [892, 46] width 11 height 25
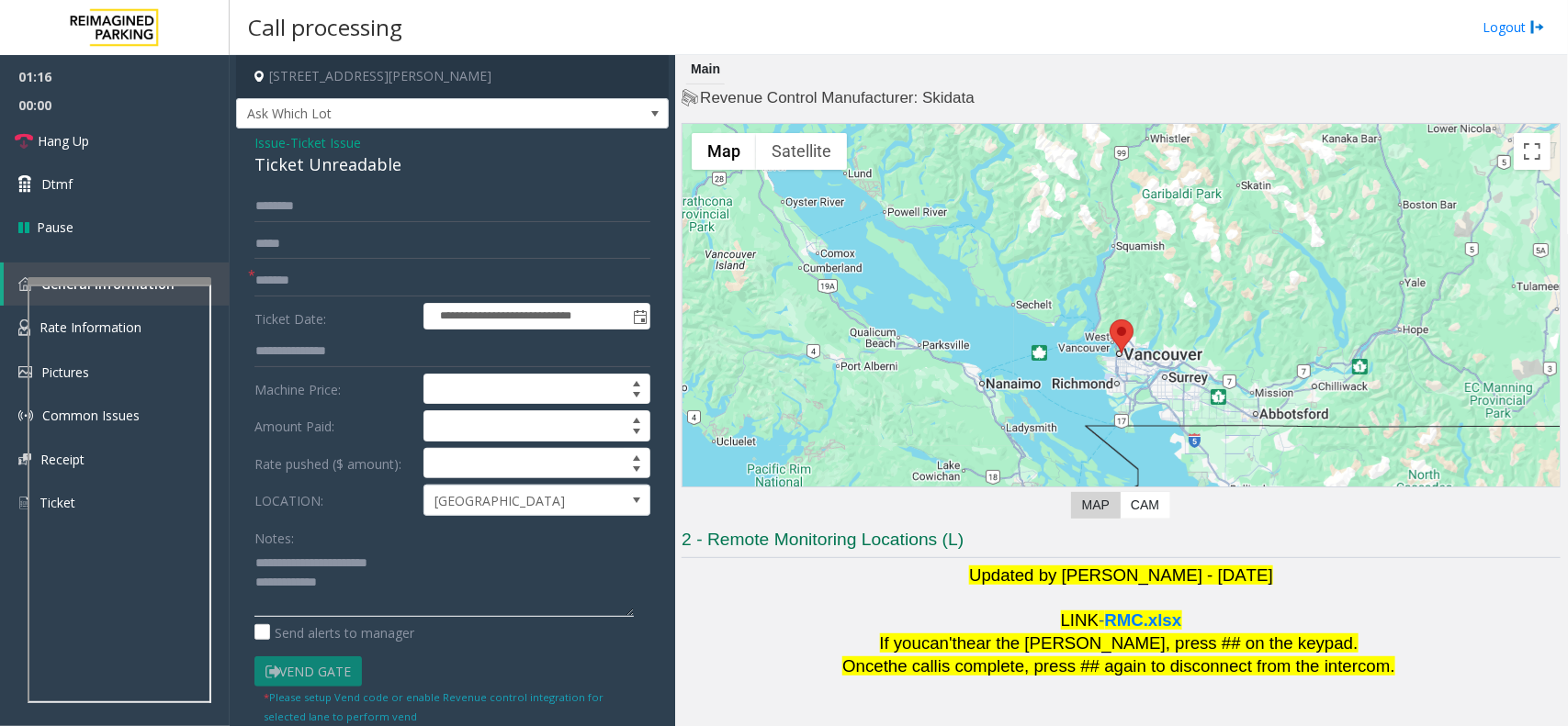
click at [369, 580] on textarea at bounding box center [444, 582] width 380 height 68
click at [367, 580] on textarea at bounding box center [444, 582] width 380 height 68
paste textarea "**********"
type textarea "**********"
click at [97, 148] on link "Hang Up" at bounding box center [115, 141] width 230 height 43
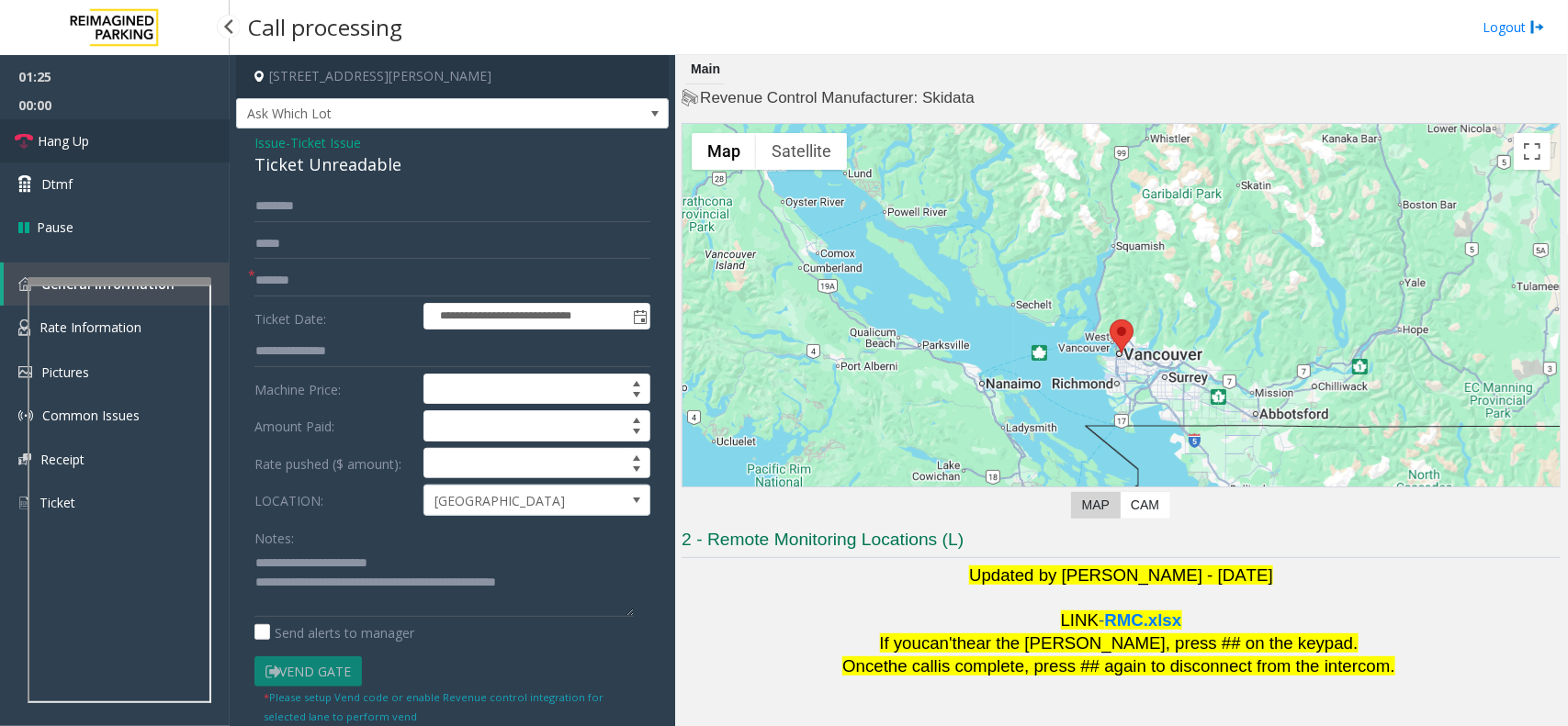
click at [97, 148] on link "Hang Up" at bounding box center [115, 141] width 230 height 43
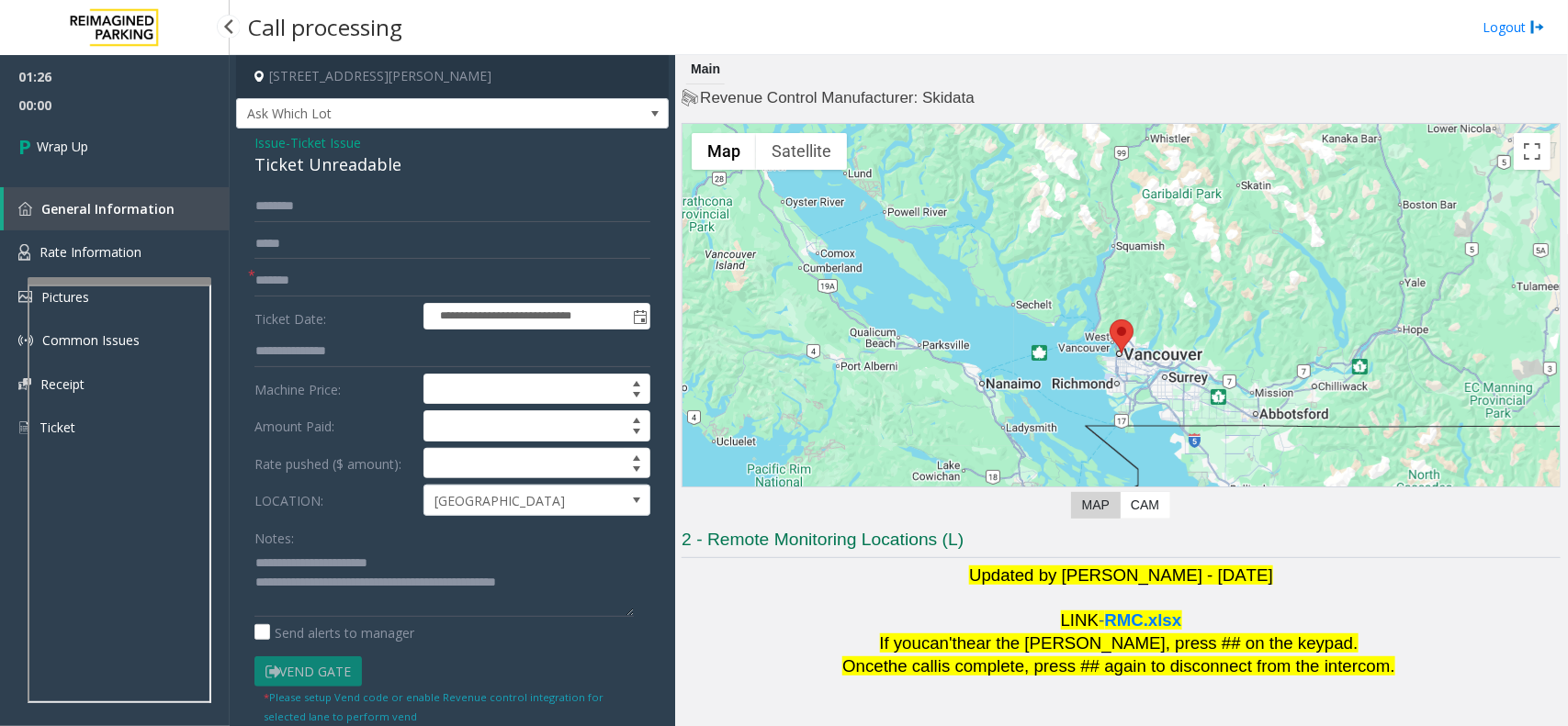
click at [97, 148] on link "Wrap Up" at bounding box center [115, 146] width 230 height 54
click at [97, 148] on div "01:26 00:00 Wrap Up General Information Rate Information Pictures Common Issues…" at bounding box center [115, 259] width 230 height 410
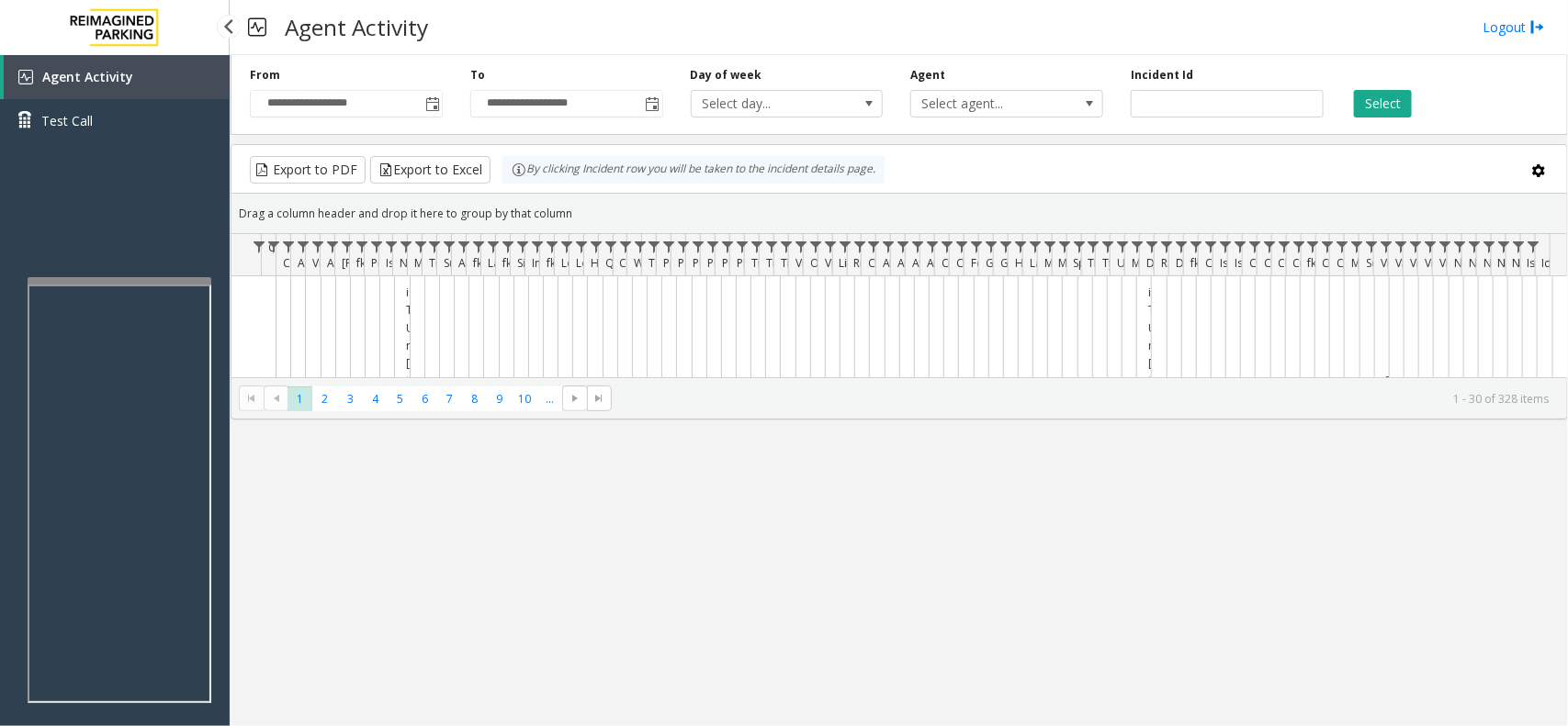
click at [97, 148] on div "Agent Activity Test Call" at bounding box center [115, 105] width 230 height 101
click at [81, 202] on div "Agent Activity Test Call" at bounding box center [115, 418] width 230 height 726
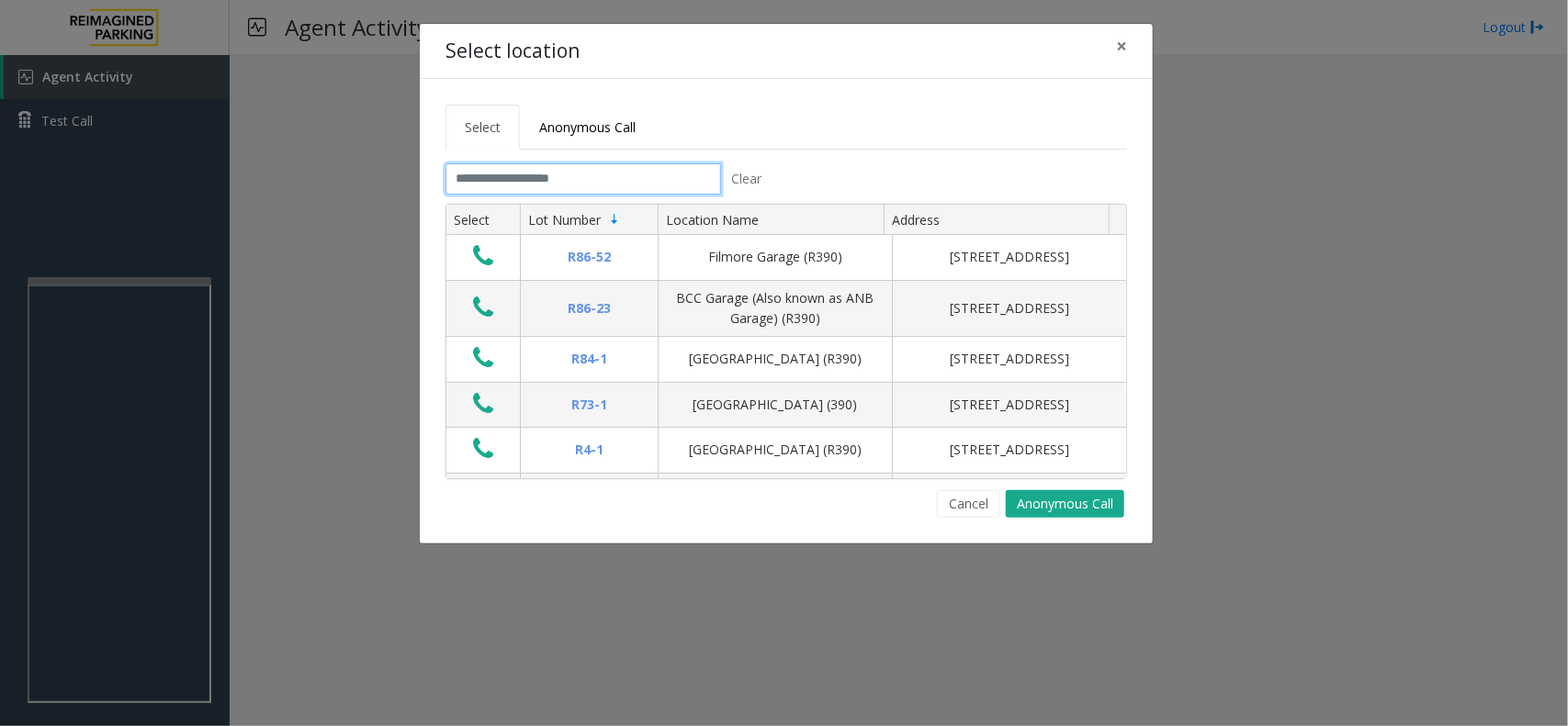
click at [632, 172] on input "text" at bounding box center [583, 179] width 276 height 31
click at [567, 170] on input "text" at bounding box center [583, 179] width 276 height 31
click at [1130, 52] on button "×" at bounding box center [1122, 46] width 37 height 45
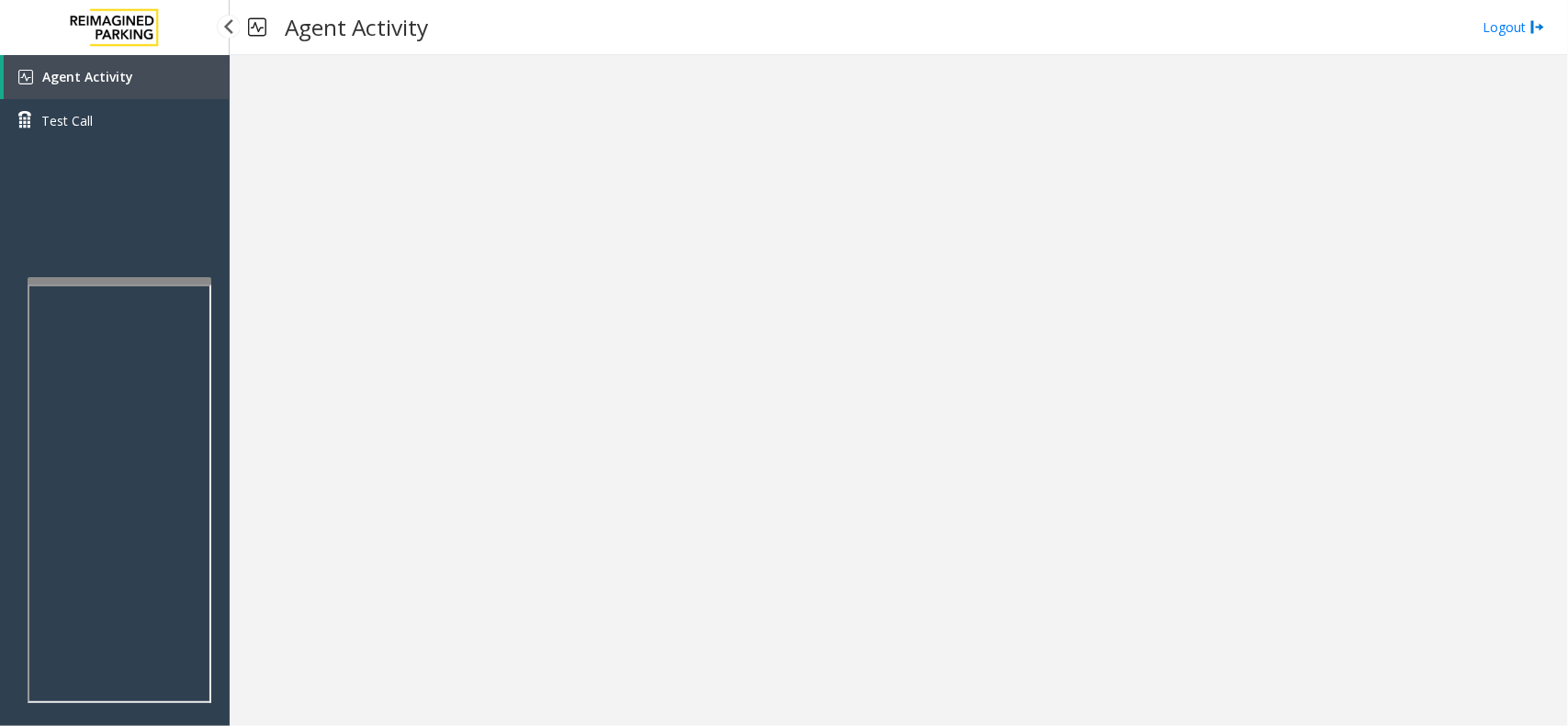
click at [172, 174] on div "Agent Activity Test Call" at bounding box center [115, 418] width 230 height 726
